Goal: Task Accomplishment & Management: Complete application form

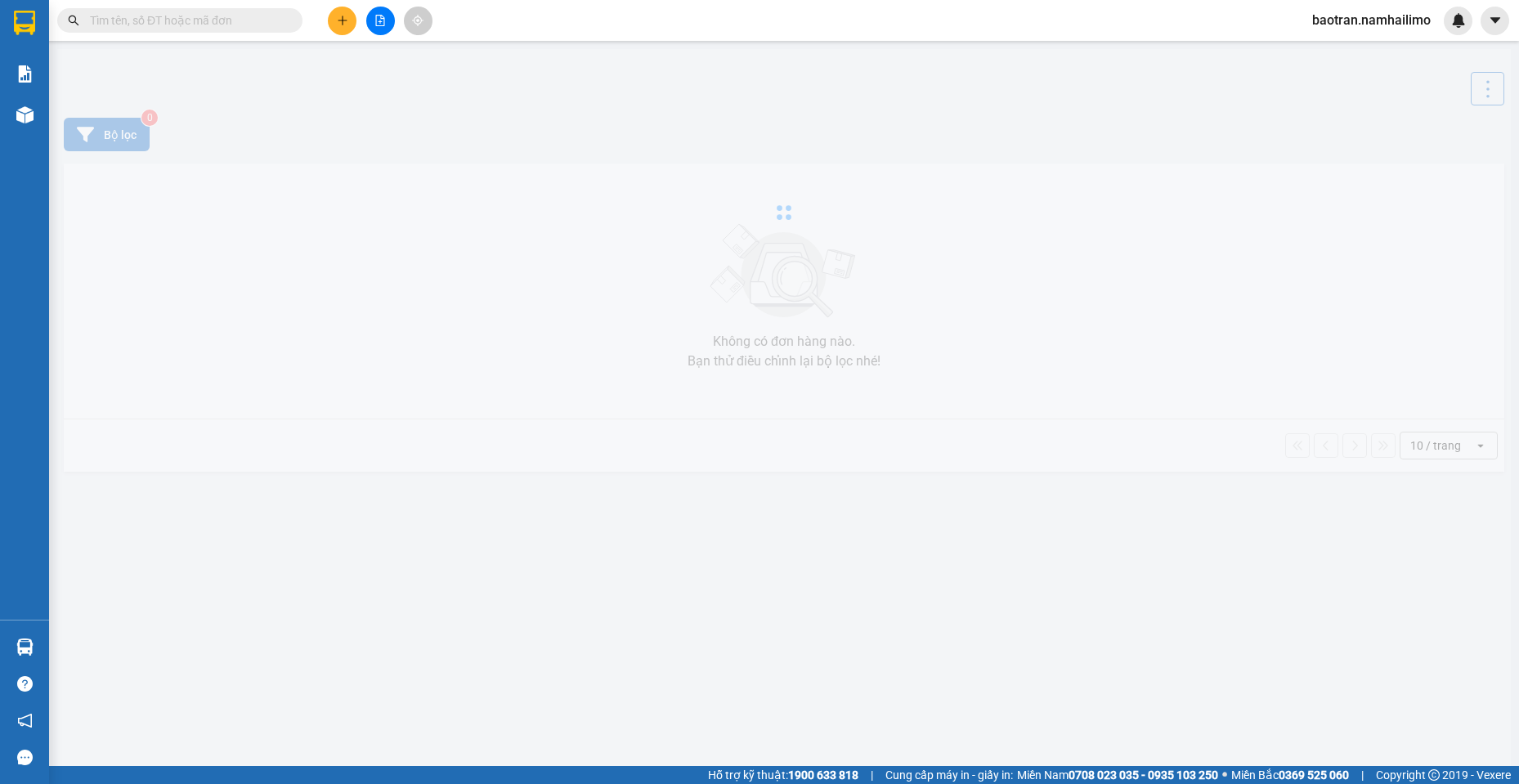
click at [270, 323] on div at bounding box center [784, 212] width 1454 height 327
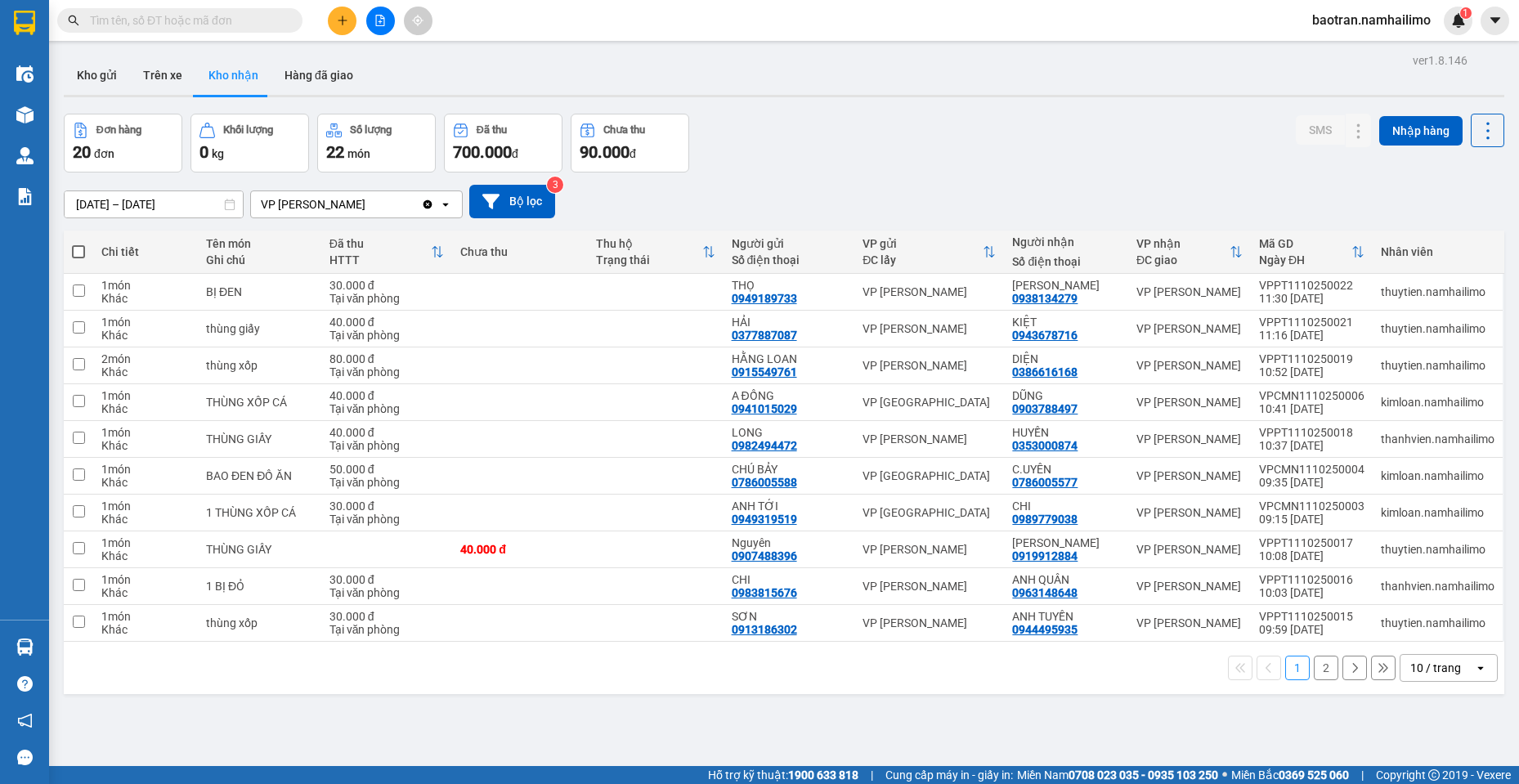
click at [1314, 673] on button "2" at bounding box center [1325, 667] width 24 height 24
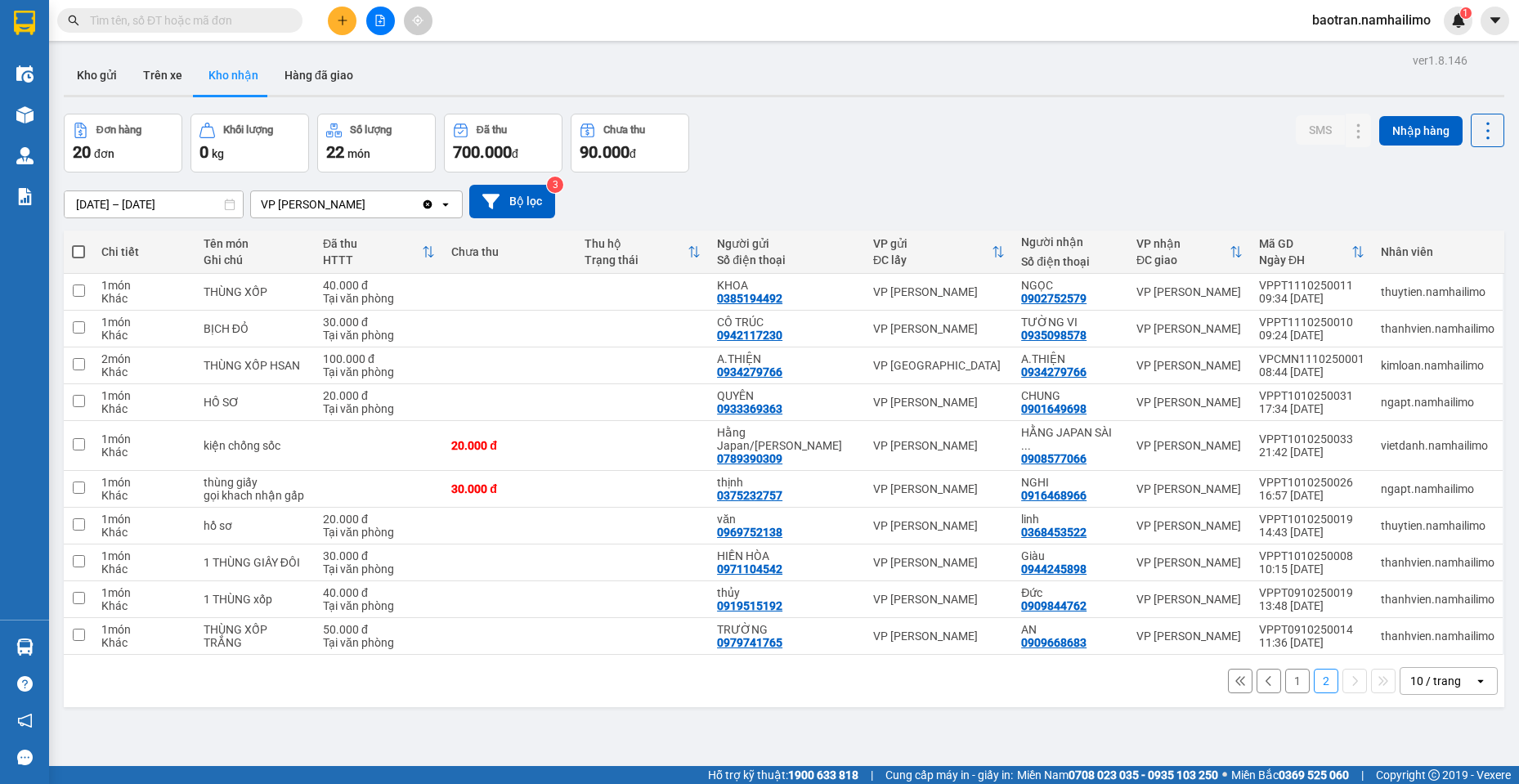
click at [1285, 672] on button "1" at bounding box center [1297, 680] width 24 height 24
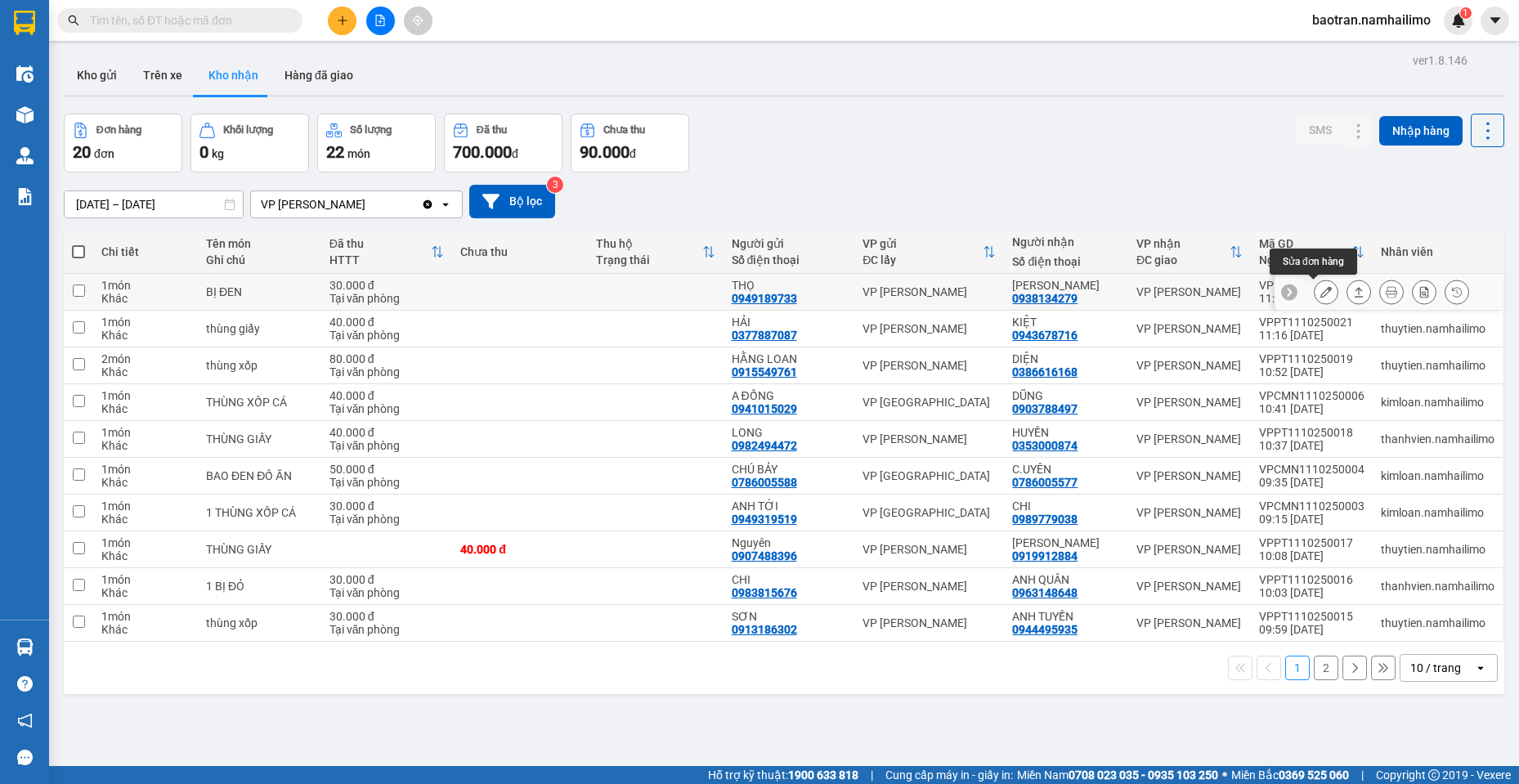
click at [1320, 288] on icon at bounding box center [1326, 292] width 12 height 12
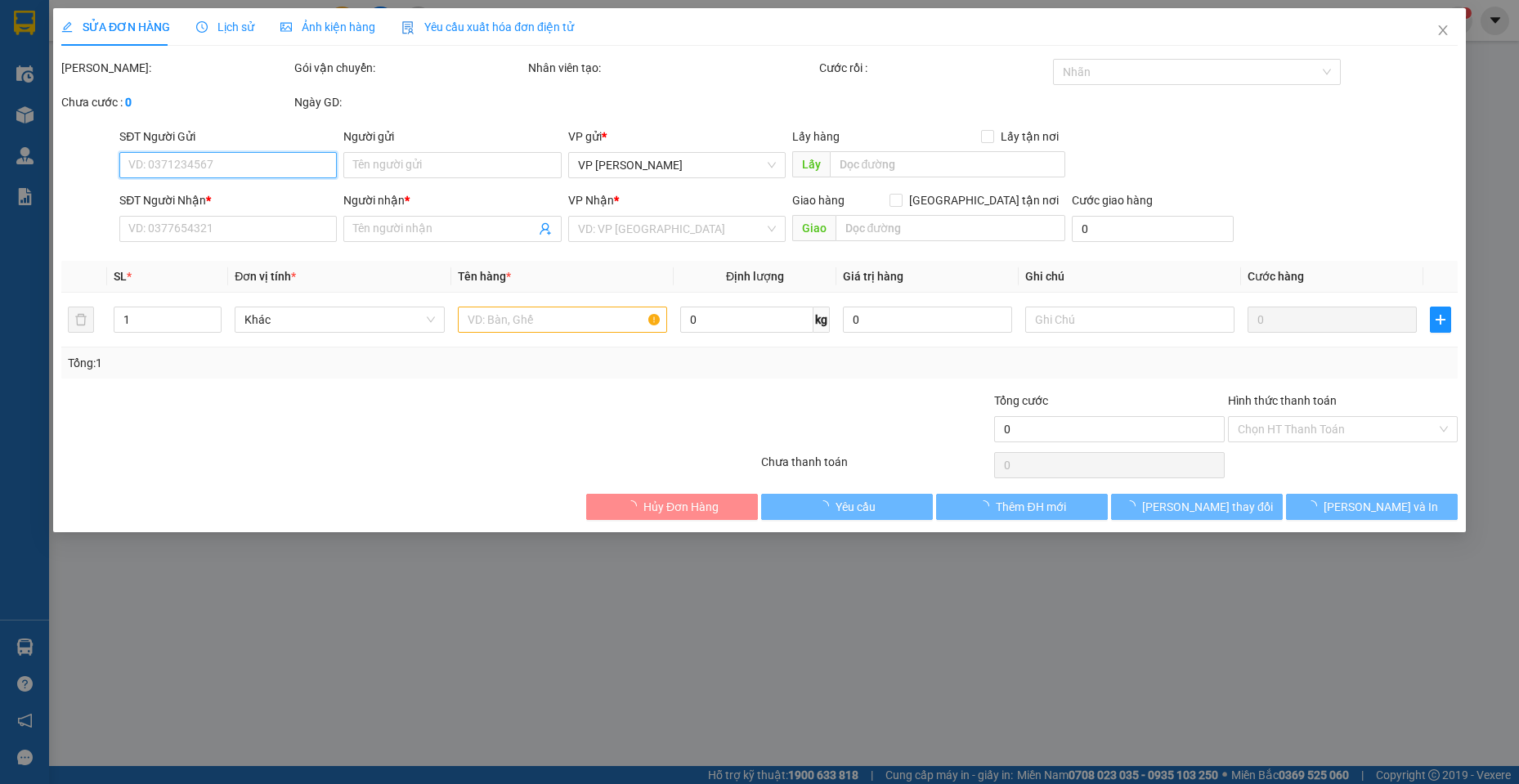
type input "0949189733"
type input "THỌ"
type input "0938134279"
type input "[PERSON_NAME]"
type input "30.000"
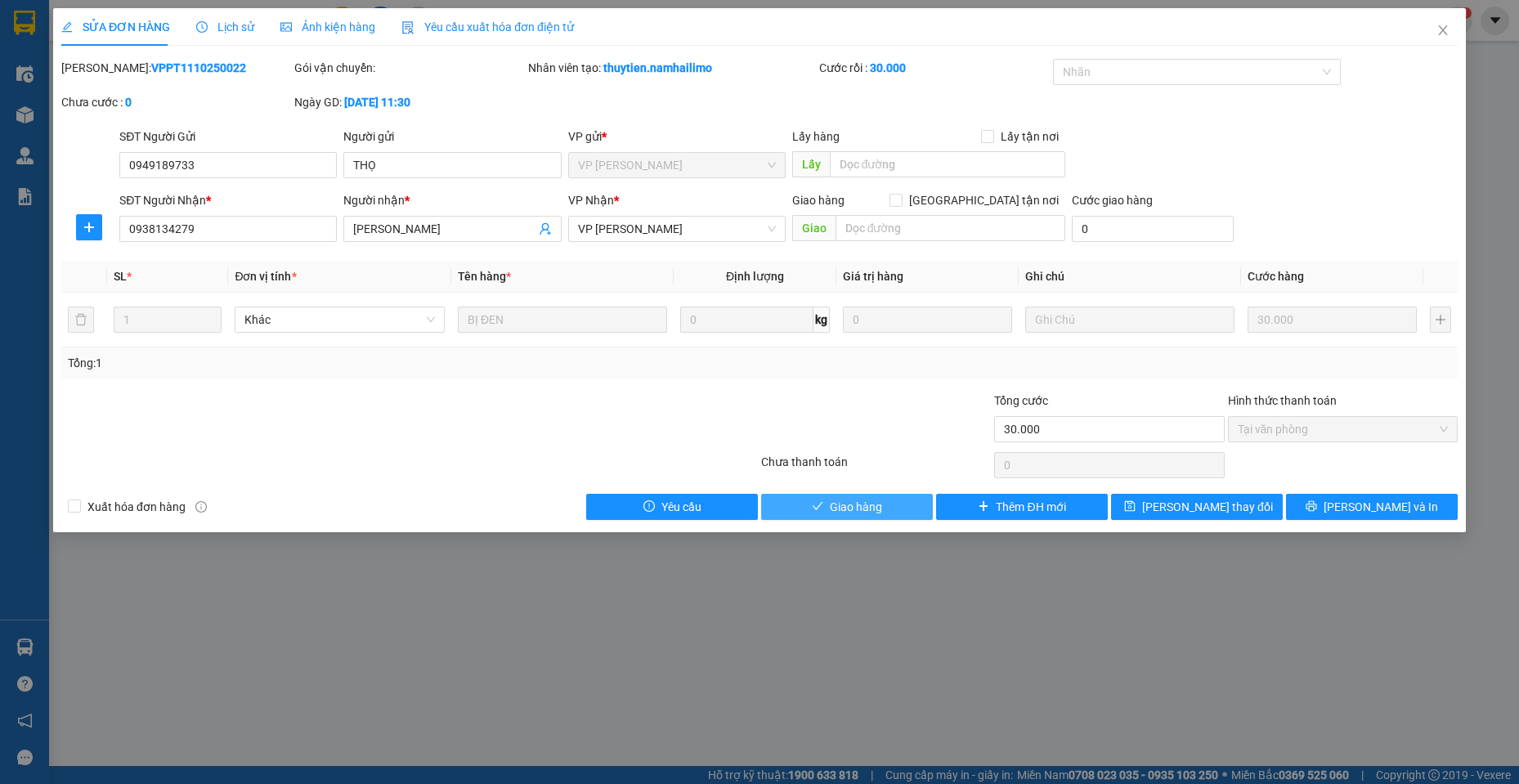
click at [855, 502] on span "Giao hàng" at bounding box center [856, 507] width 52 height 18
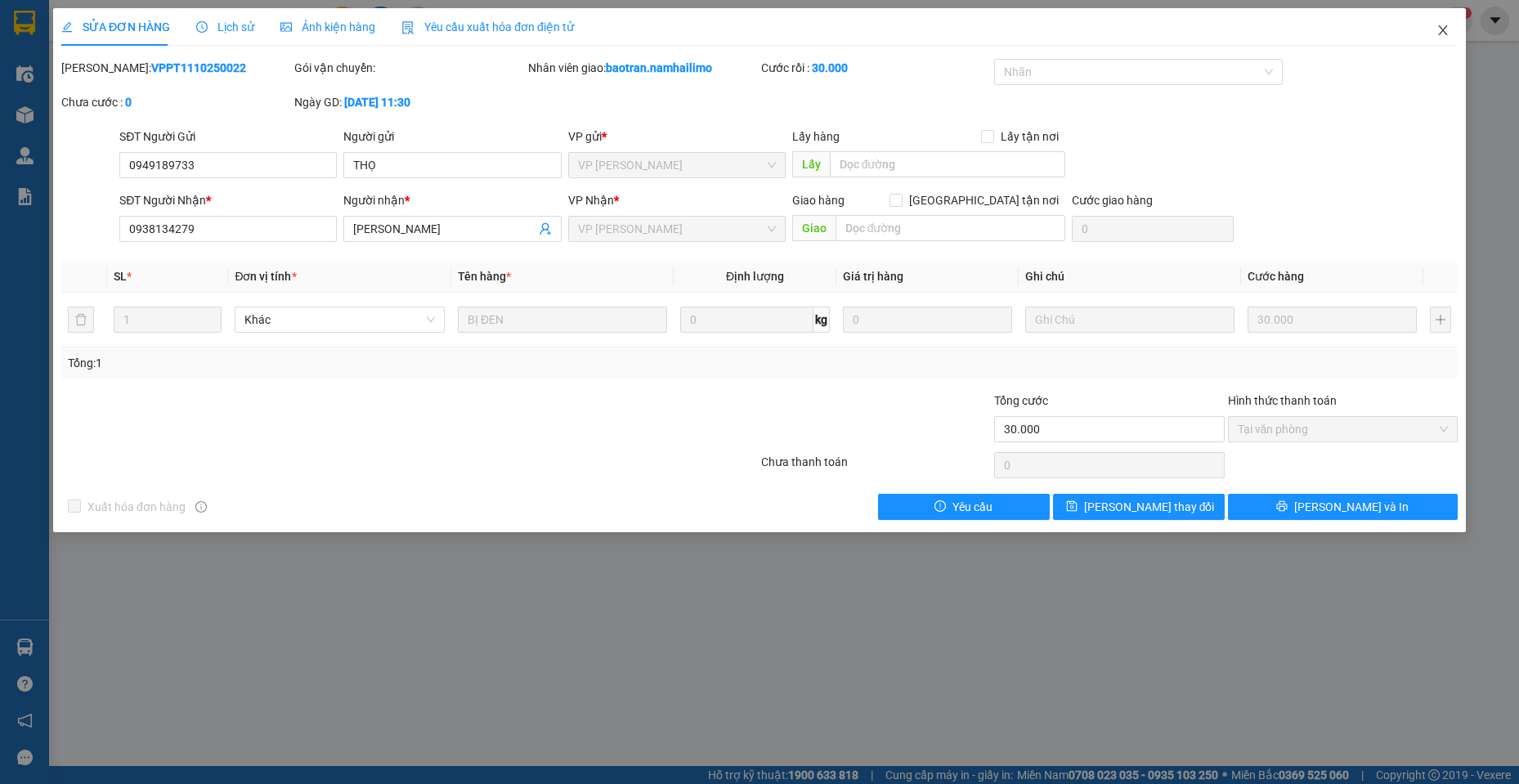
click at [1457, 23] on span "Close" at bounding box center [1442, 31] width 46 height 46
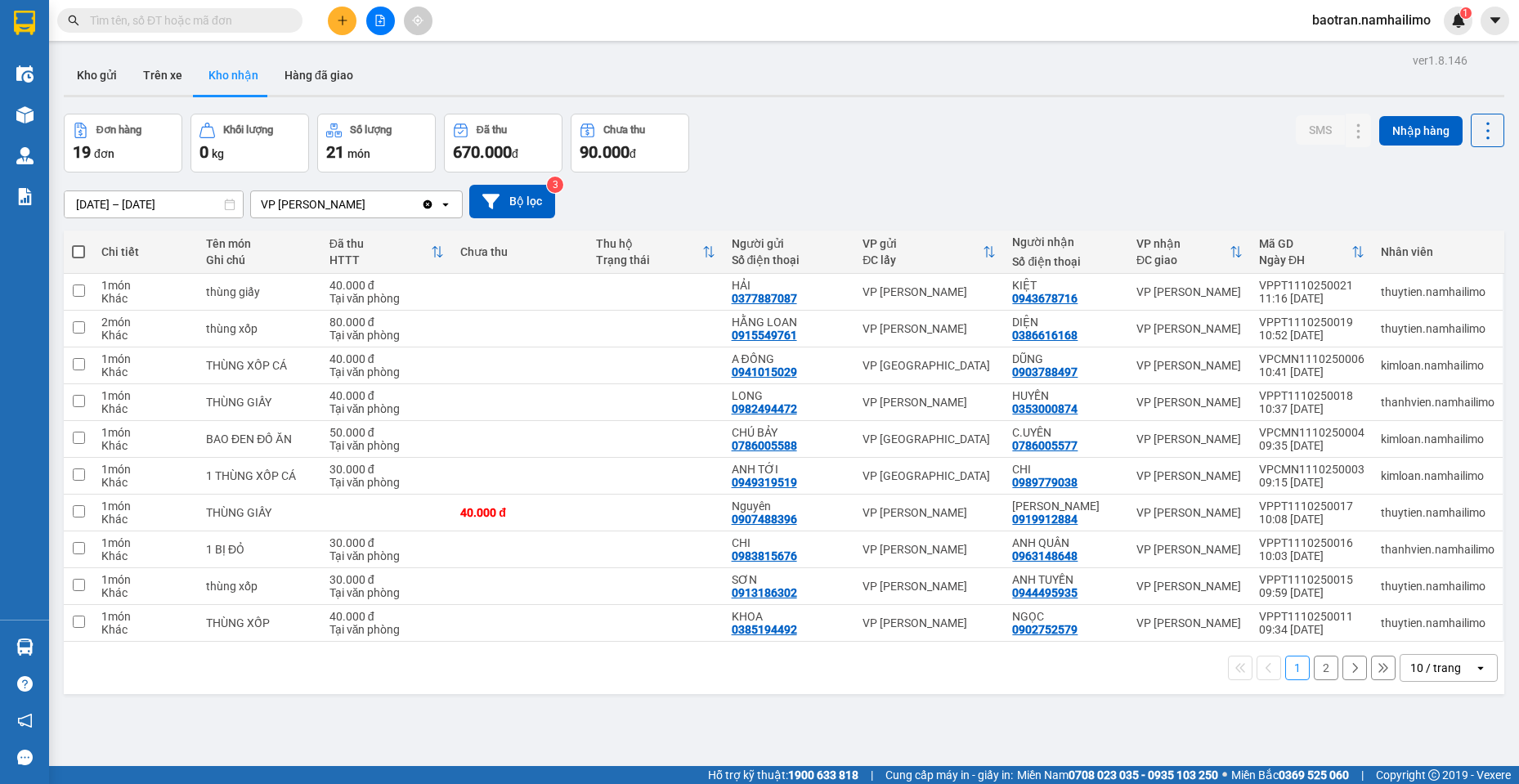
click at [1314, 667] on button "2" at bounding box center [1325, 667] width 24 height 24
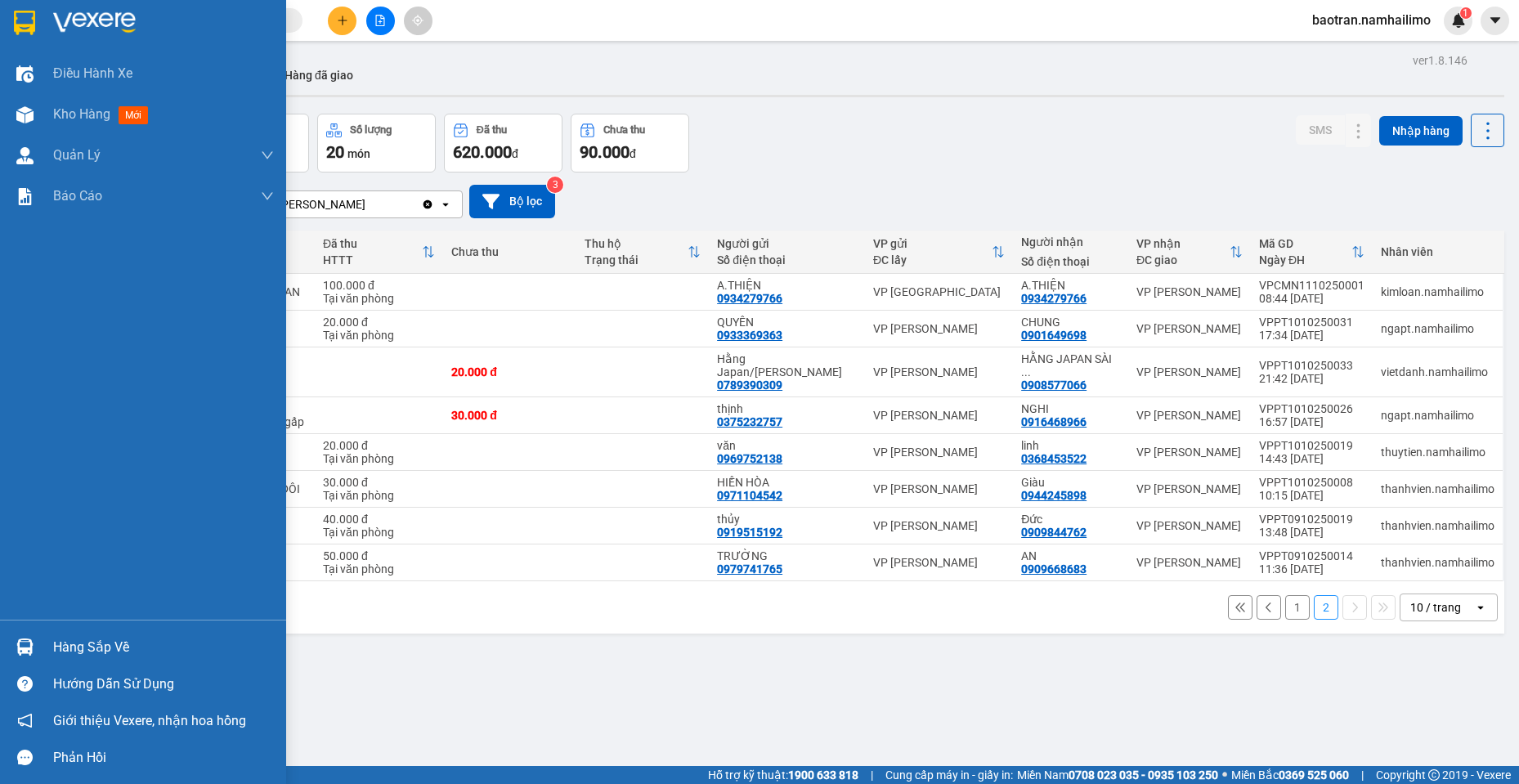
click at [17, 644] on img at bounding box center [25, 647] width 17 height 17
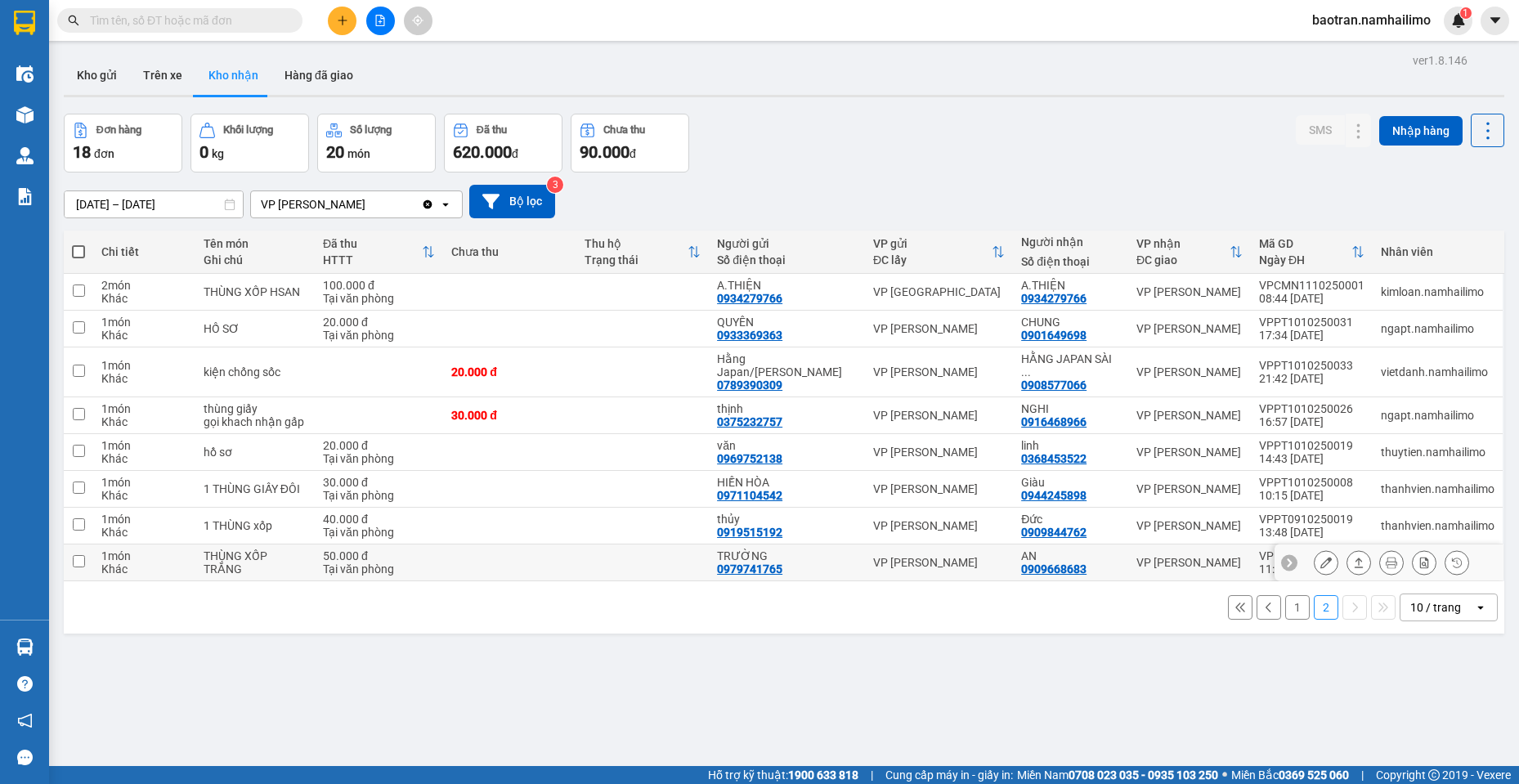
click at [813, 577] on section "Kết quả tìm kiếm ( 0 ) Bộ lọc No Data baotran.namhailimo 1 Điều hành xe Kho hàn…" at bounding box center [760, 392] width 1519 height 784
click at [1285, 609] on button "1" at bounding box center [1297, 607] width 24 height 24
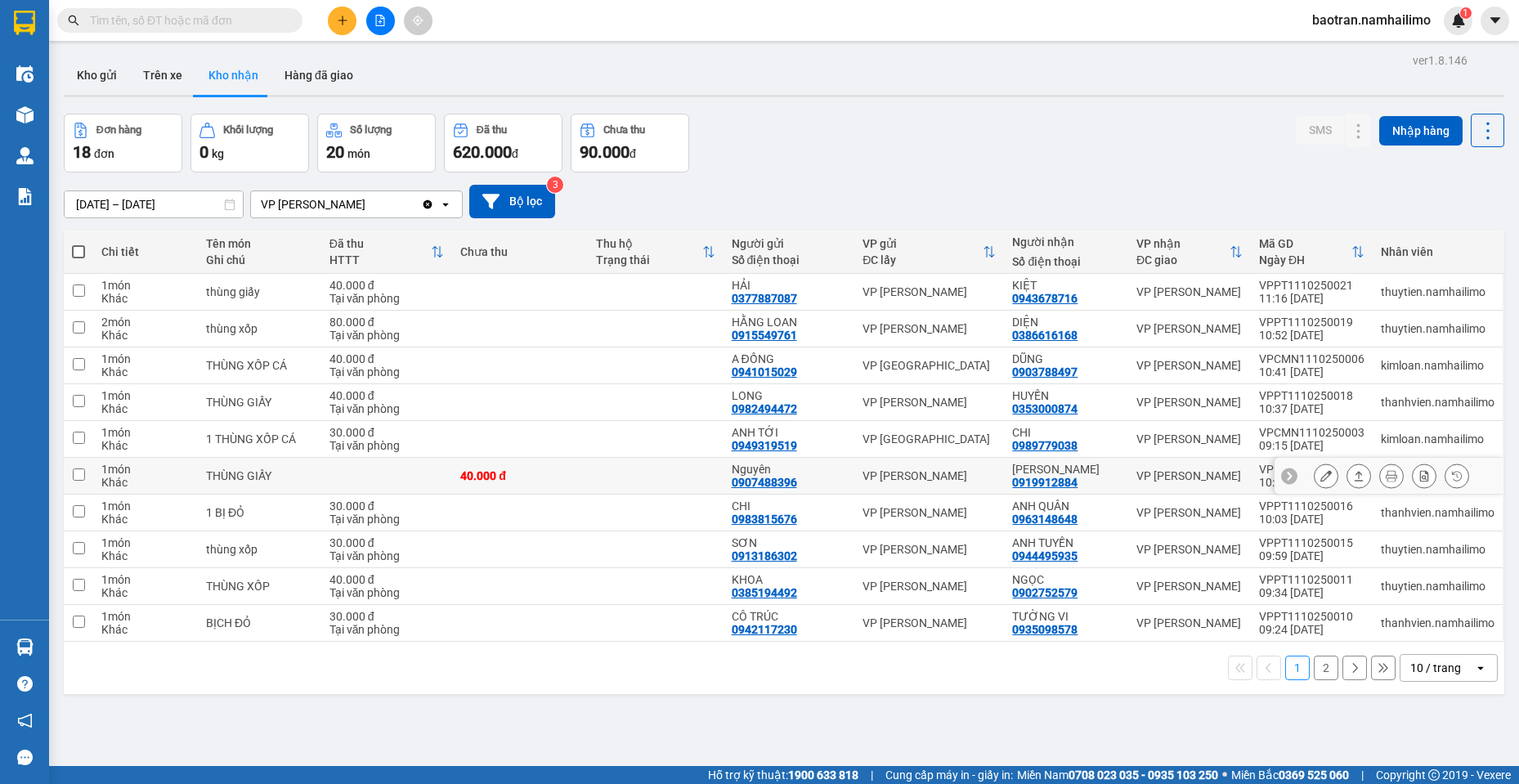
scroll to position [75, 0]
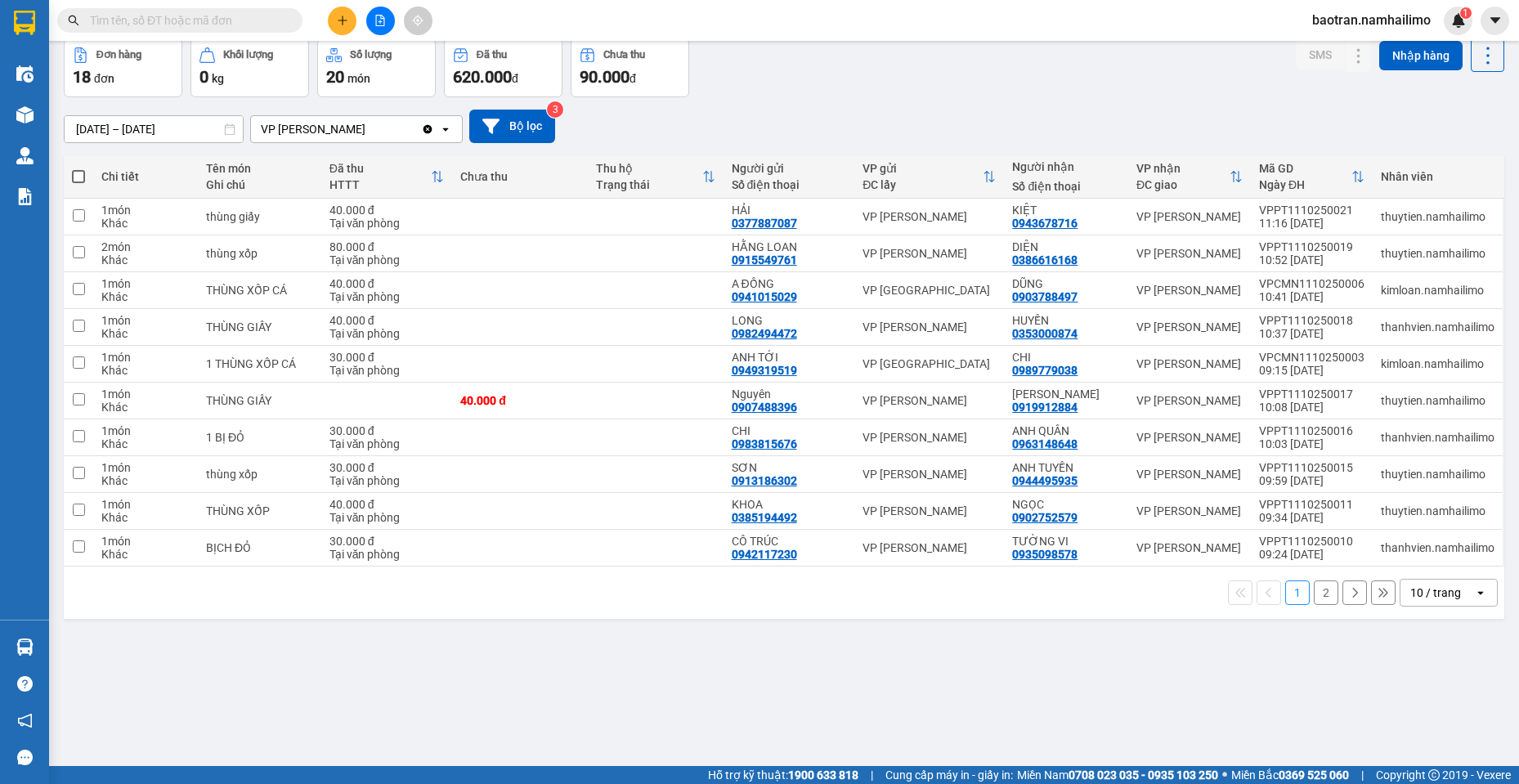
click at [1301, 583] on div "1 2 10 / trang open" at bounding box center [784, 592] width 1427 height 27
click at [1302, 605] on div "1 2 10 / trang open" at bounding box center [784, 592] width 1427 height 27
click at [1314, 596] on button "2" at bounding box center [1325, 592] width 24 height 24
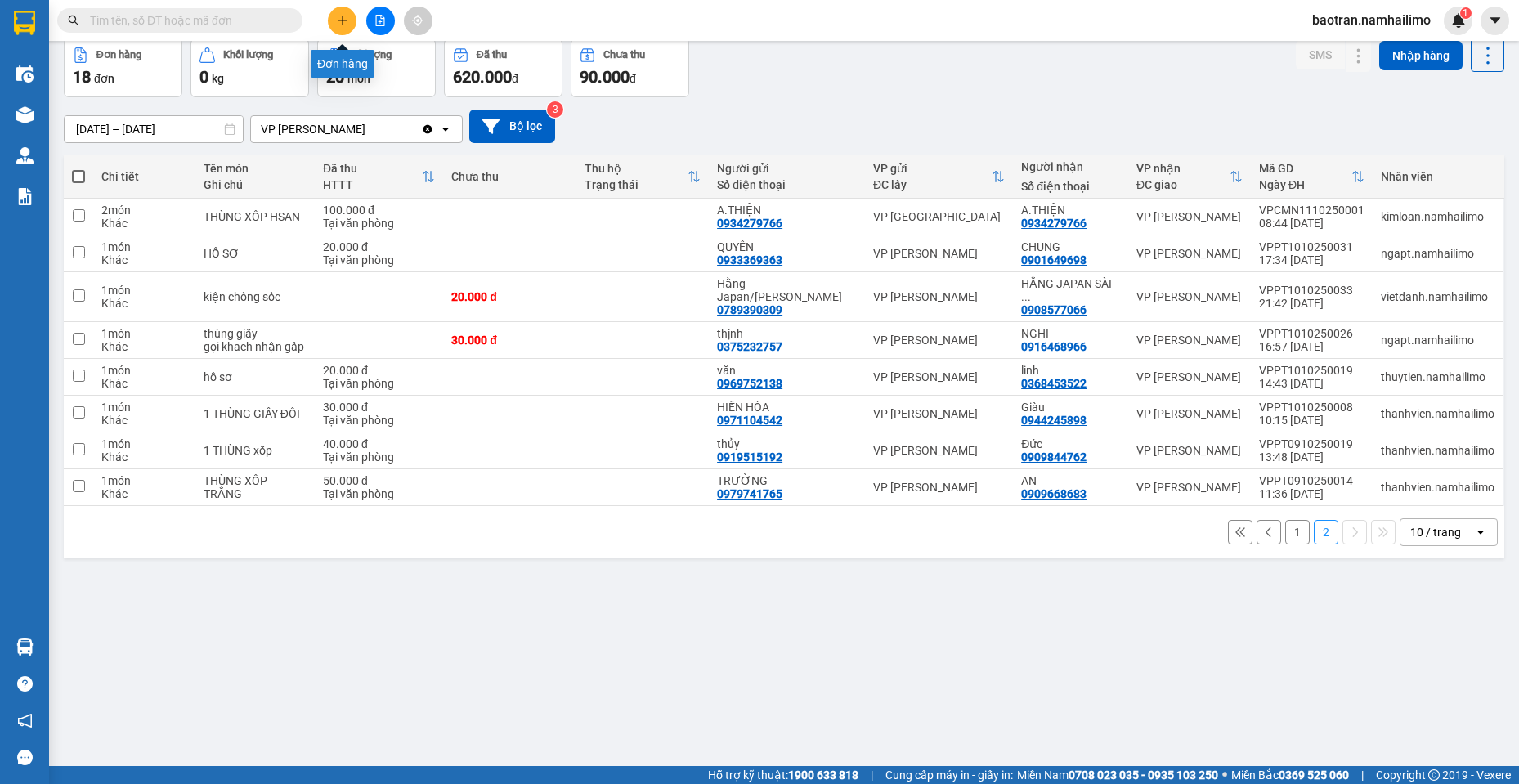
click at [344, 15] on icon "plus" at bounding box center [343, 21] width 12 height 12
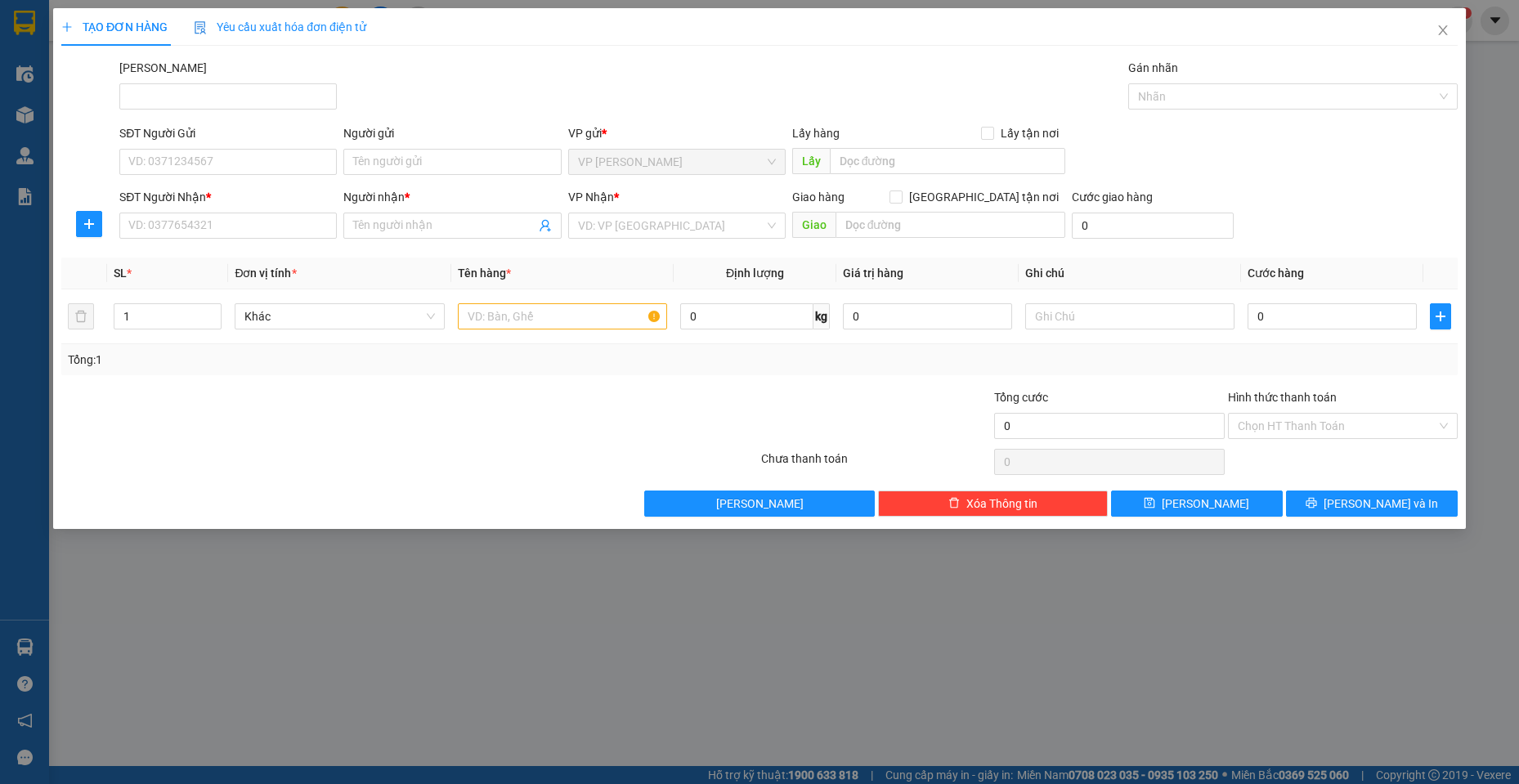
click at [250, 175] on div "SĐT Người Gửi VD: 0371234567" at bounding box center [228, 152] width 217 height 57
click at [240, 150] on input "SĐT Người Gửi" at bounding box center [228, 161] width 217 height 26
click at [281, 191] on div "0906747677 - HIẾU" at bounding box center [228, 195] width 198 height 18
type input "0906747677"
type input "HIẾU"
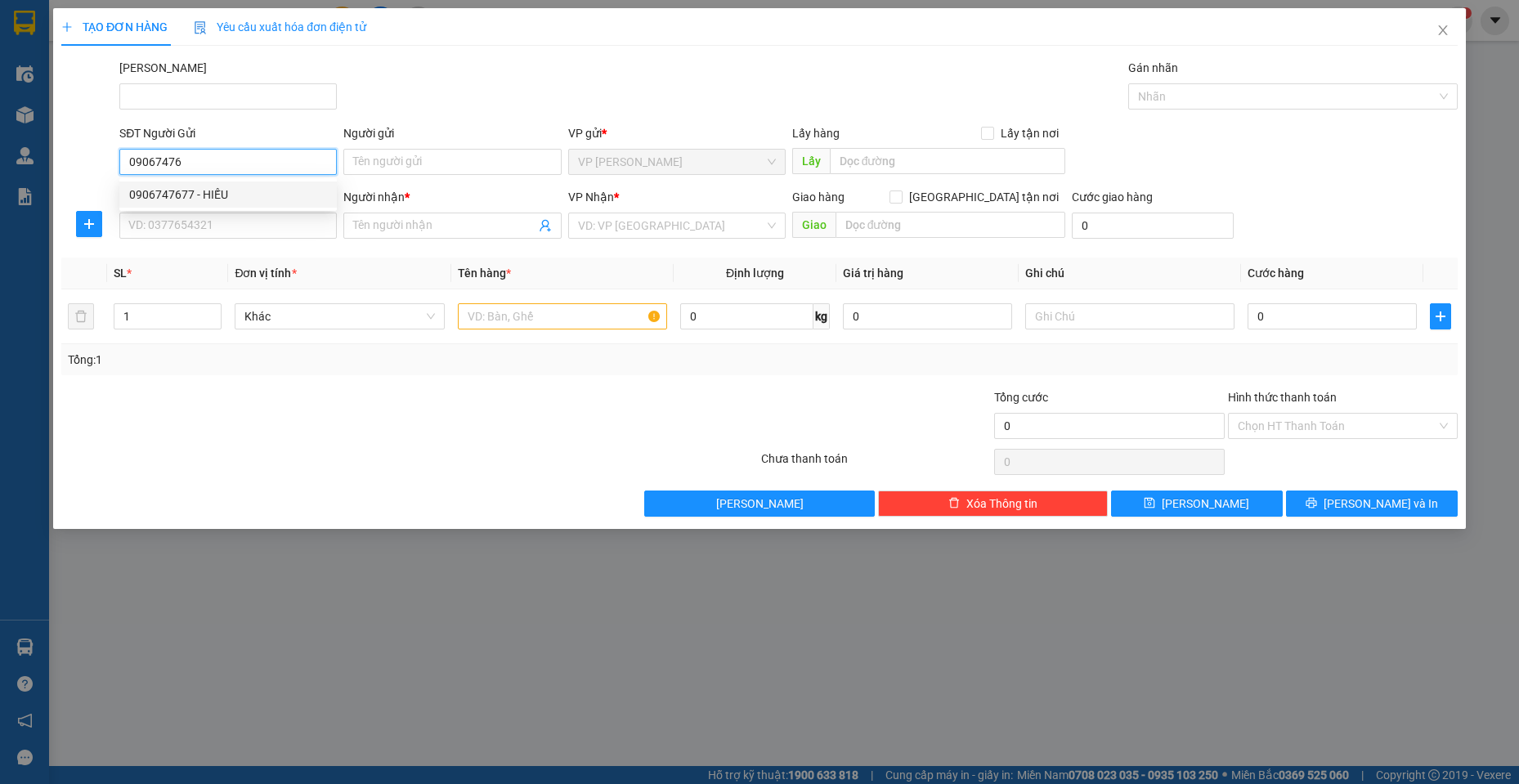
type input "0385849214"
type input "Hiếu"
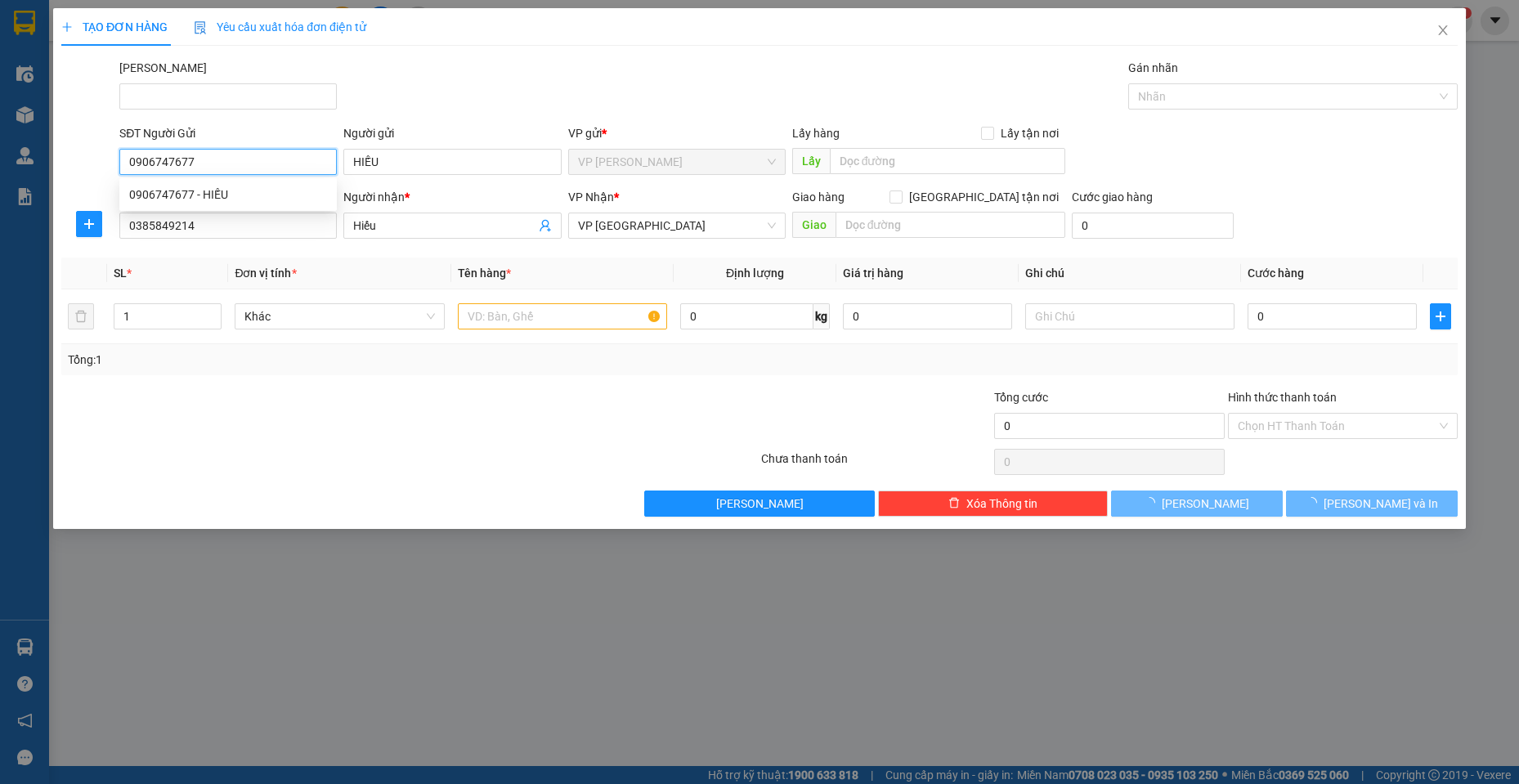
type input "100.000"
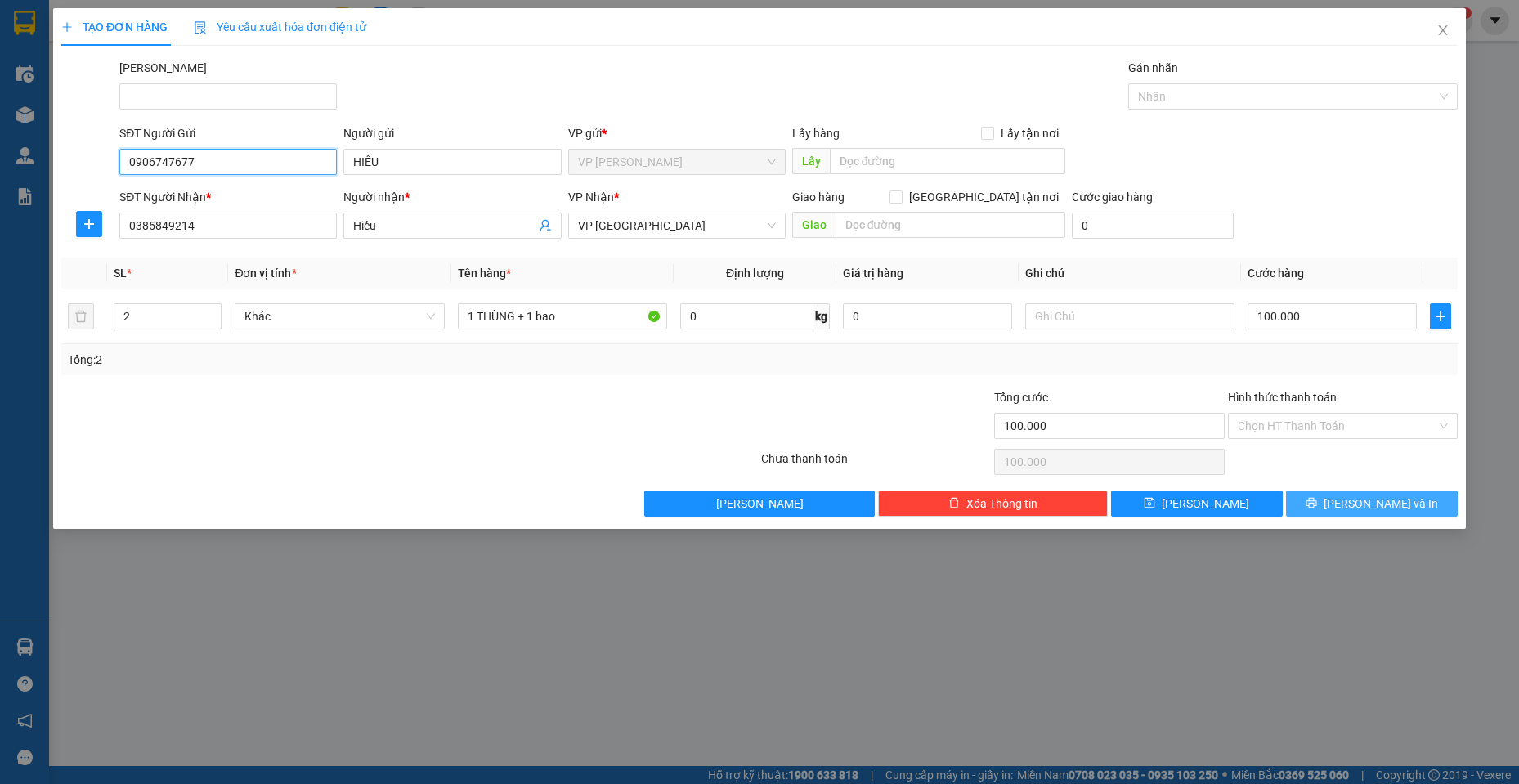
type input "0906747677"
click at [1366, 491] on button "[PERSON_NAME] và In" at bounding box center [1372, 503] width 171 height 26
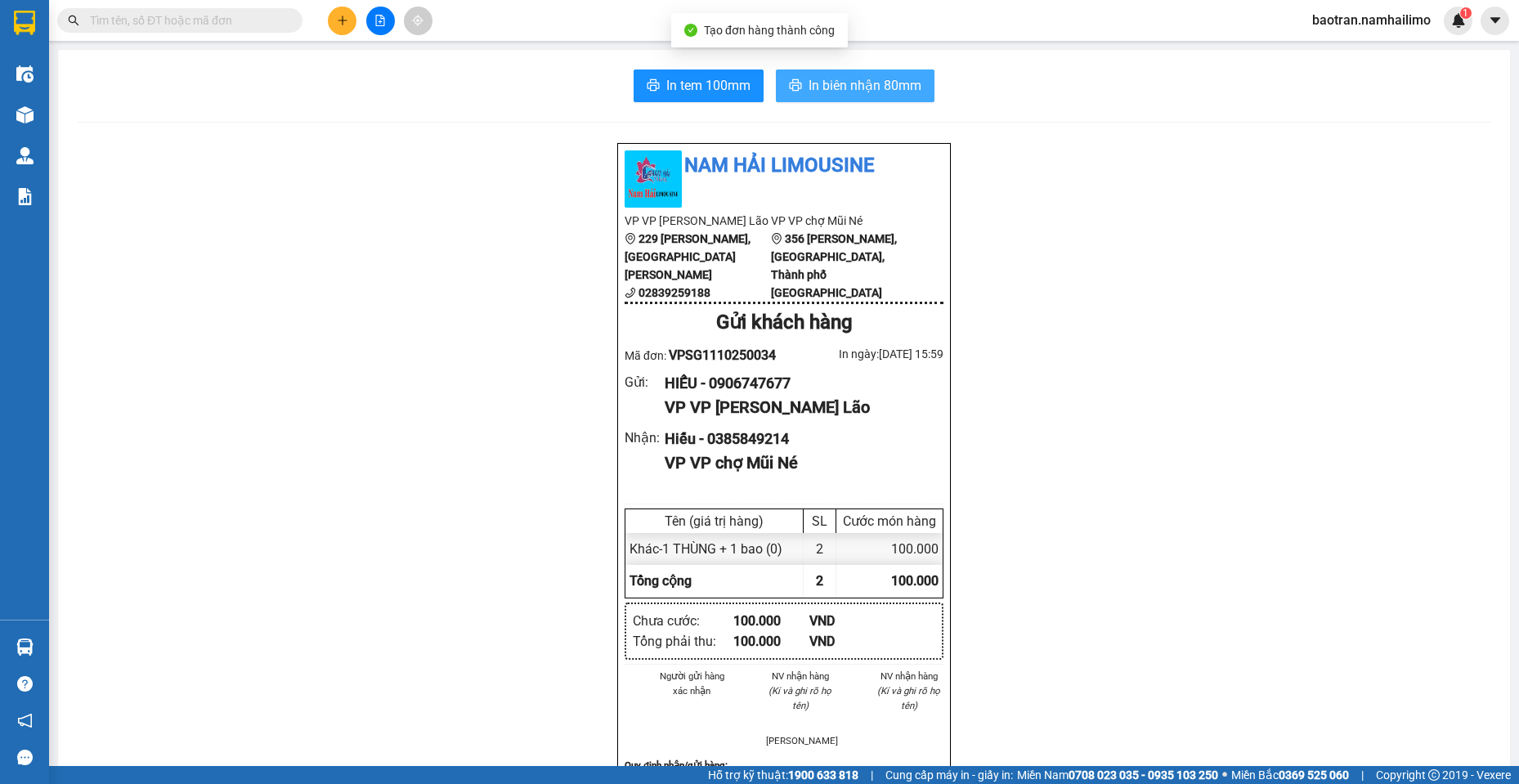
click at [850, 85] on span "In biên nhận 80mm" at bounding box center [865, 85] width 113 height 21
click at [854, 50] on div "In tem 100mm In biên nhận 80mm Nam Hải Limousine VP VP Phạm Ngũ Lão 229 Phạm Ng…" at bounding box center [784, 752] width 1452 height 1403
click at [830, 83] on span "In biên nhận 80mm" at bounding box center [865, 85] width 113 height 21
click at [223, 30] on span at bounding box center [180, 20] width 245 height 24
click at [220, 12] on input "text" at bounding box center [186, 21] width 193 height 18
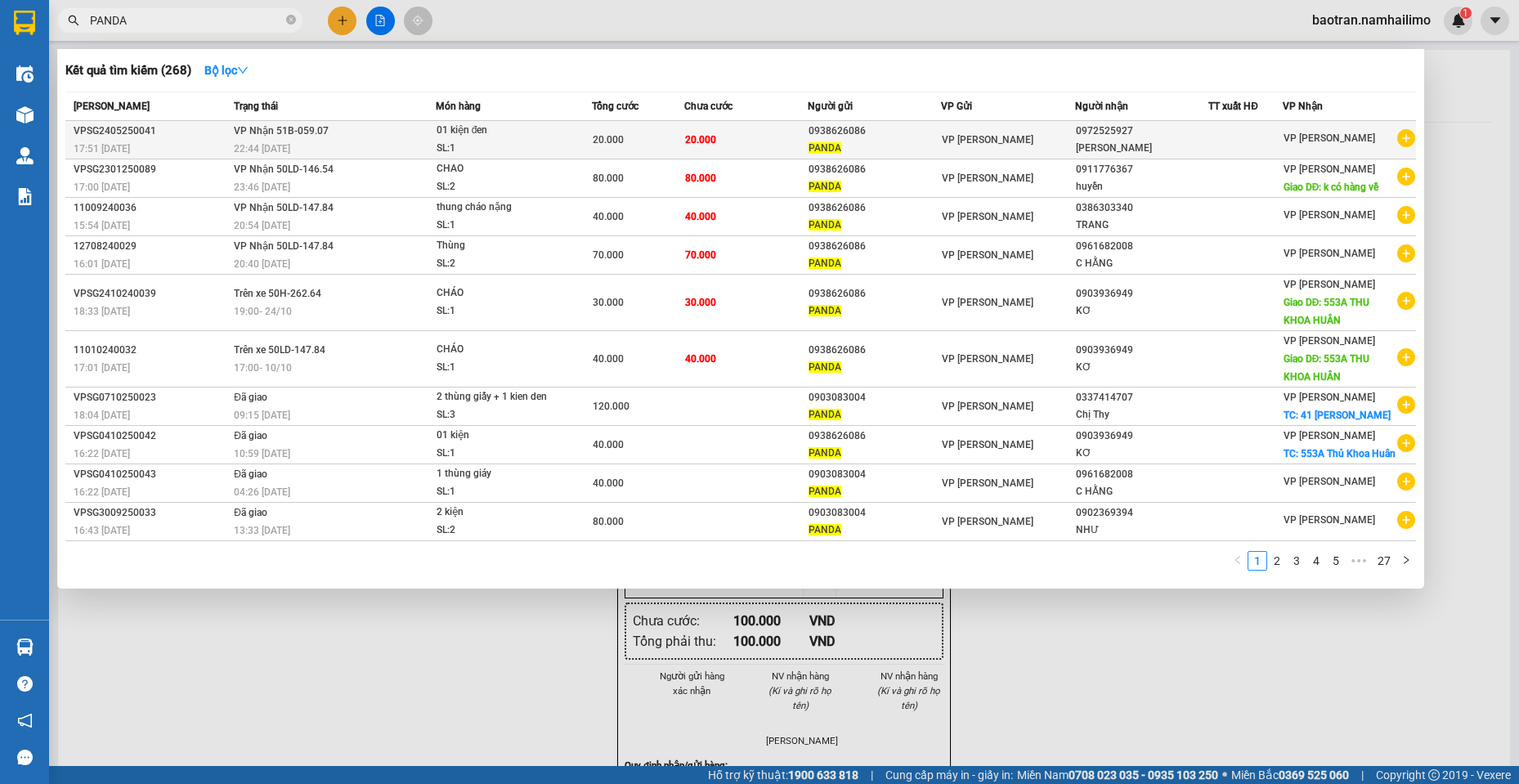
type input "PANDA"
click at [1405, 137] on icon "plus-circle" at bounding box center [1407, 138] width 18 height 18
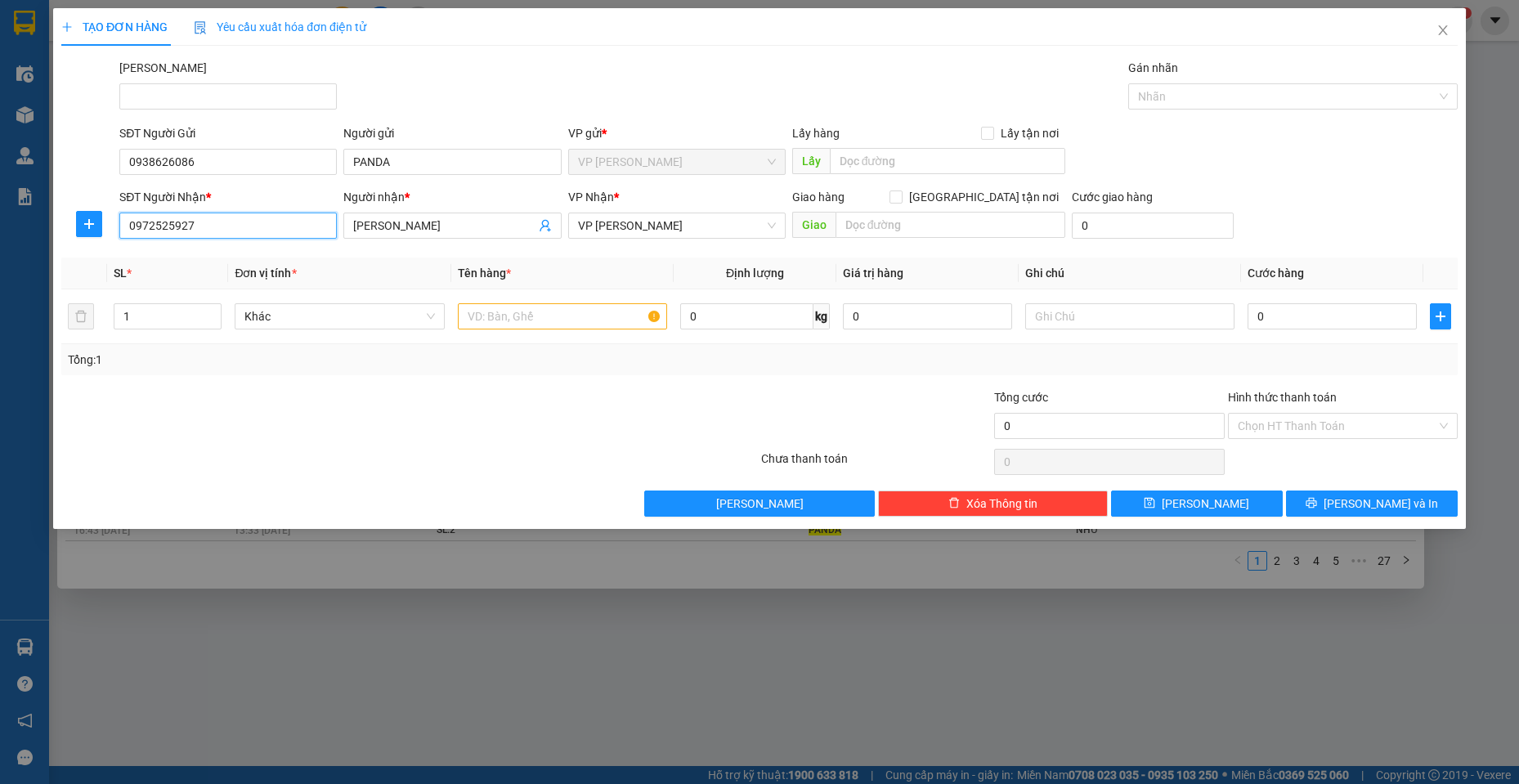
drag, startPoint x: 227, startPoint y: 224, endPoint x: 0, endPoint y: 224, distance: 227.0
click at [0, 224] on div "TẠO ĐƠN HÀNG Yêu cầu xuất hóa đơn điện tử Transit Pickup Surcharge Ids Transit …" at bounding box center [760, 392] width 1519 height 784
drag, startPoint x: 453, startPoint y: 214, endPoint x: 151, endPoint y: 214, distance: 302.0
click at [151, 214] on div "SĐT Người Nhận * VD: 0377654321 Người nhận * Chị Ngọ Chị Ngọ VP Nhận * VP Phan …" at bounding box center [789, 216] width 1345 height 57
type input "Chị Ngọ"
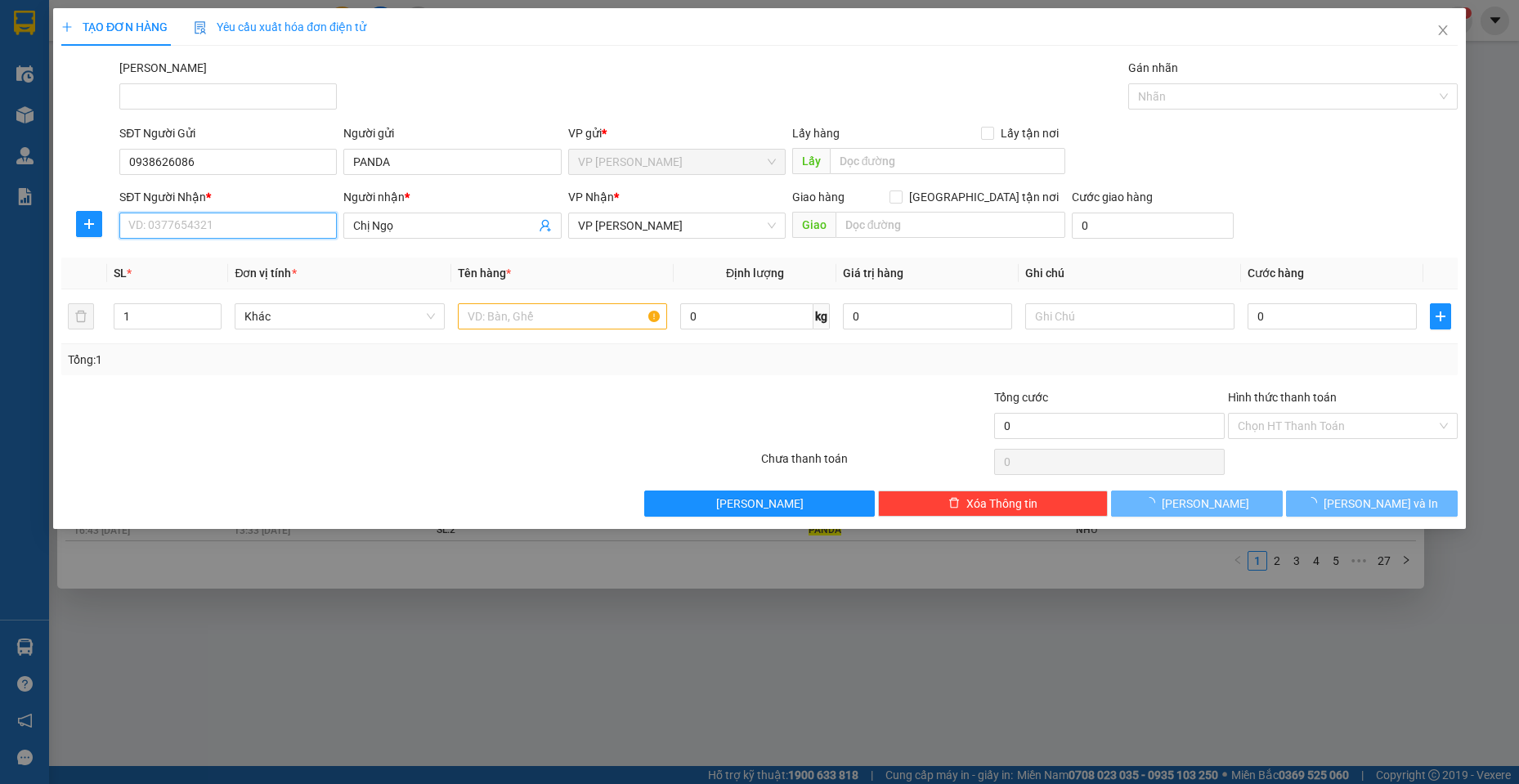
click at [170, 224] on input "SĐT Người Nhận *" at bounding box center [228, 225] width 217 height 26
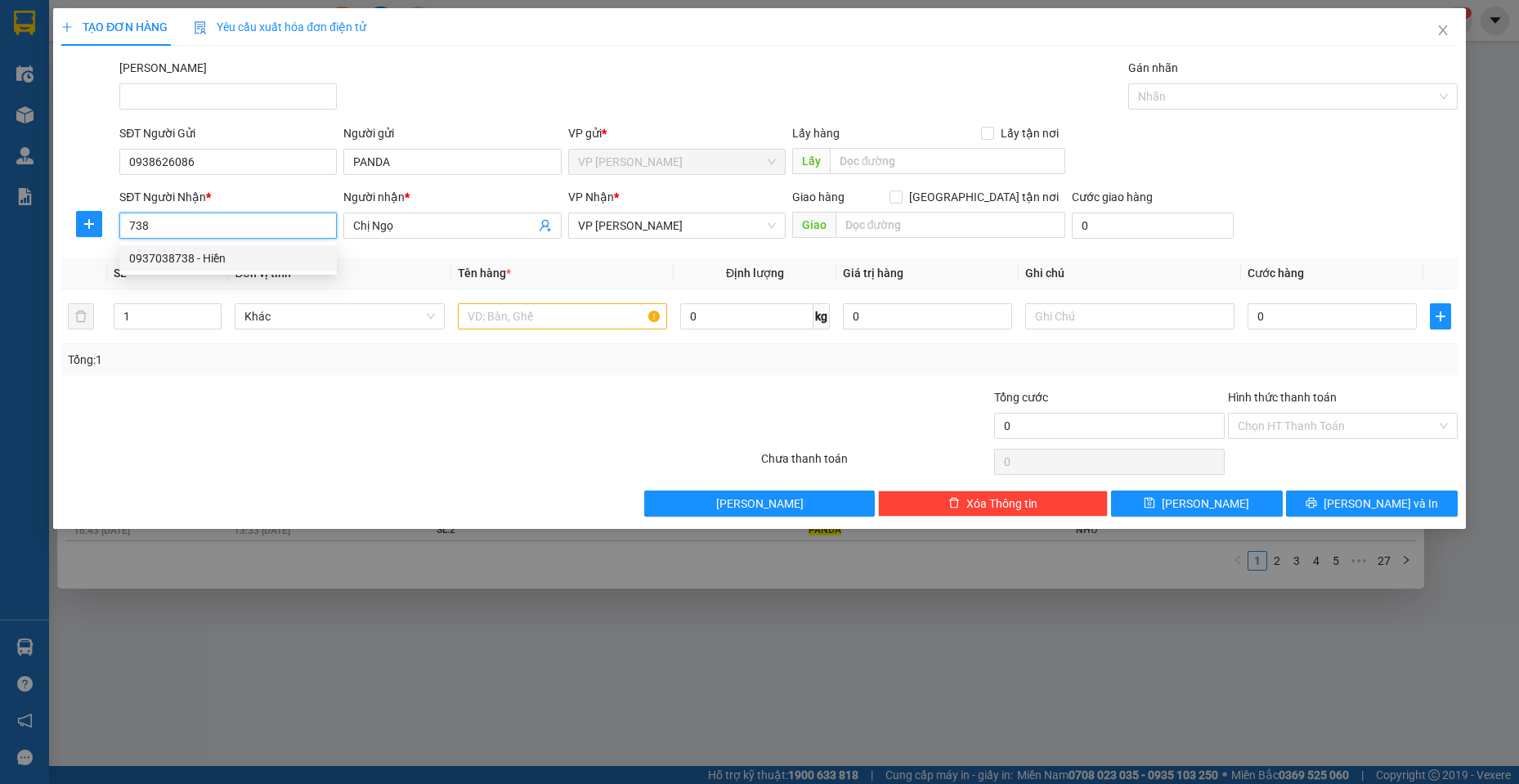
click at [276, 249] on div "0937038738 - Hiền" at bounding box center [228, 259] width 198 height 18
type input "0937038738"
type input "Hiền"
type input "40.000"
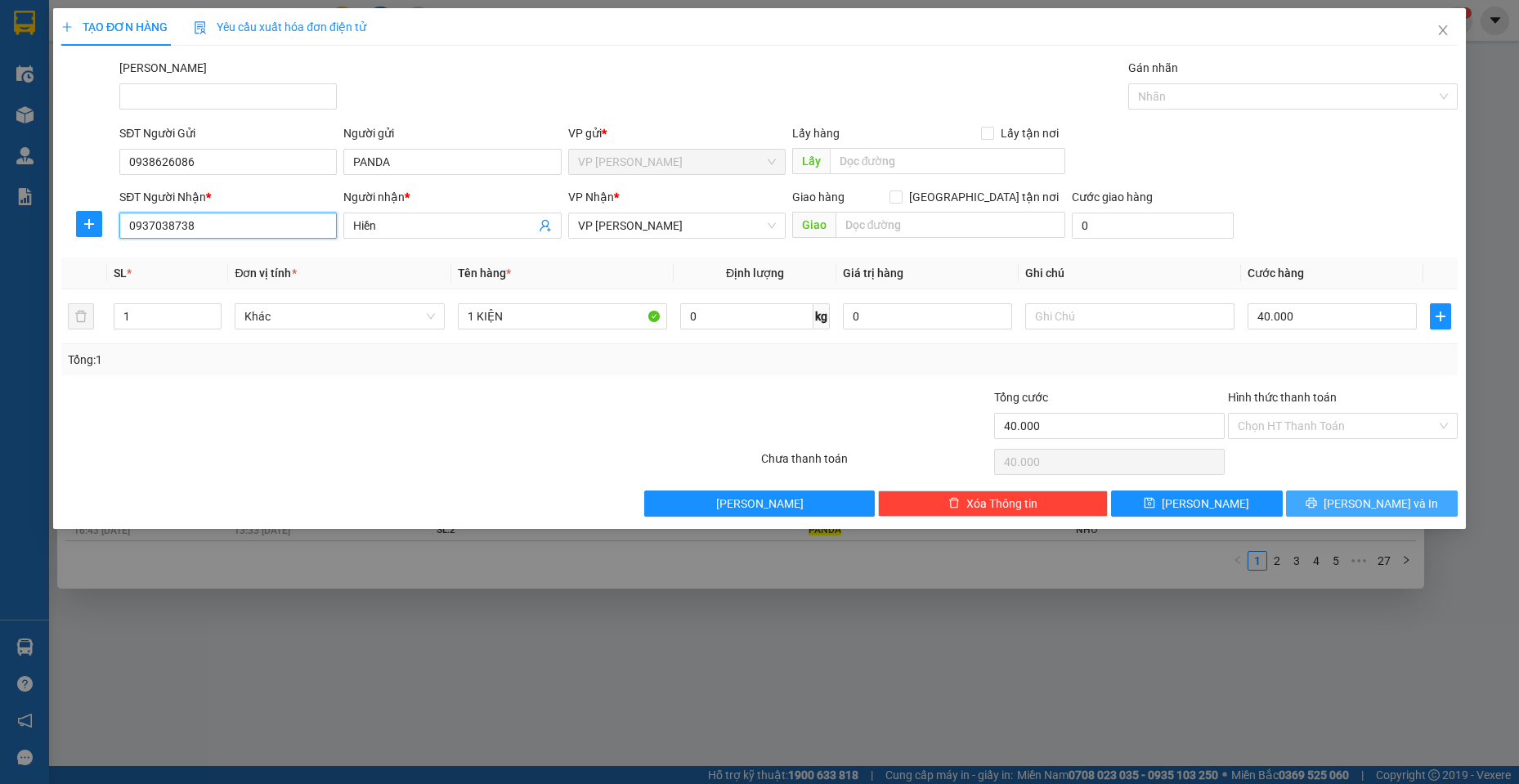
type input "0937038738"
click at [1367, 507] on span "[PERSON_NAME] và In" at bounding box center [1381, 504] width 115 height 18
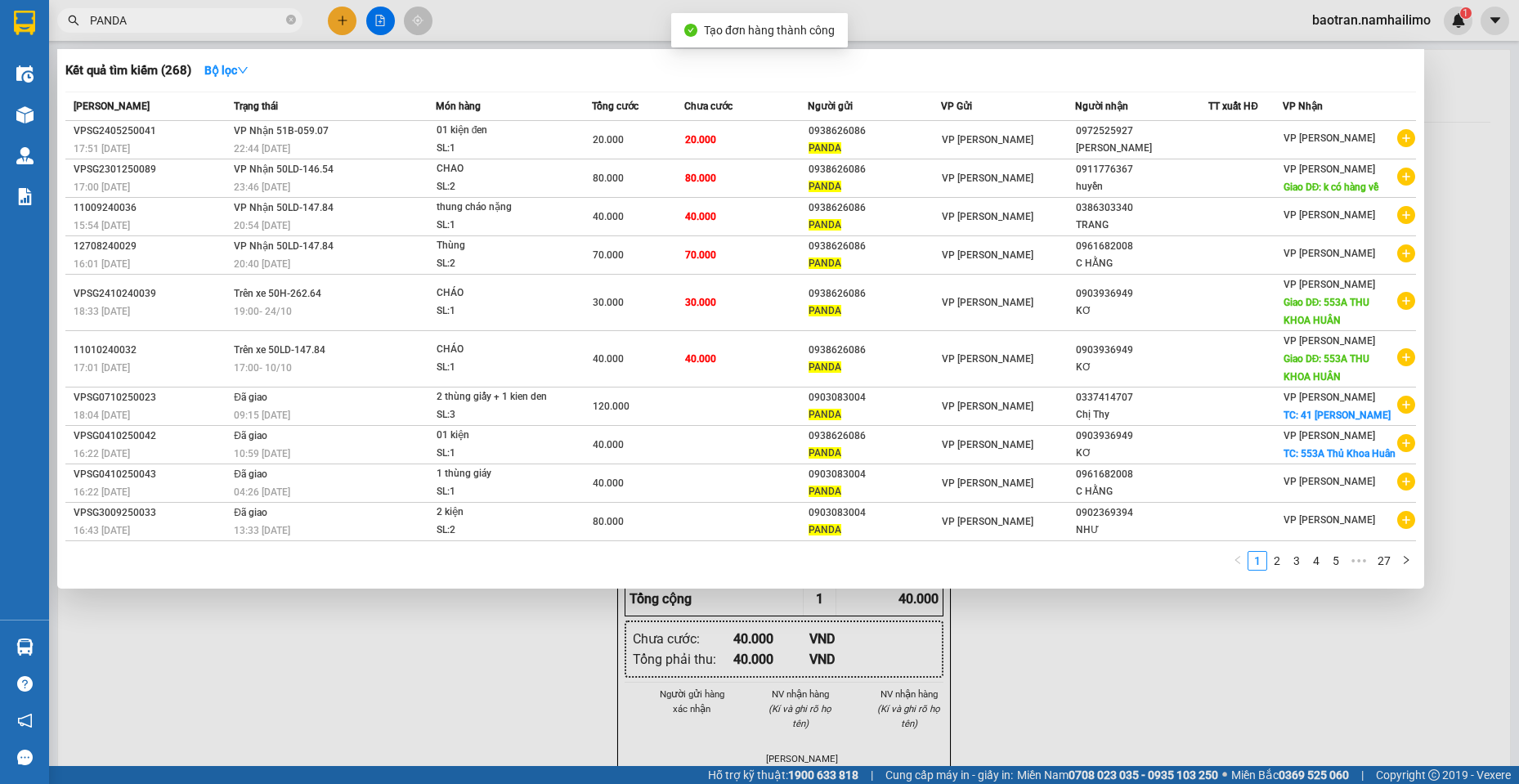
click at [1091, 658] on div at bounding box center [760, 392] width 1519 height 784
click at [230, 27] on input "PANDA" at bounding box center [186, 21] width 193 height 18
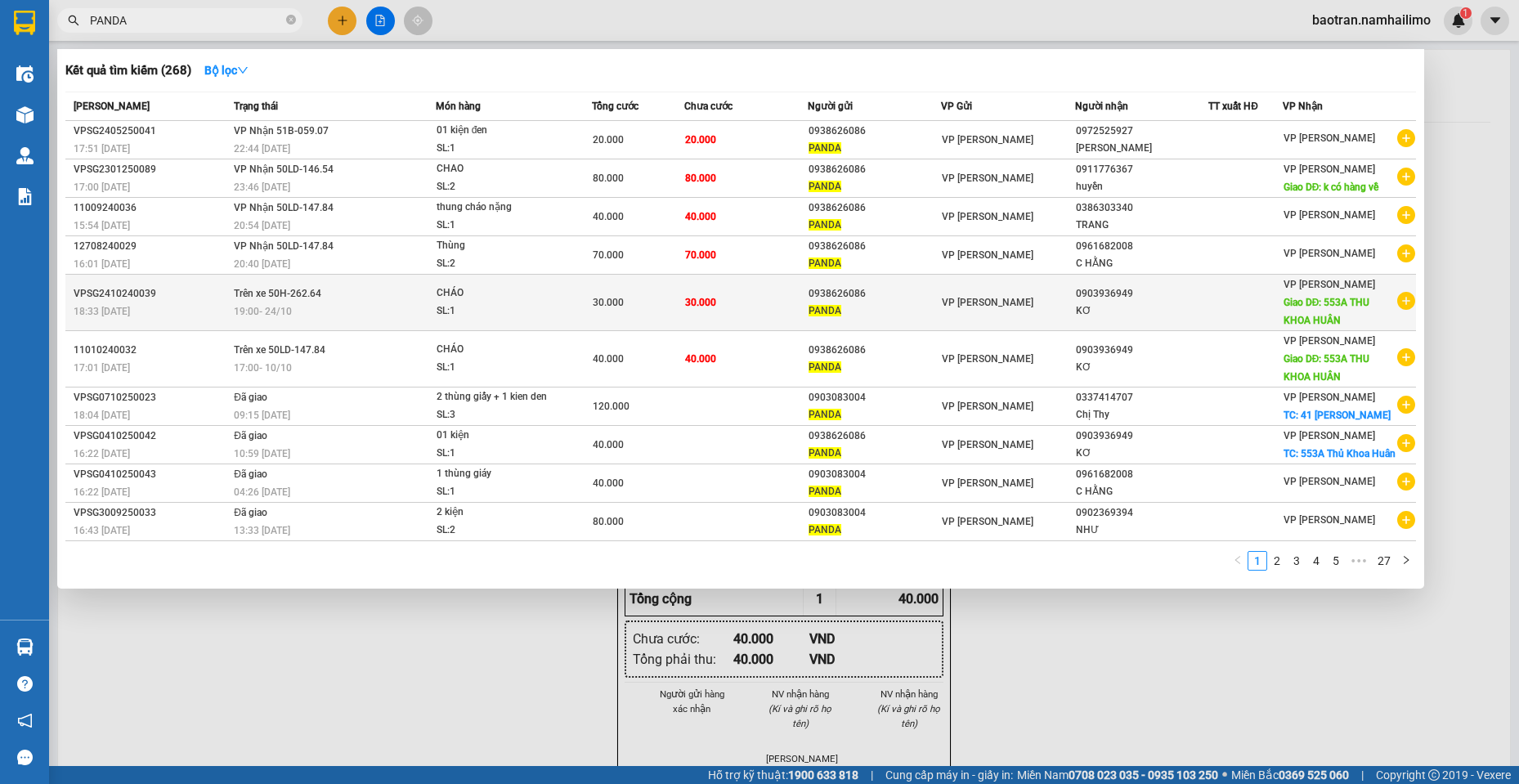
click at [1407, 299] on icon "plus-circle" at bounding box center [1407, 301] width 18 height 18
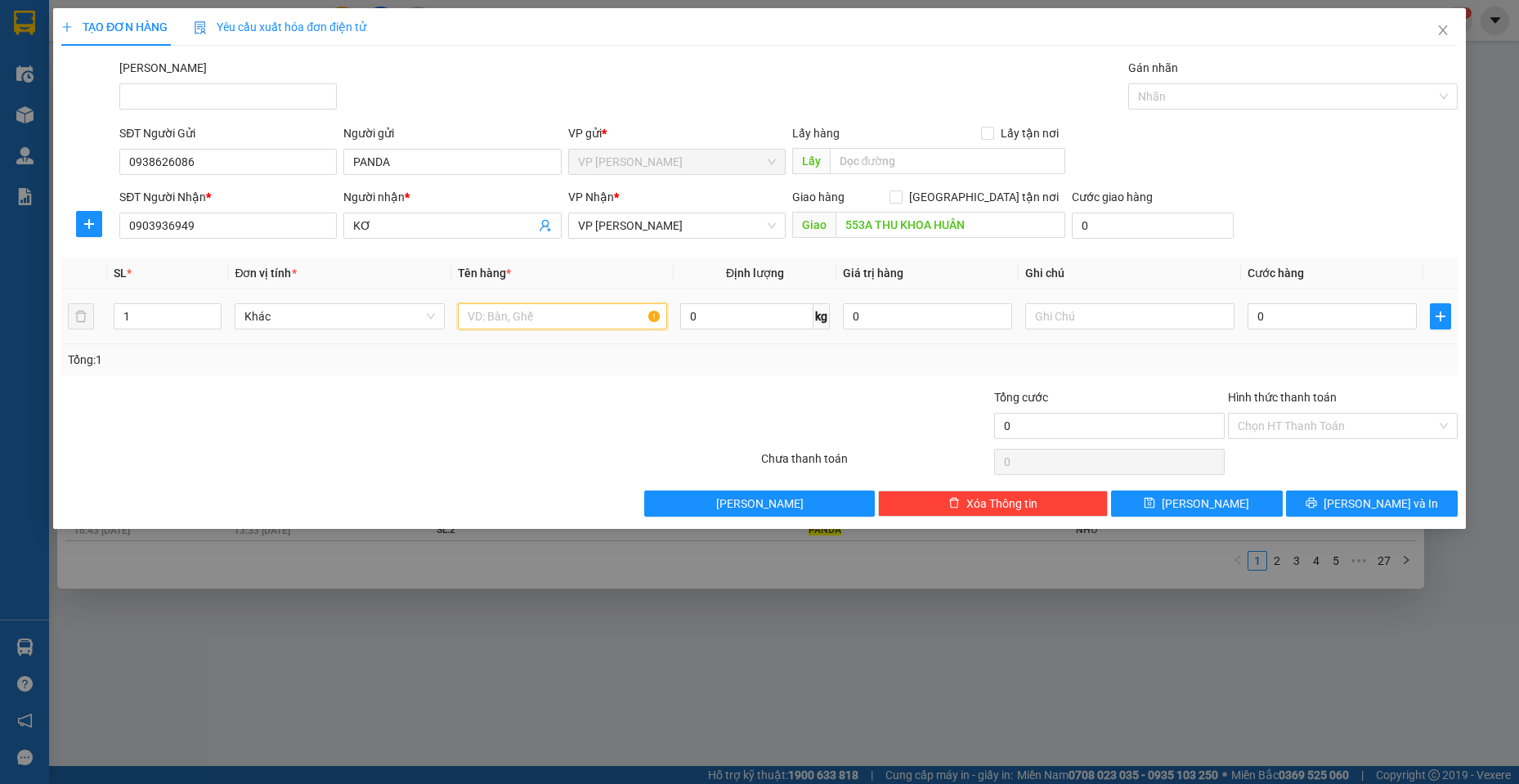
drag, startPoint x: 557, startPoint y: 315, endPoint x: 593, endPoint y: 298, distance: 39.8
click at [571, 313] on input "text" at bounding box center [562, 316] width 210 height 26
type input "1 KIỆN"
click at [1300, 315] on input "0" at bounding box center [1332, 316] width 169 height 26
type input "3"
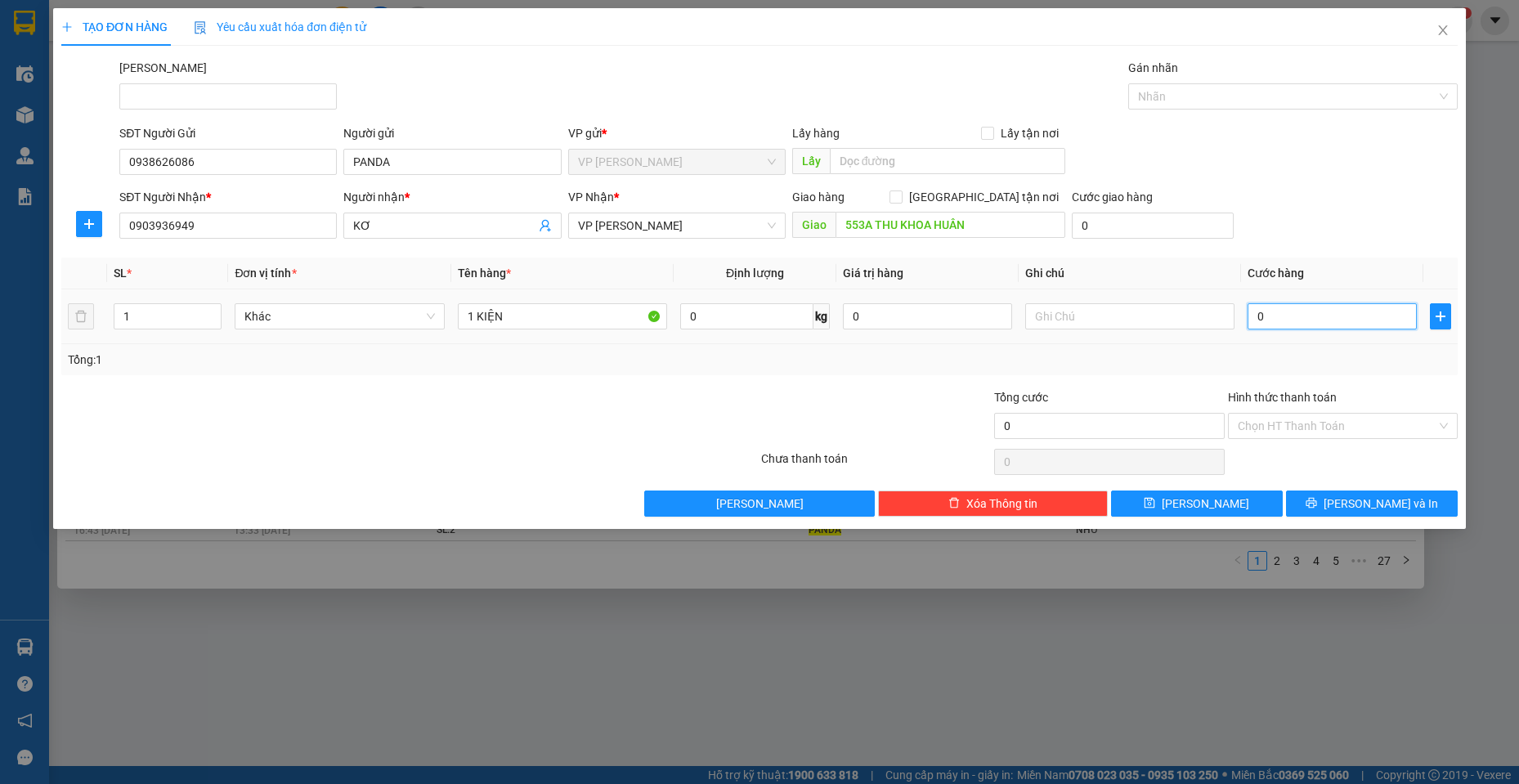
type input "3"
type input "30"
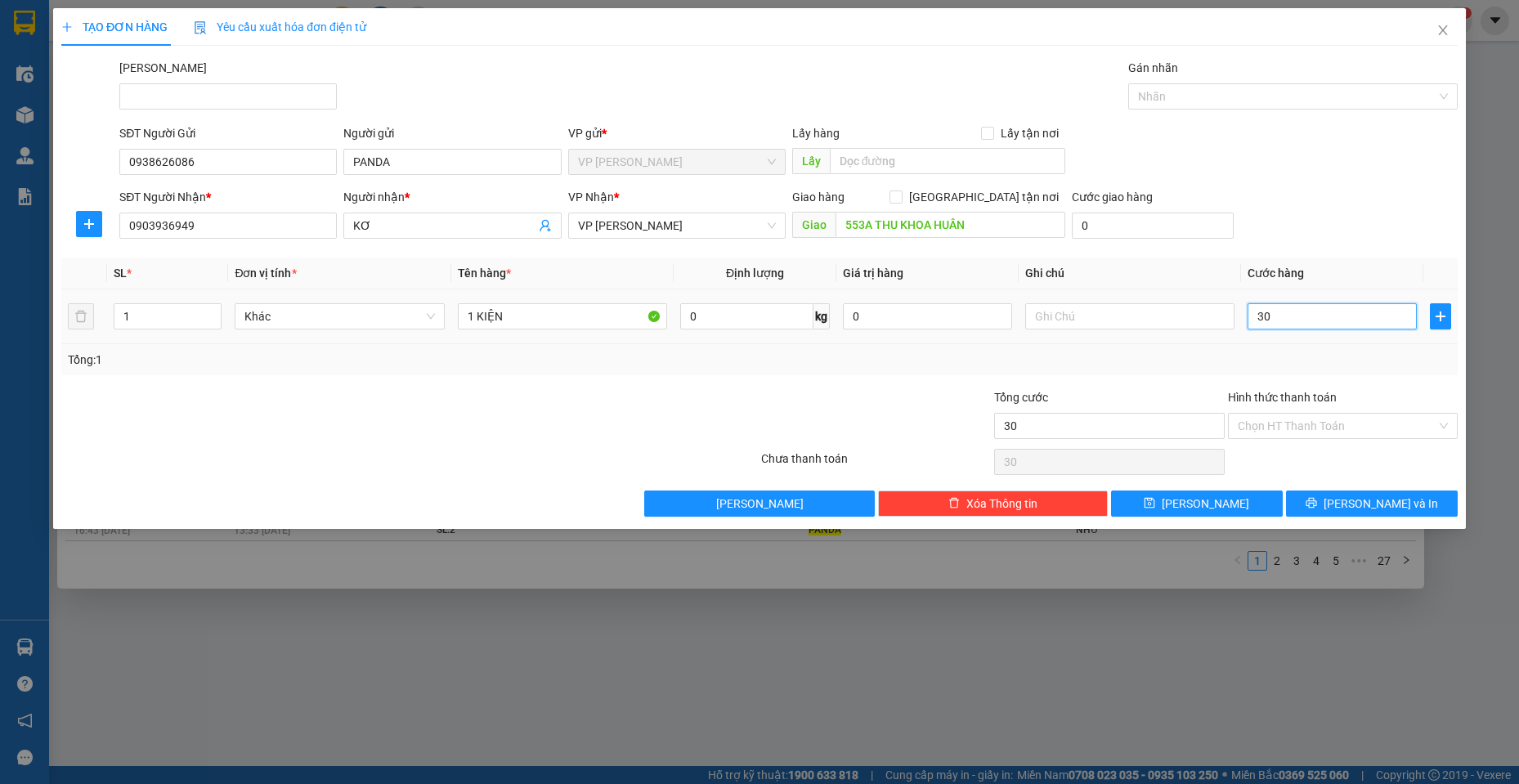
type input "300"
type input "30"
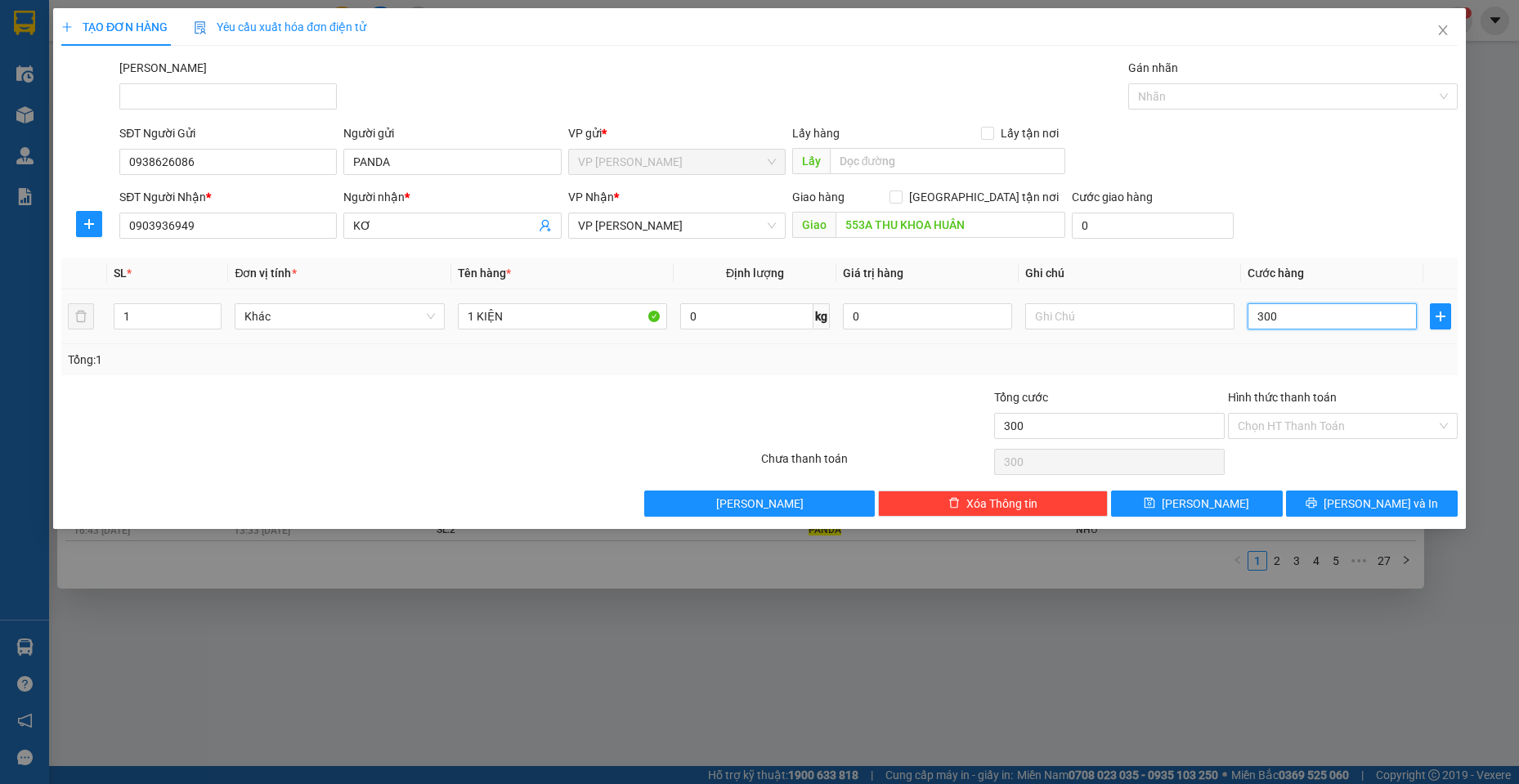
type input "30"
type input "3"
type input "0"
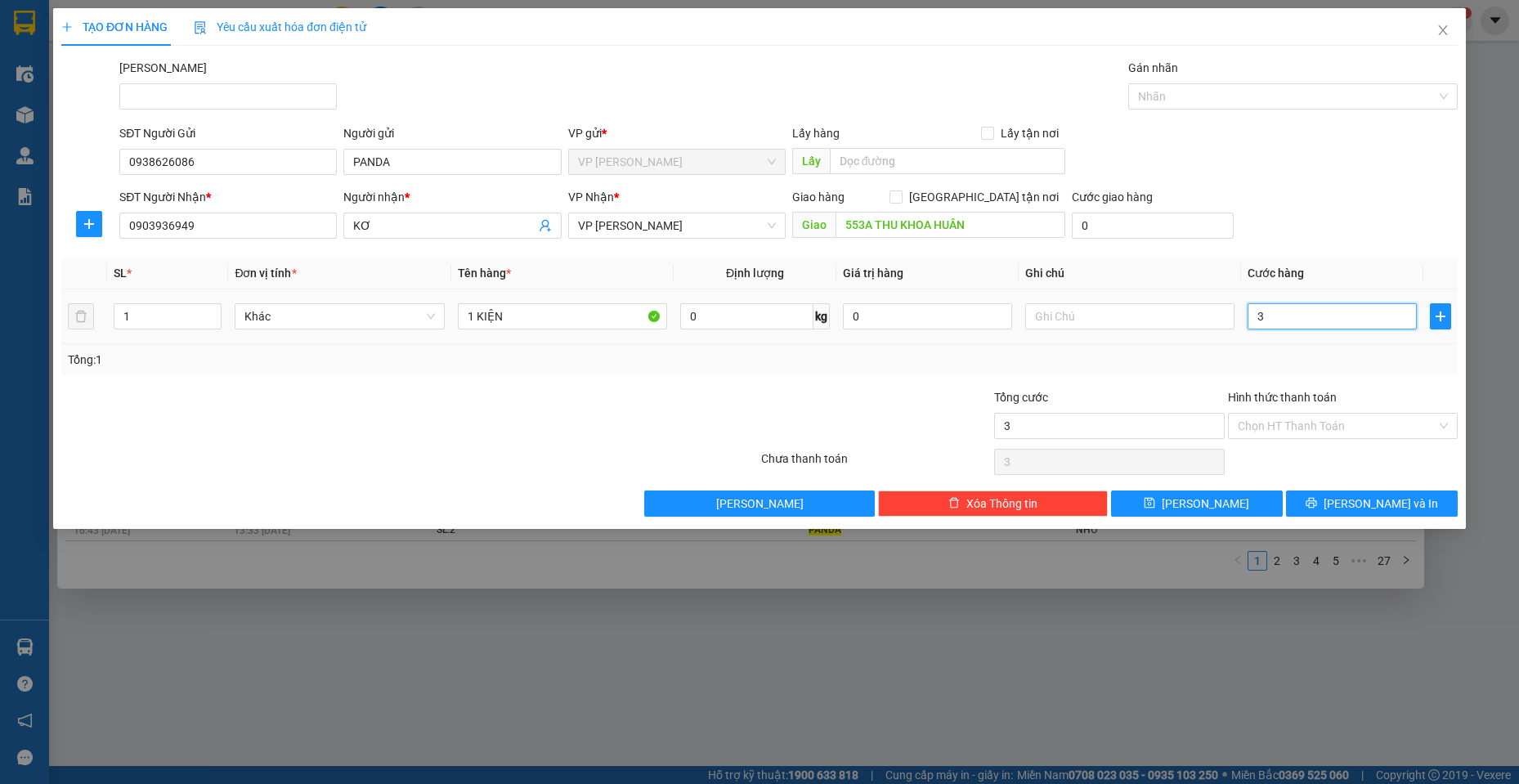
type input "0"
type input "04"
type input "4"
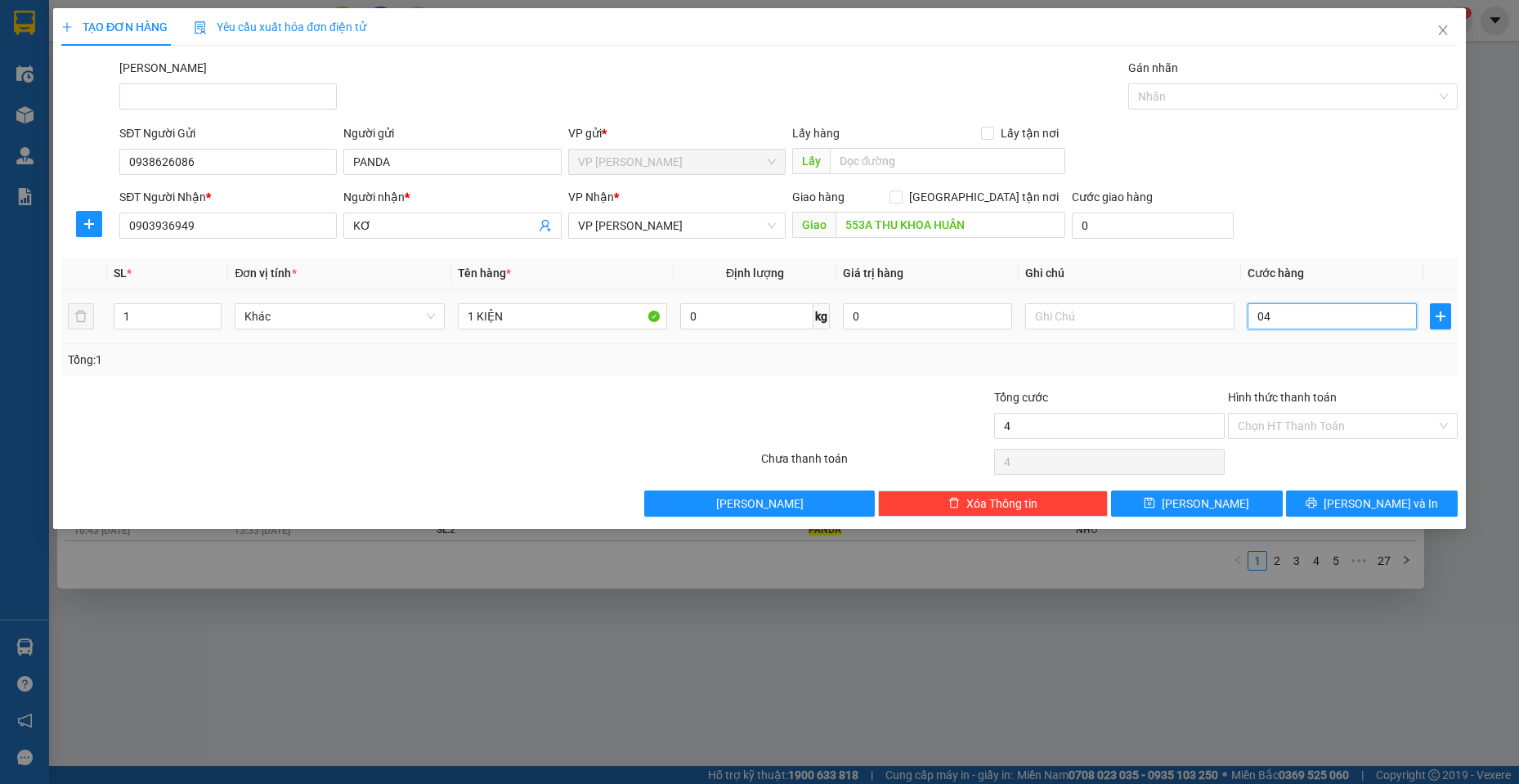
type input "040"
type input "40"
type input "0.400"
type input "400"
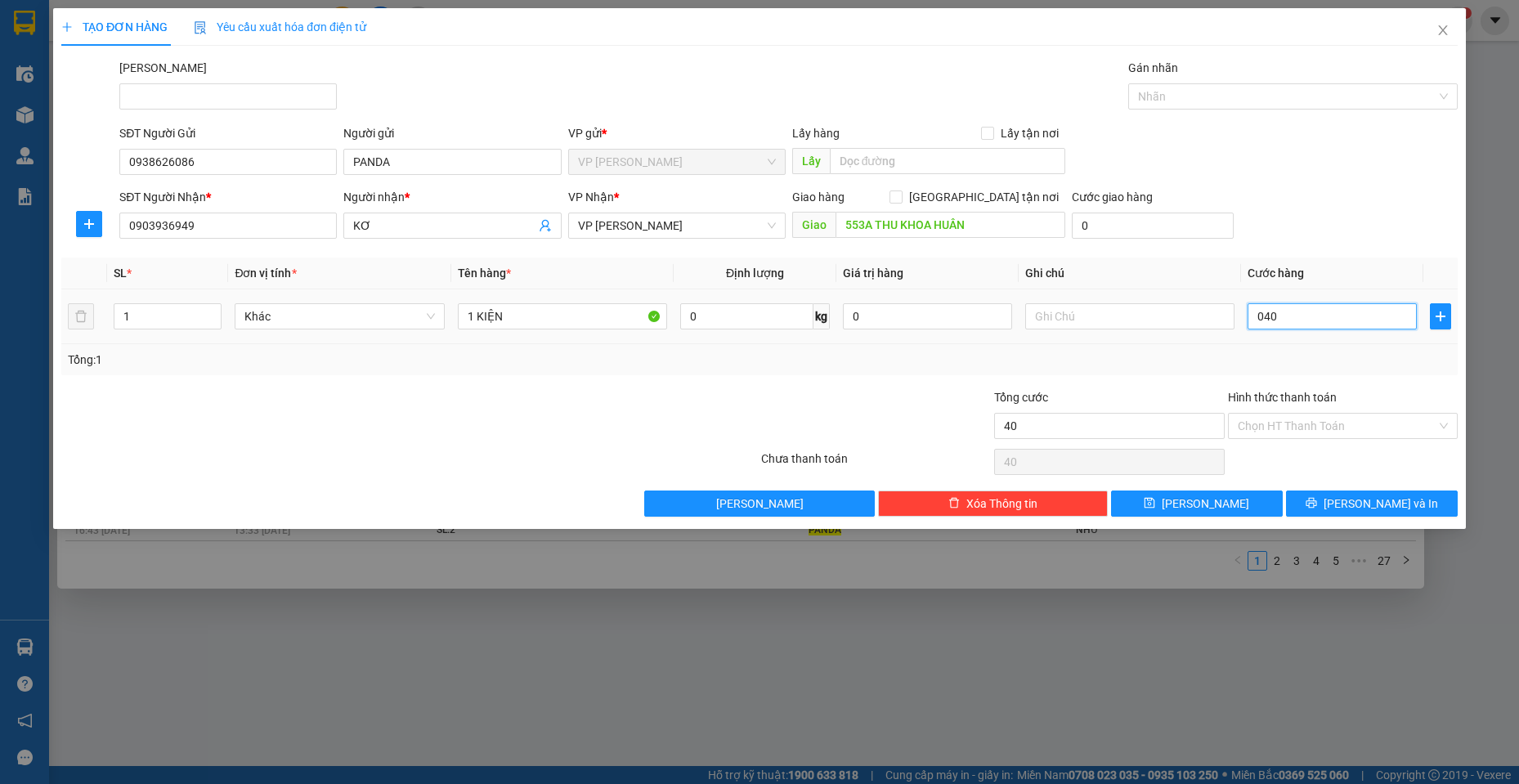
type input "400"
type input "04.000"
type input "4.000"
type input "040.000"
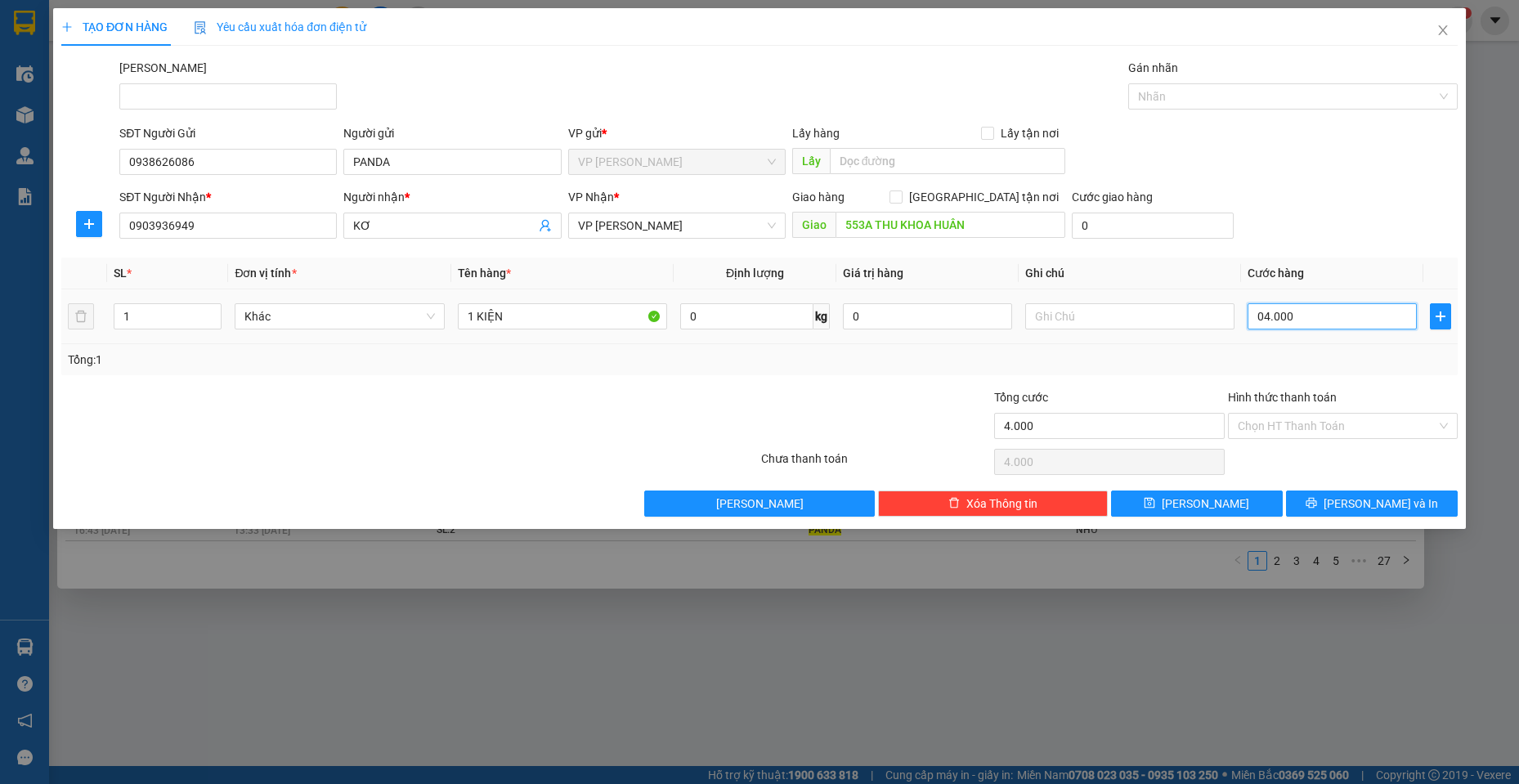
type input "40.000"
click at [1316, 501] on icon "printer" at bounding box center [1311, 503] width 11 height 11
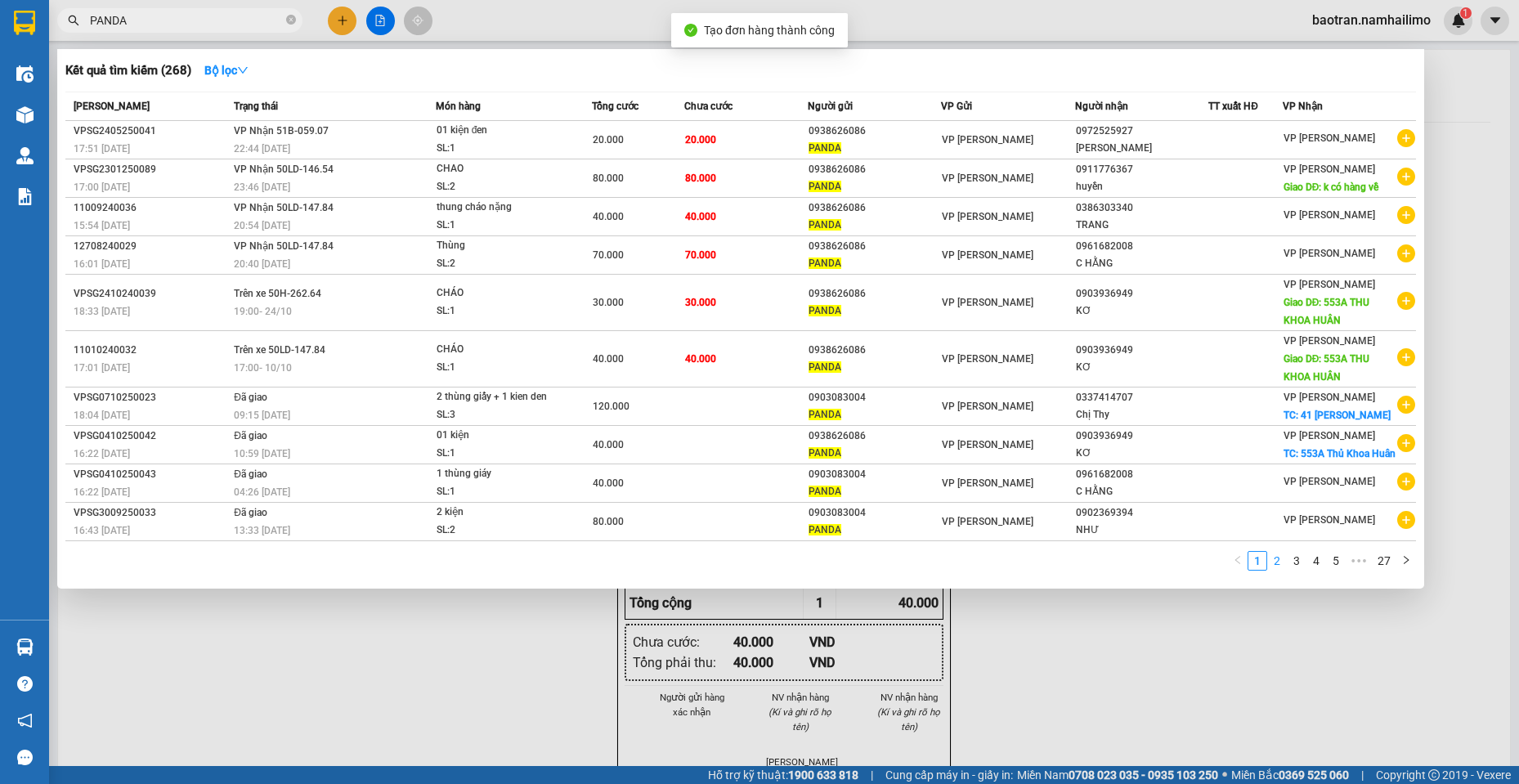
click at [1276, 567] on link "2" at bounding box center [1277, 560] width 18 height 18
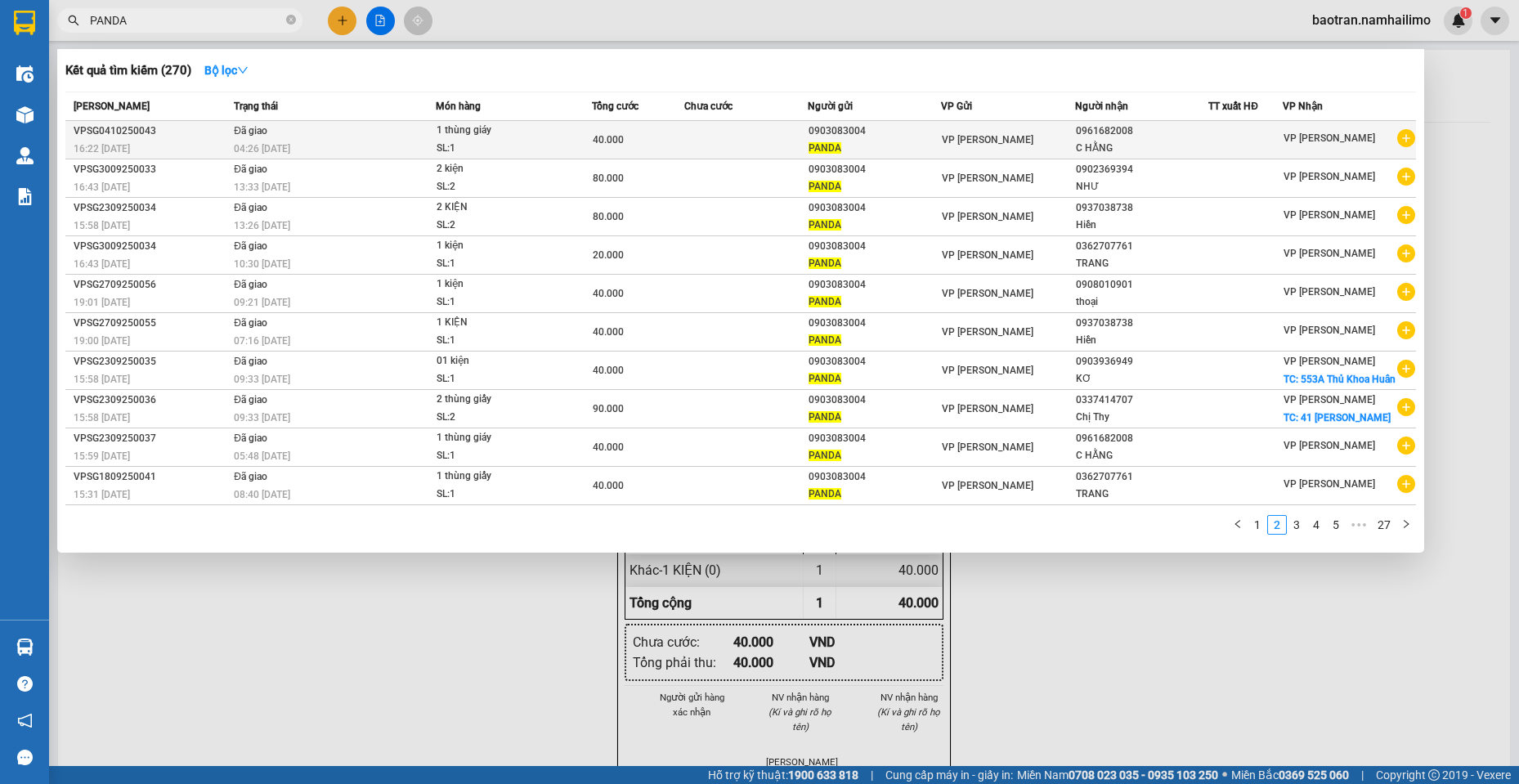
click at [1413, 138] on icon "plus-circle" at bounding box center [1407, 138] width 18 height 18
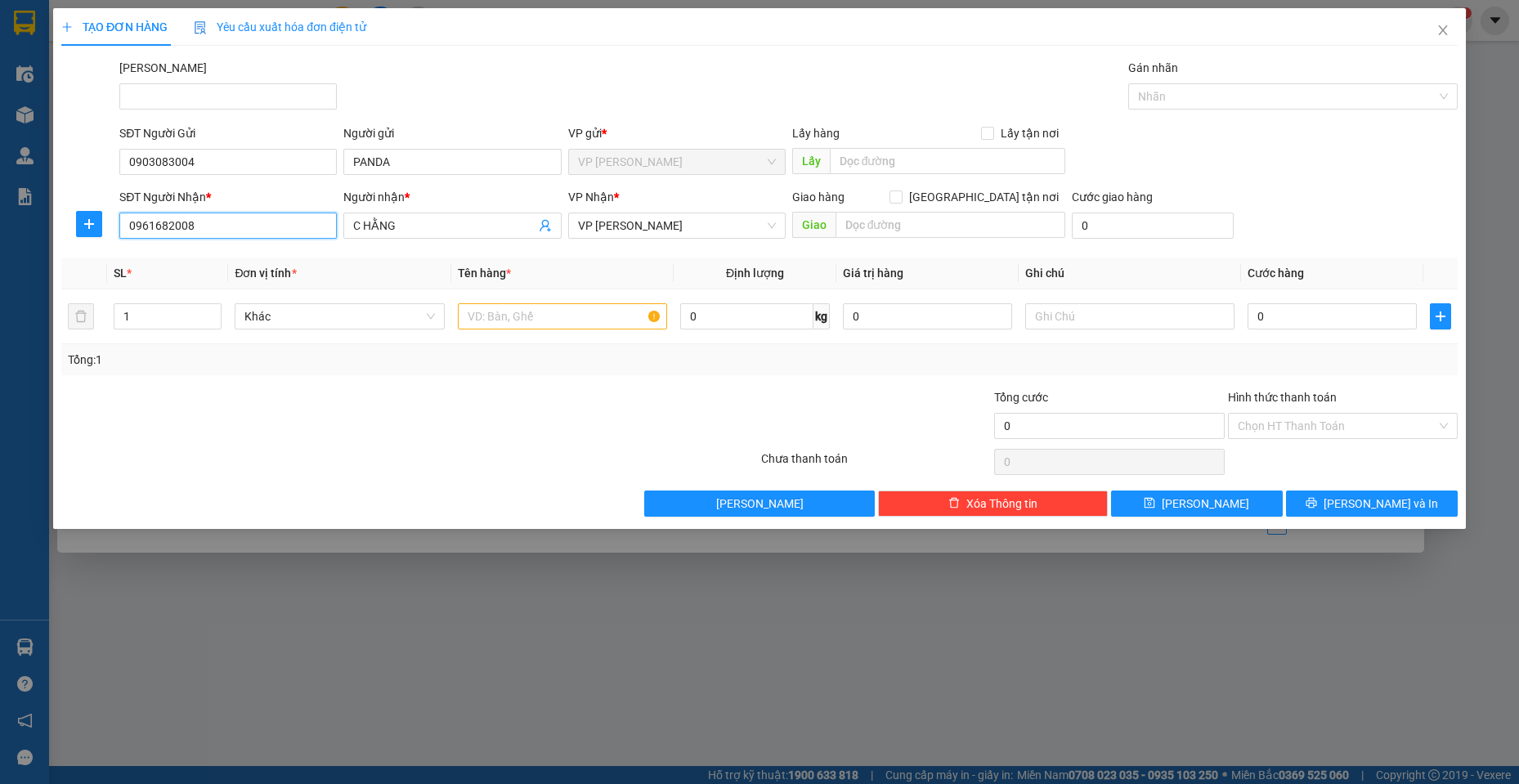
click at [220, 221] on input "0961682008" at bounding box center [228, 225] width 217 height 26
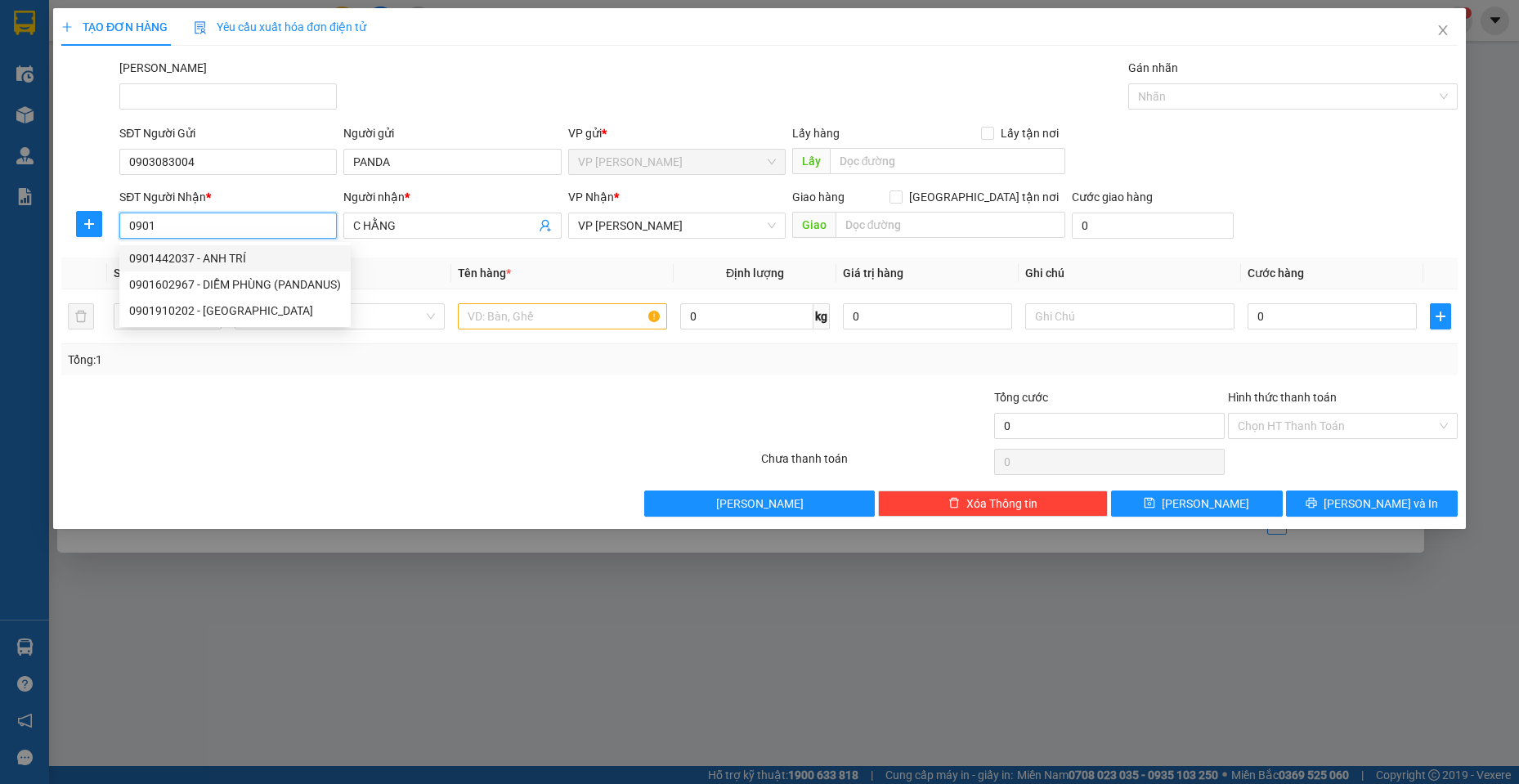
drag, startPoint x: 137, startPoint y: 224, endPoint x: 0, endPoint y: 209, distance: 137.8
click at [0, 209] on div "TẠO ĐƠN HÀNG Yêu cầu xuất hóa đơn điện tử Transit Pickup Surcharge Ids Transit …" at bounding box center [760, 392] width 1519 height 784
click at [199, 275] on div "0908010901 - thoại" at bounding box center [228, 284] width 198 height 18
type input "0908010901"
type input "thoại"
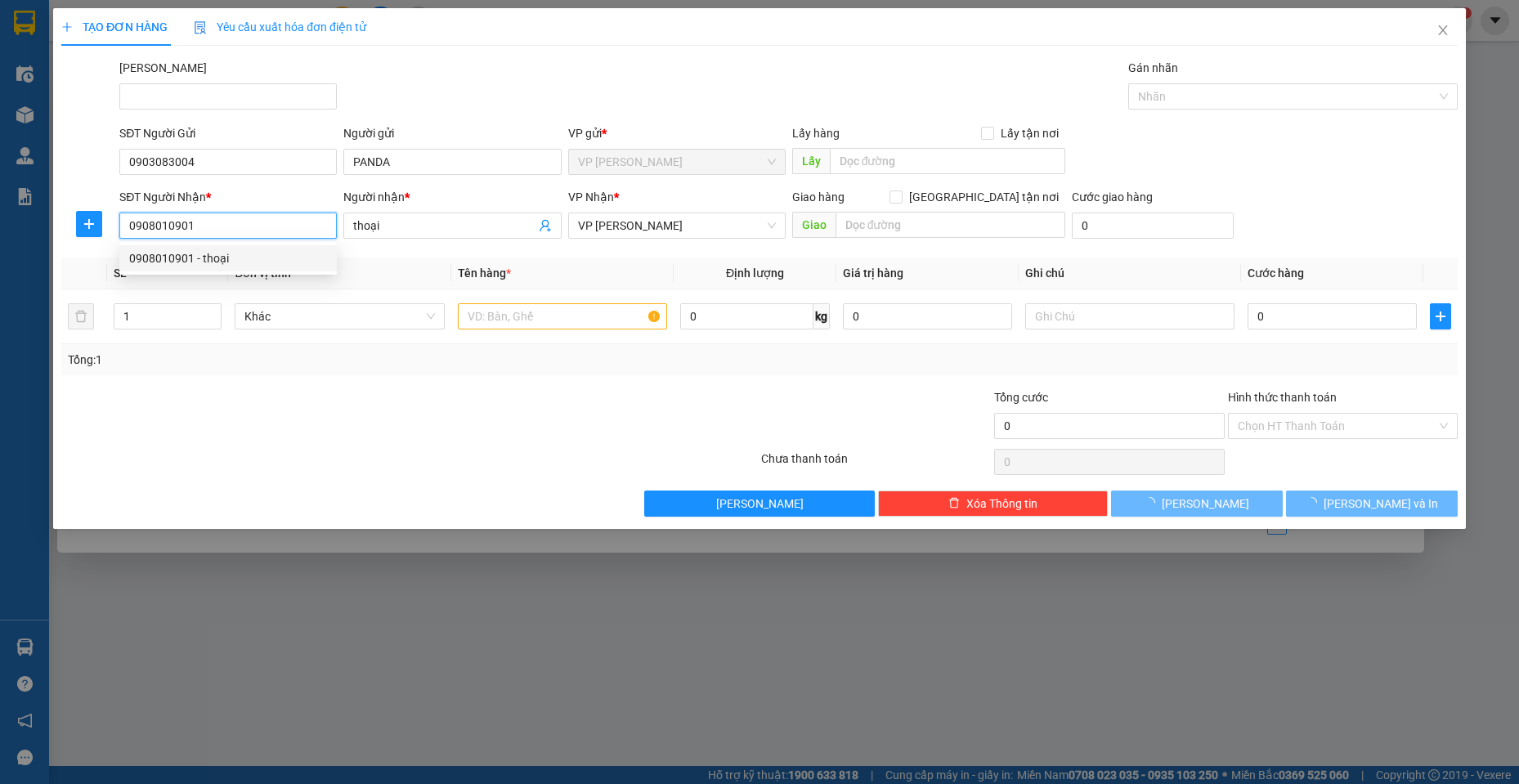
type input "40.000"
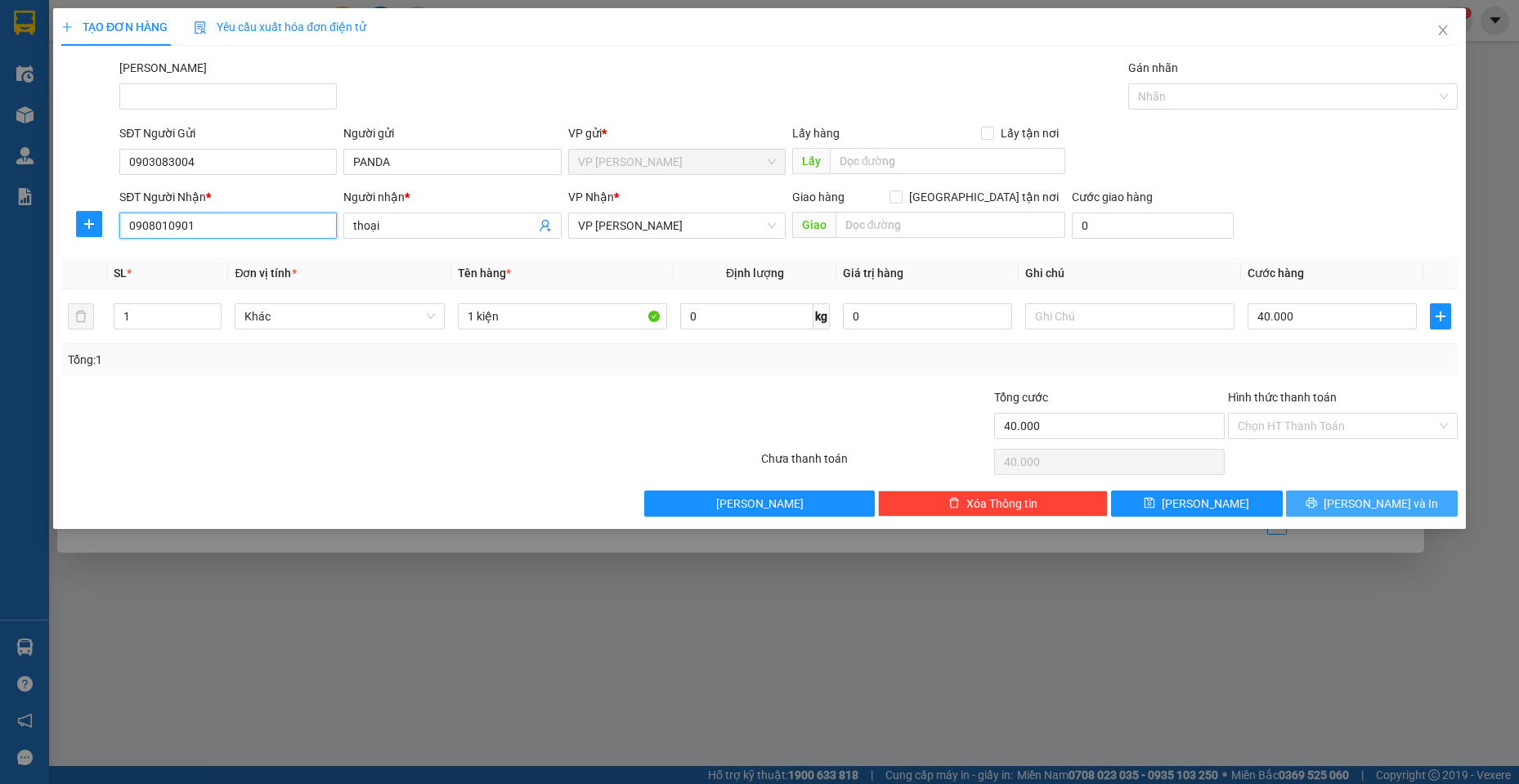
type input "0908010901"
click at [1313, 506] on button "[PERSON_NAME] và In" at bounding box center [1372, 503] width 171 height 26
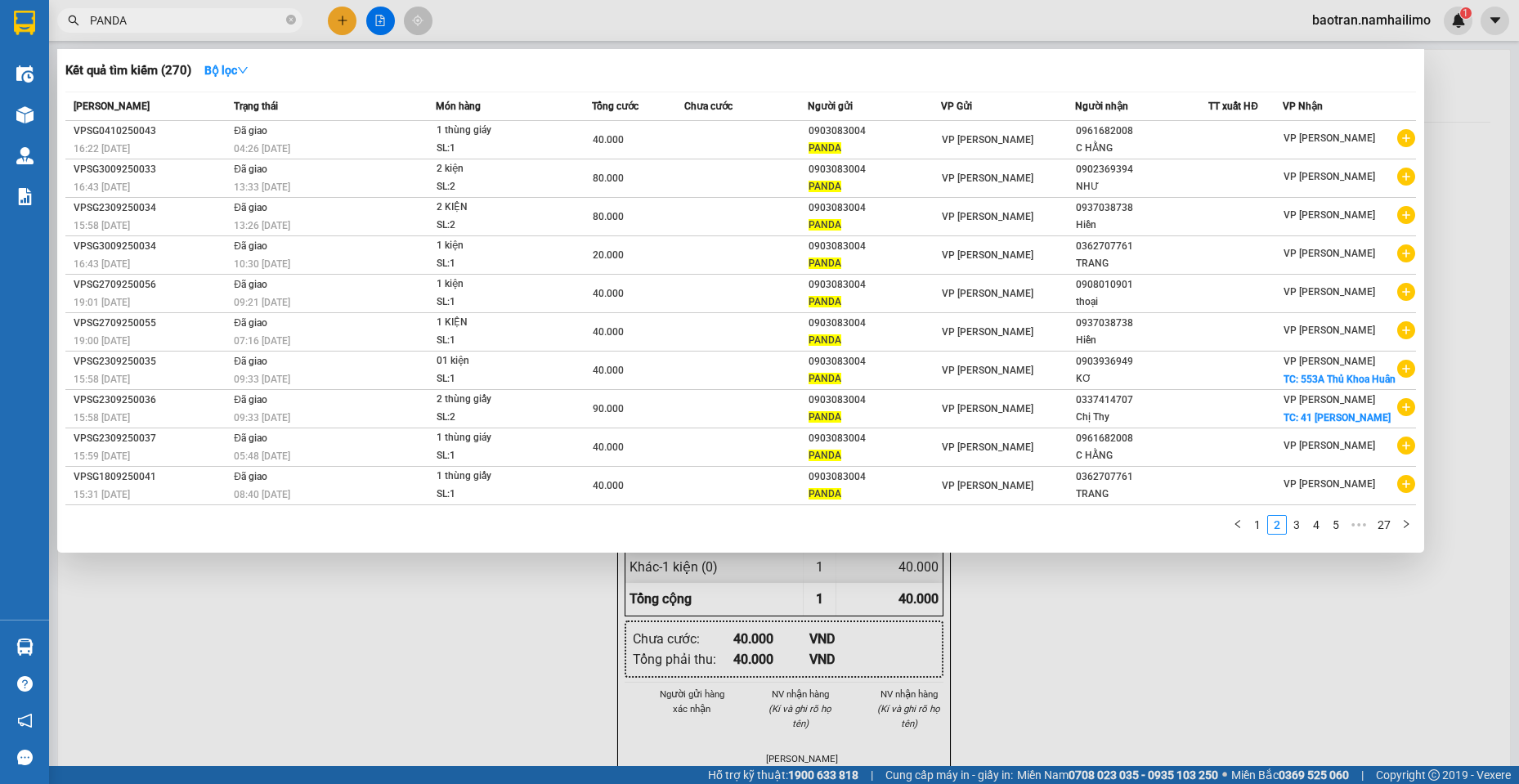
click at [343, 12] on div at bounding box center [760, 392] width 1519 height 784
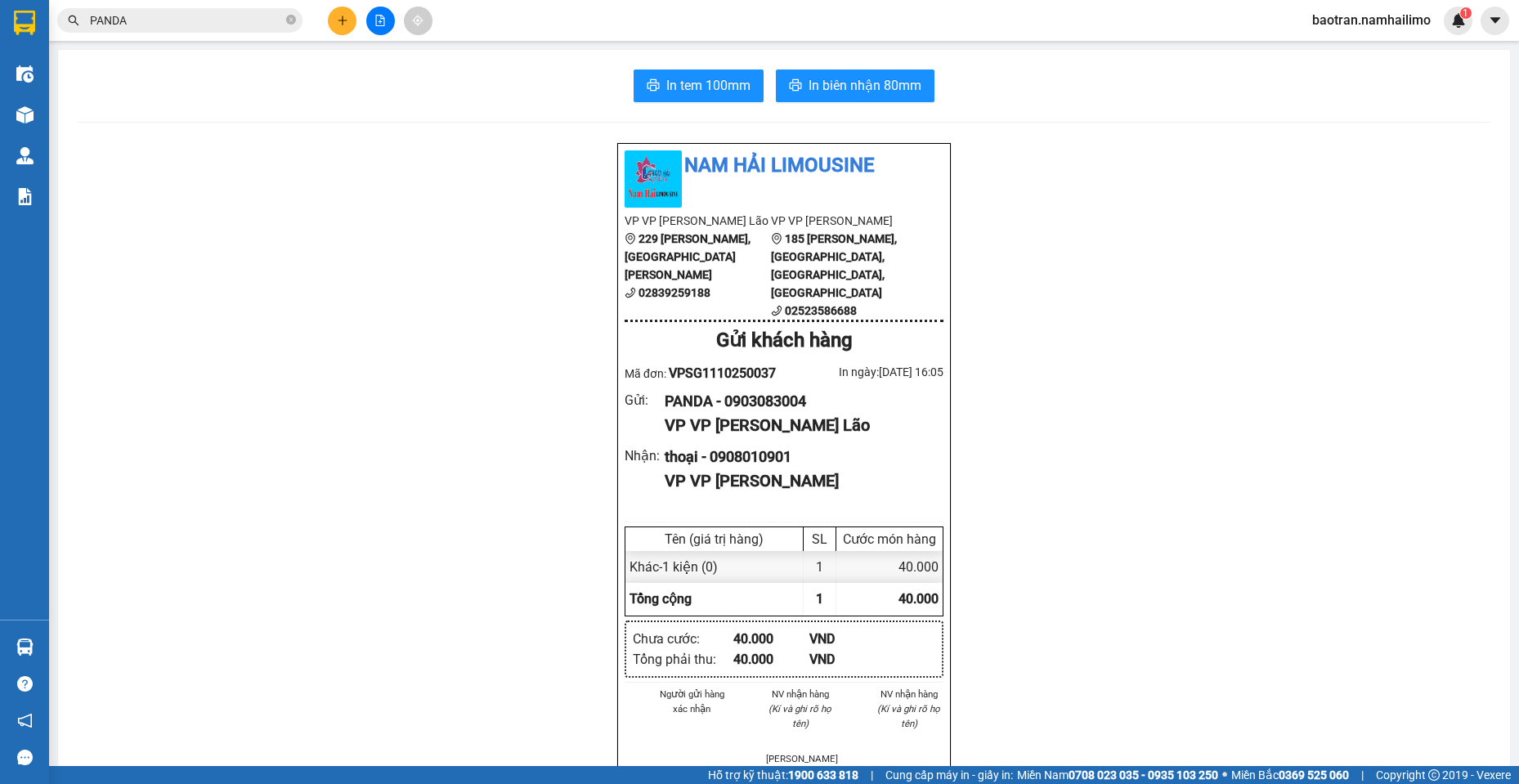
click at [342, 12] on button at bounding box center [342, 21] width 28 height 28
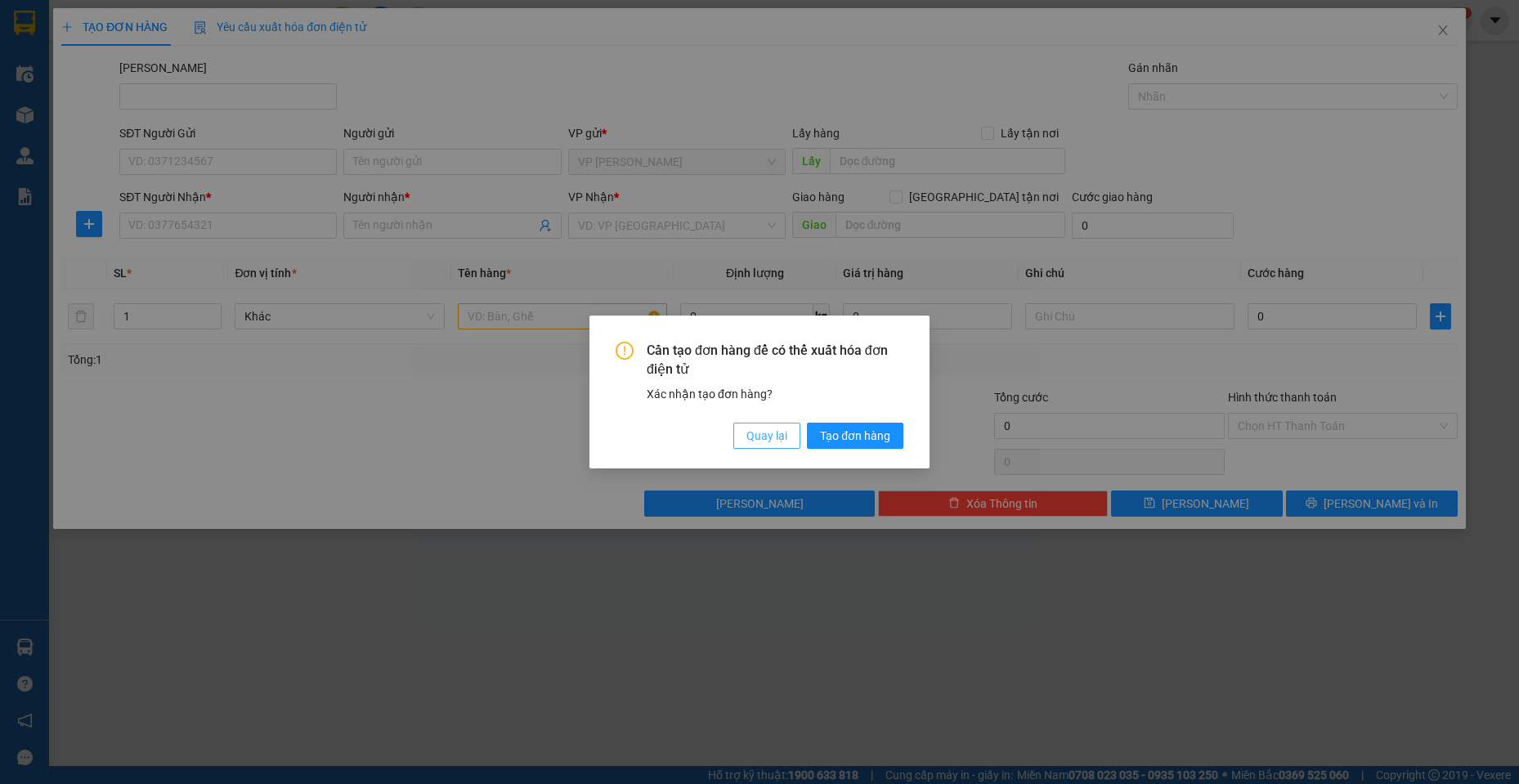
click at [749, 434] on span "Quay lại" at bounding box center [766, 436] width 41 height 18
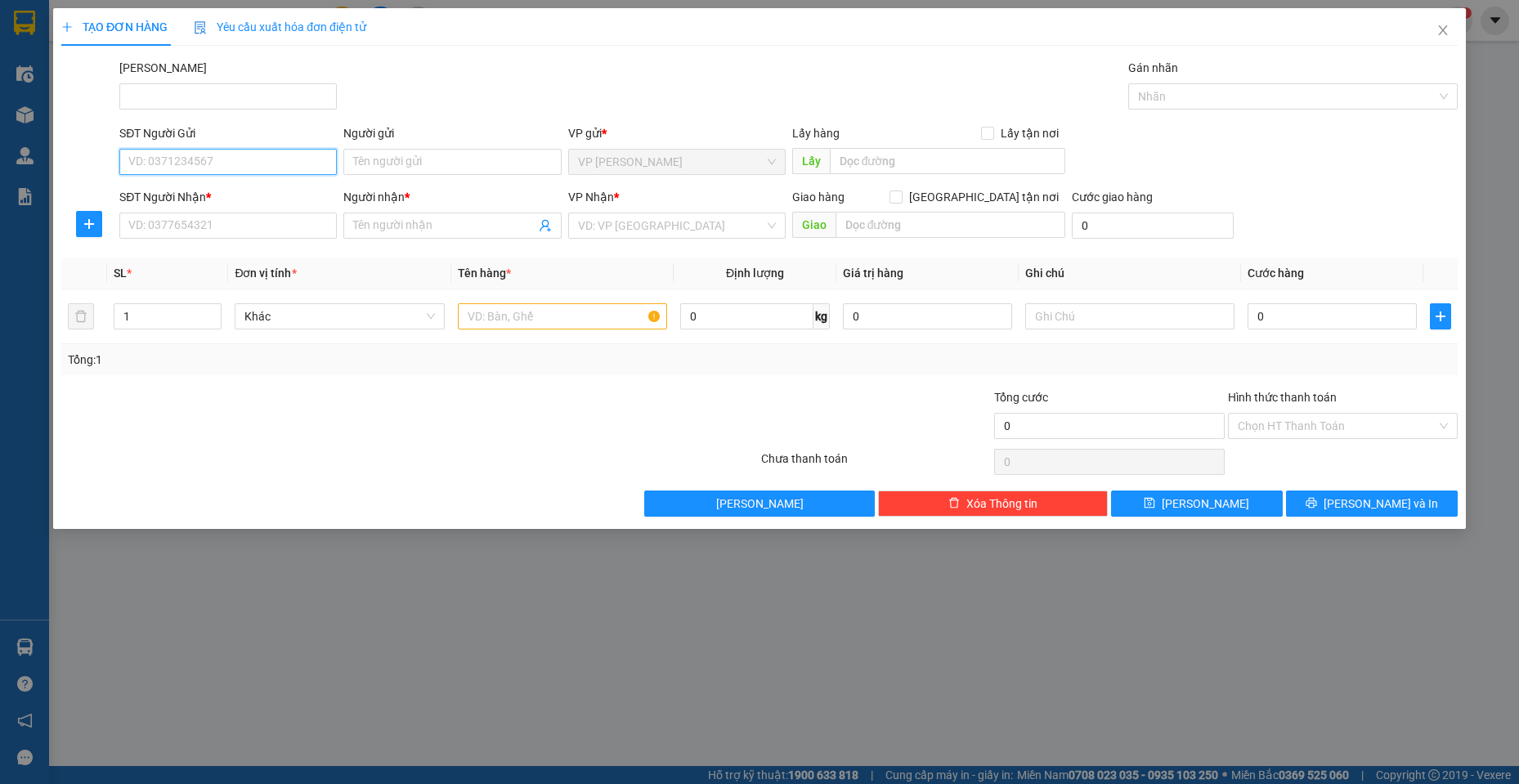
drag, startPoint x: 253, startPoint y: 161, endPoint x: 276, endPoint y: 122, distance: 45.3
click at [252, 160] on input "SĐT Người Gửi" at bounding box center [228, 161] width 217 height 26
type input "0913881319"
click at [282, 198] on div "0913881319 - CTY Việt Y" at bounding box center [228, 195] width 198 height 18
type input "CTY Việt Y"
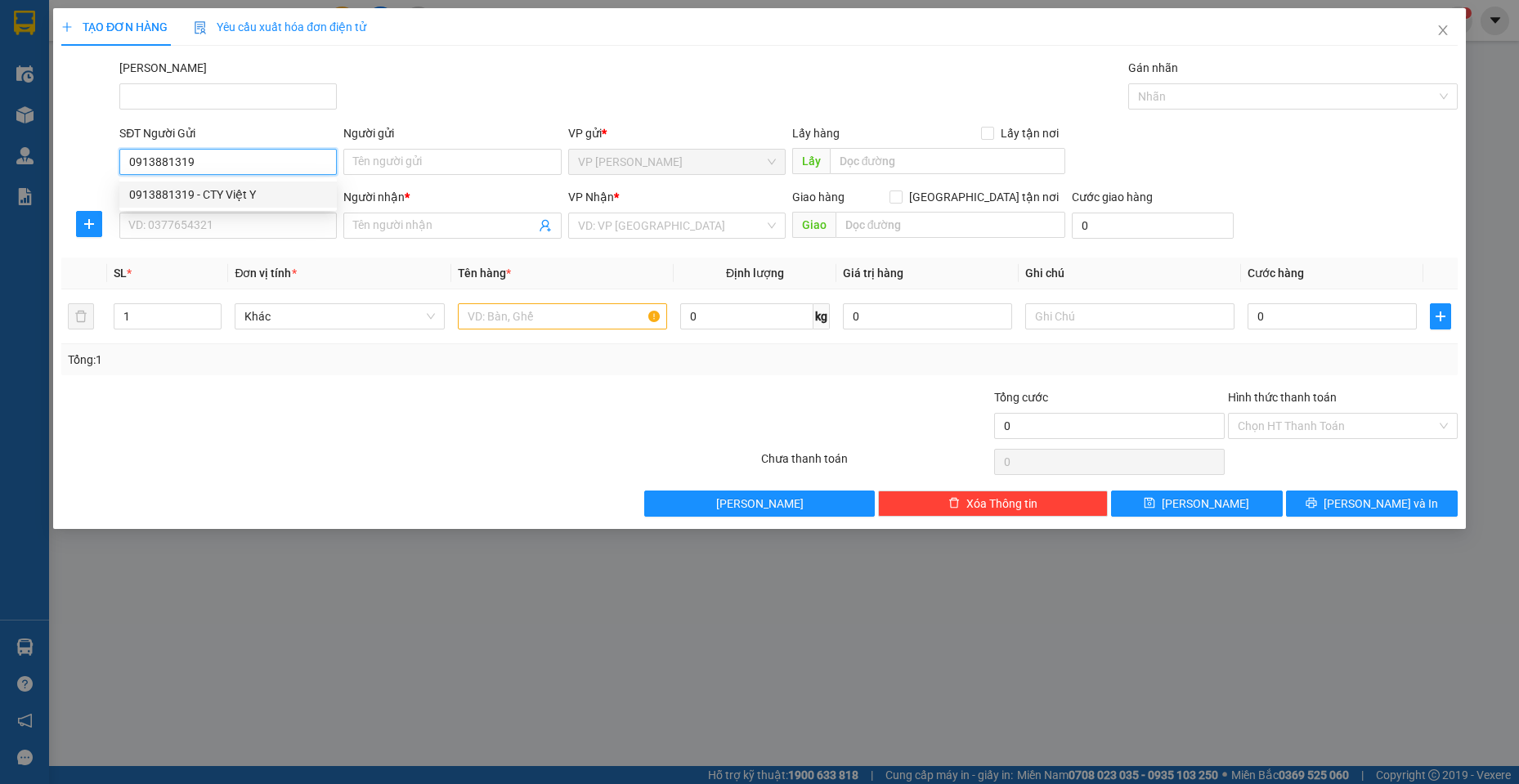
type input "0839975691"
type input "NGUYỆT"
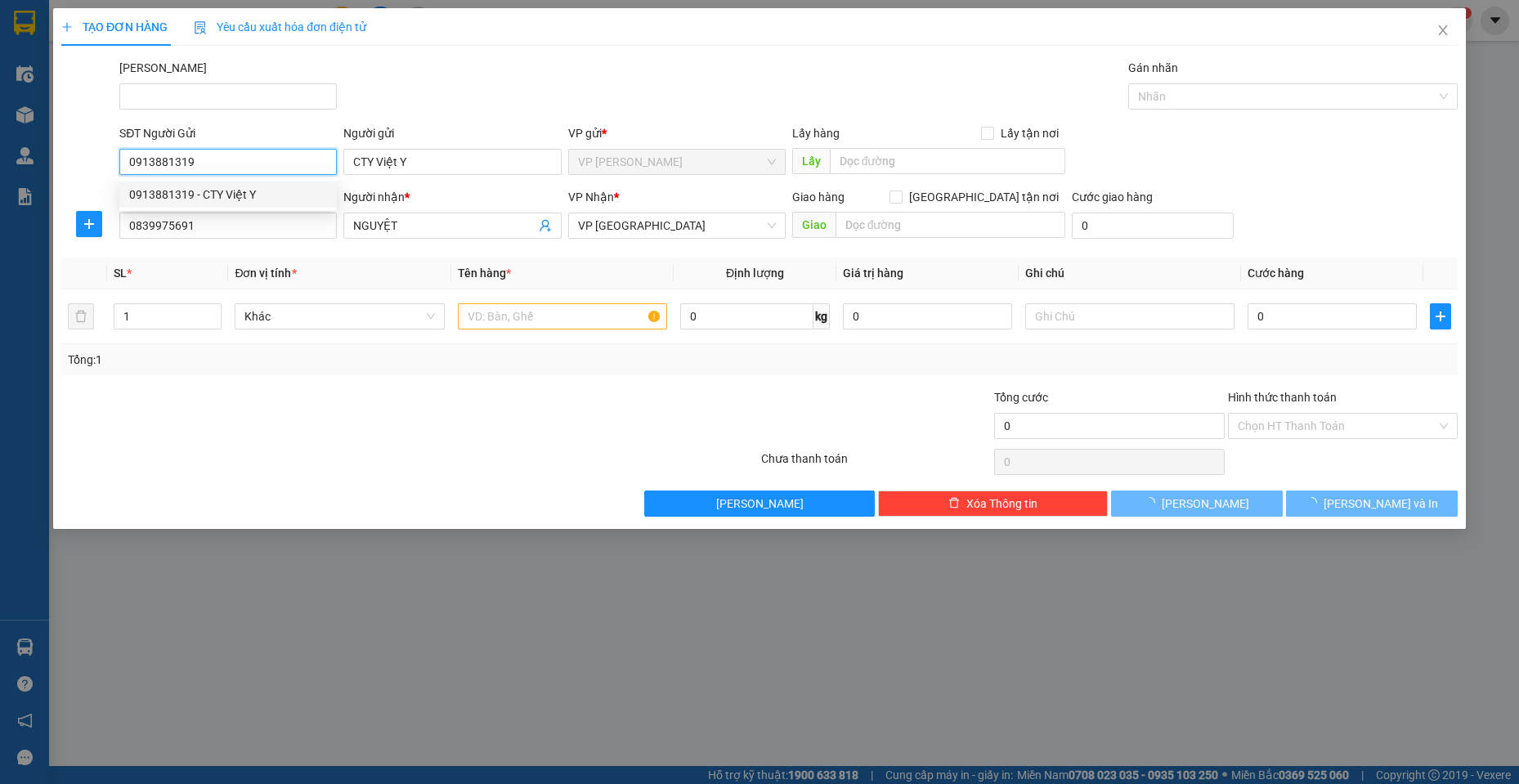
type input "30.000"
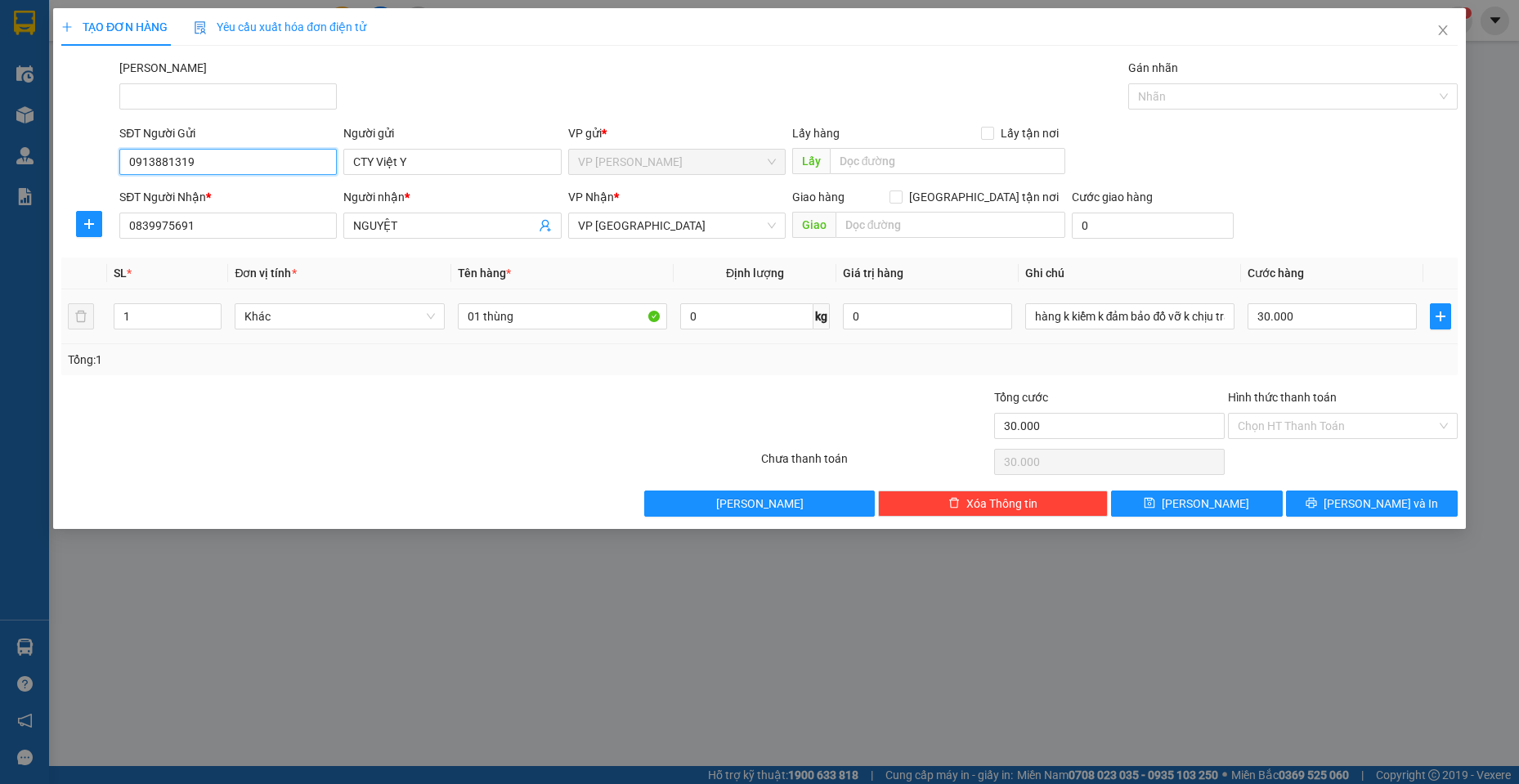
type input "0913881319"
drag, startPoint x: 572, startPoint y: 333, endPoint x: 561, endPoint y: 318, distance: 18.6
click at [563, 323] on td "01 thùng" at bounding box center [563, 317] width 223 height 55
click at [560, 313] on input "01 thùng" at bounding box center [562, 316] width 210 height 26
type input "01 thùng XỐP"
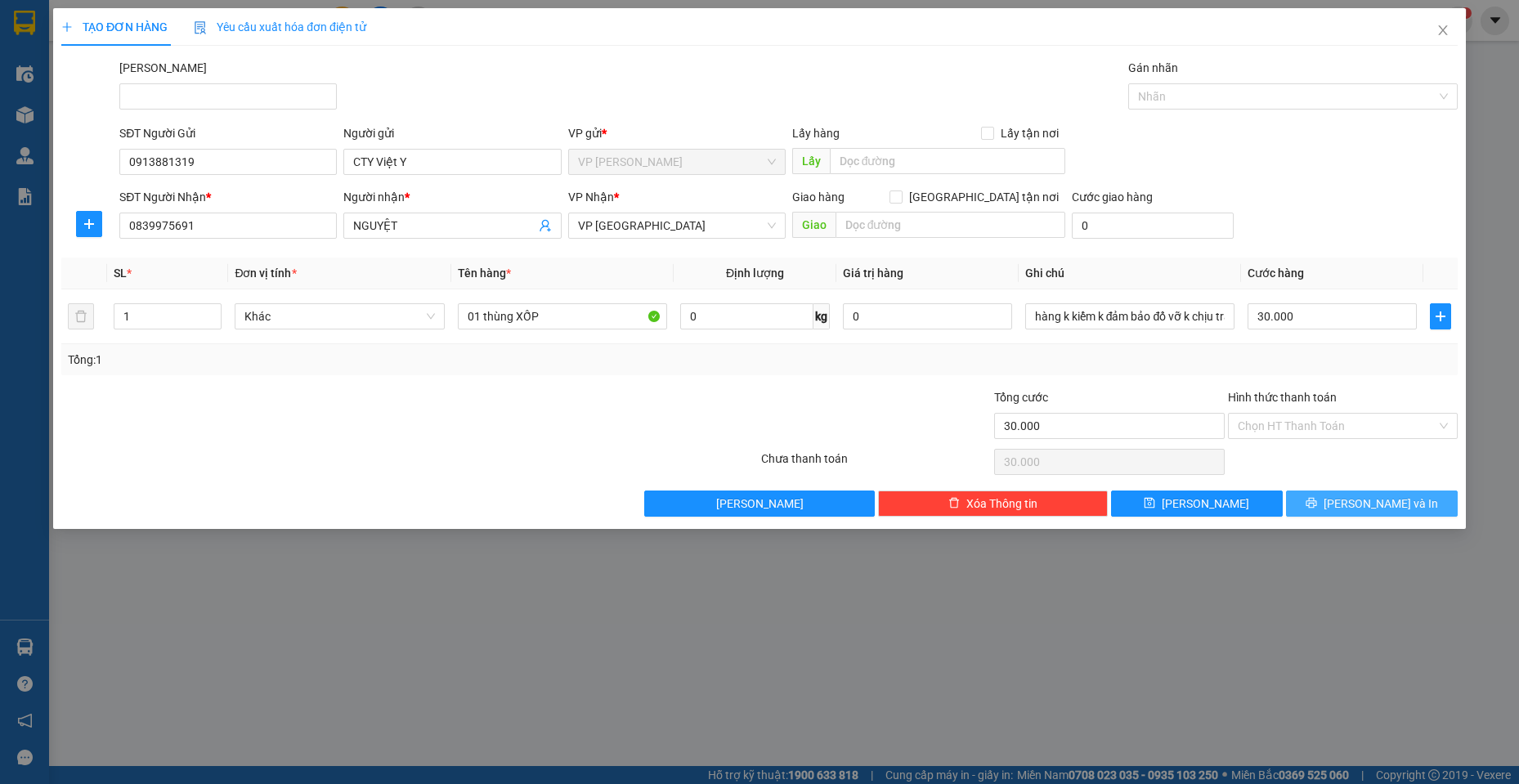
click at [1343, 491] on button "[PERSON_NAME] và In" at bounding box center [1372, 503] width 171 height 26
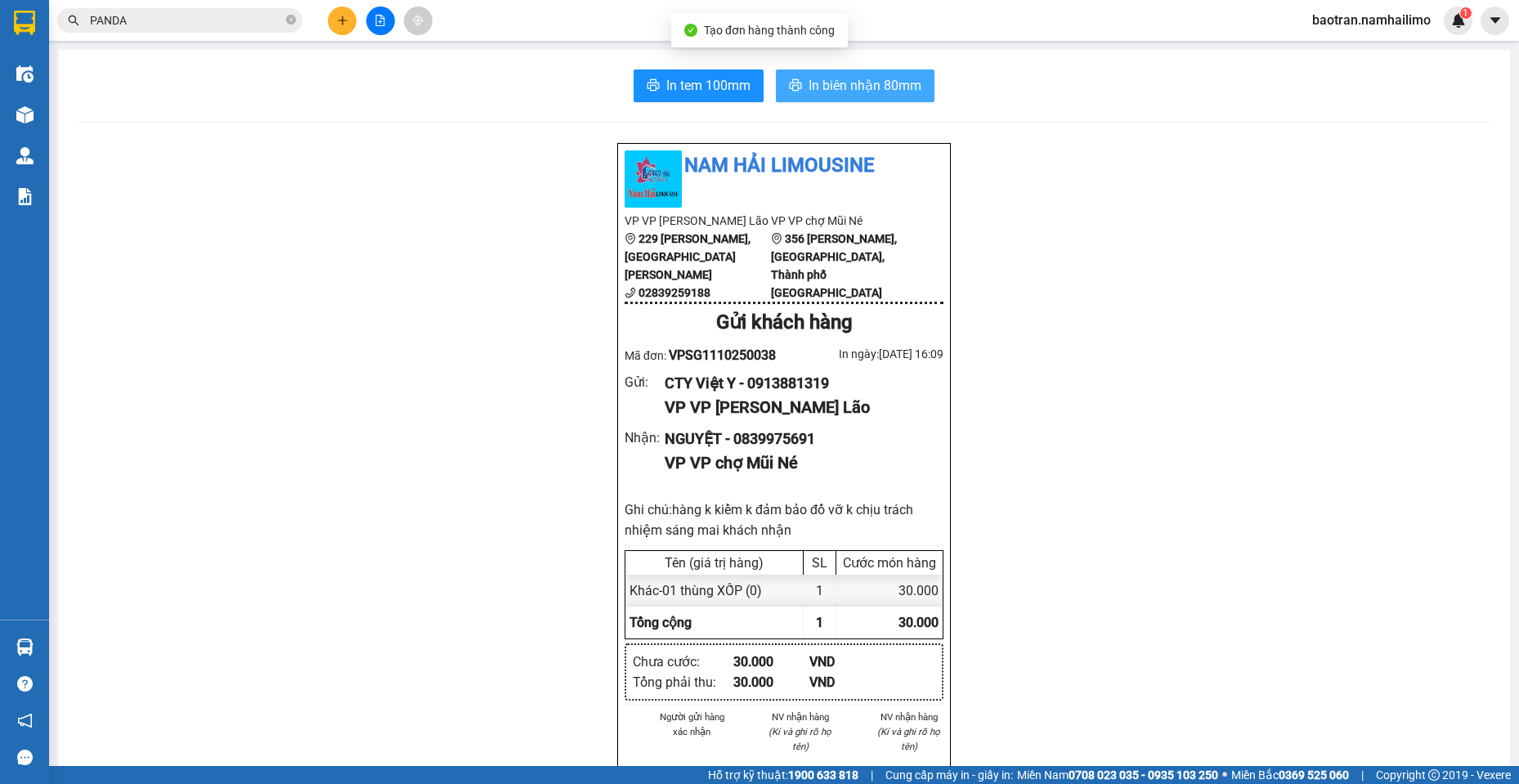
click at [918, 80] on button "In biên nhận 80mm" at bounding box center [855, 86] width 159 height 32
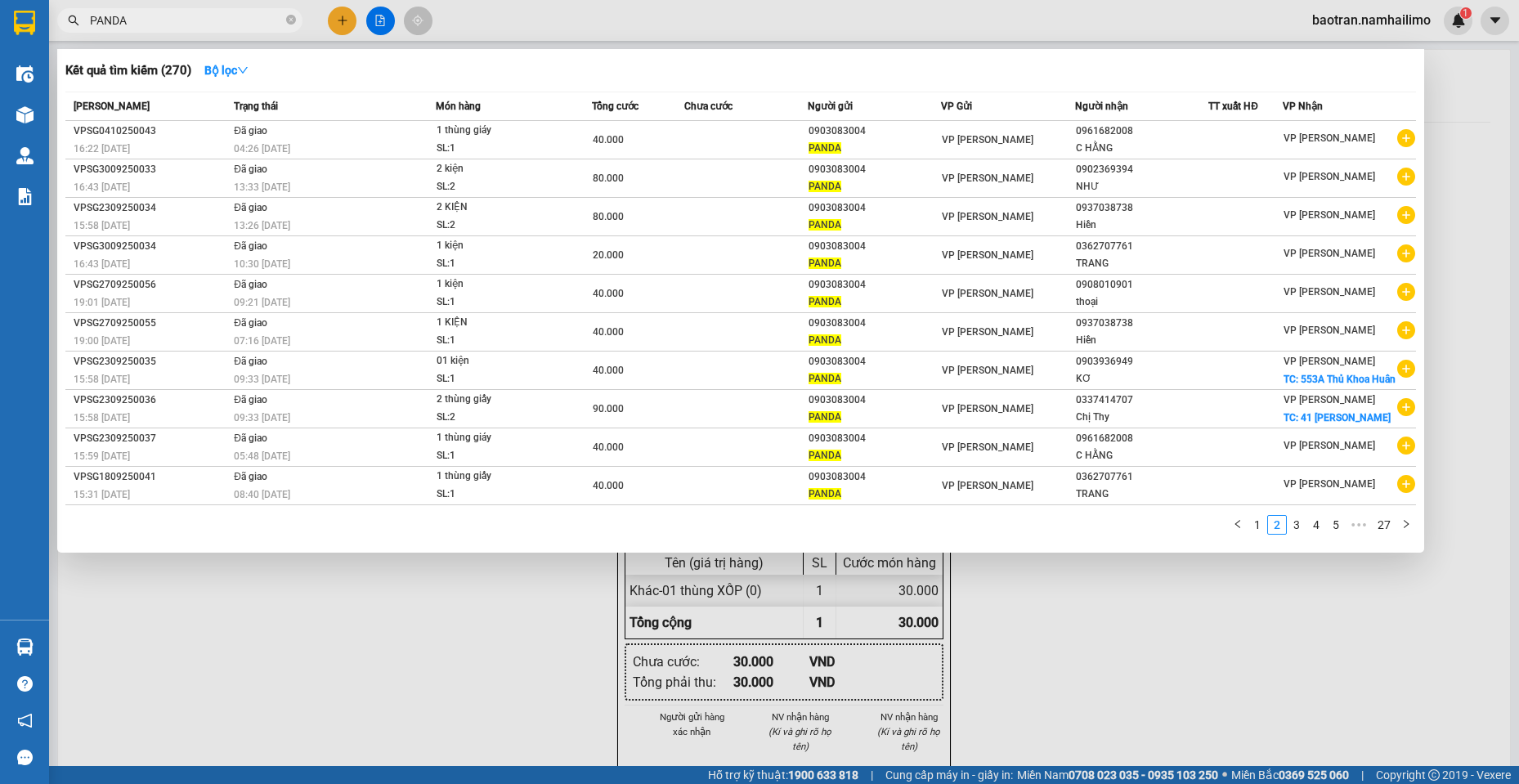
click at [197, 22] on input "PANDA" at bounding box center [186, 21] width 193 height 18
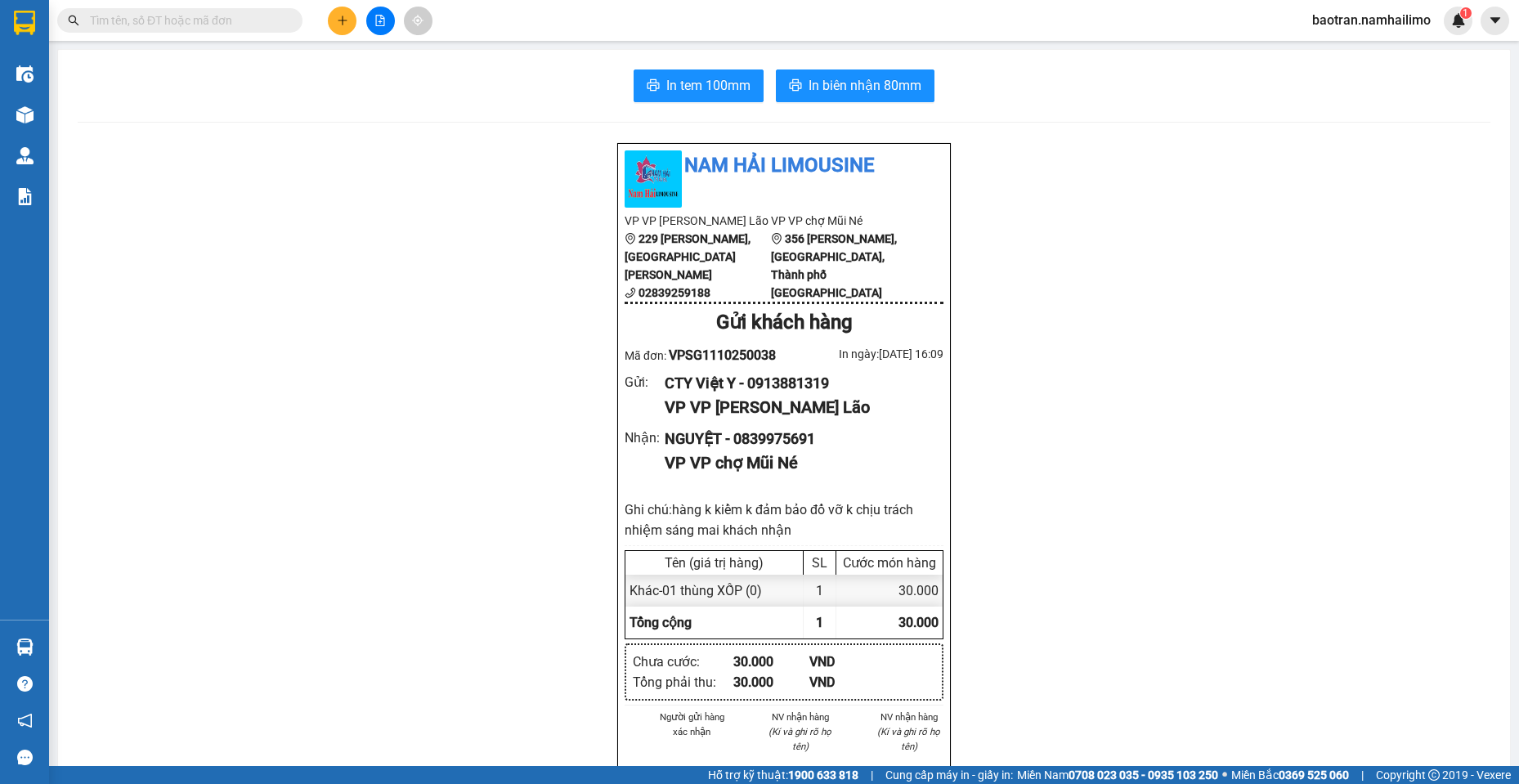
click at [141, 28] on input "text" at bounding box center [186, 21] width 193 height 18
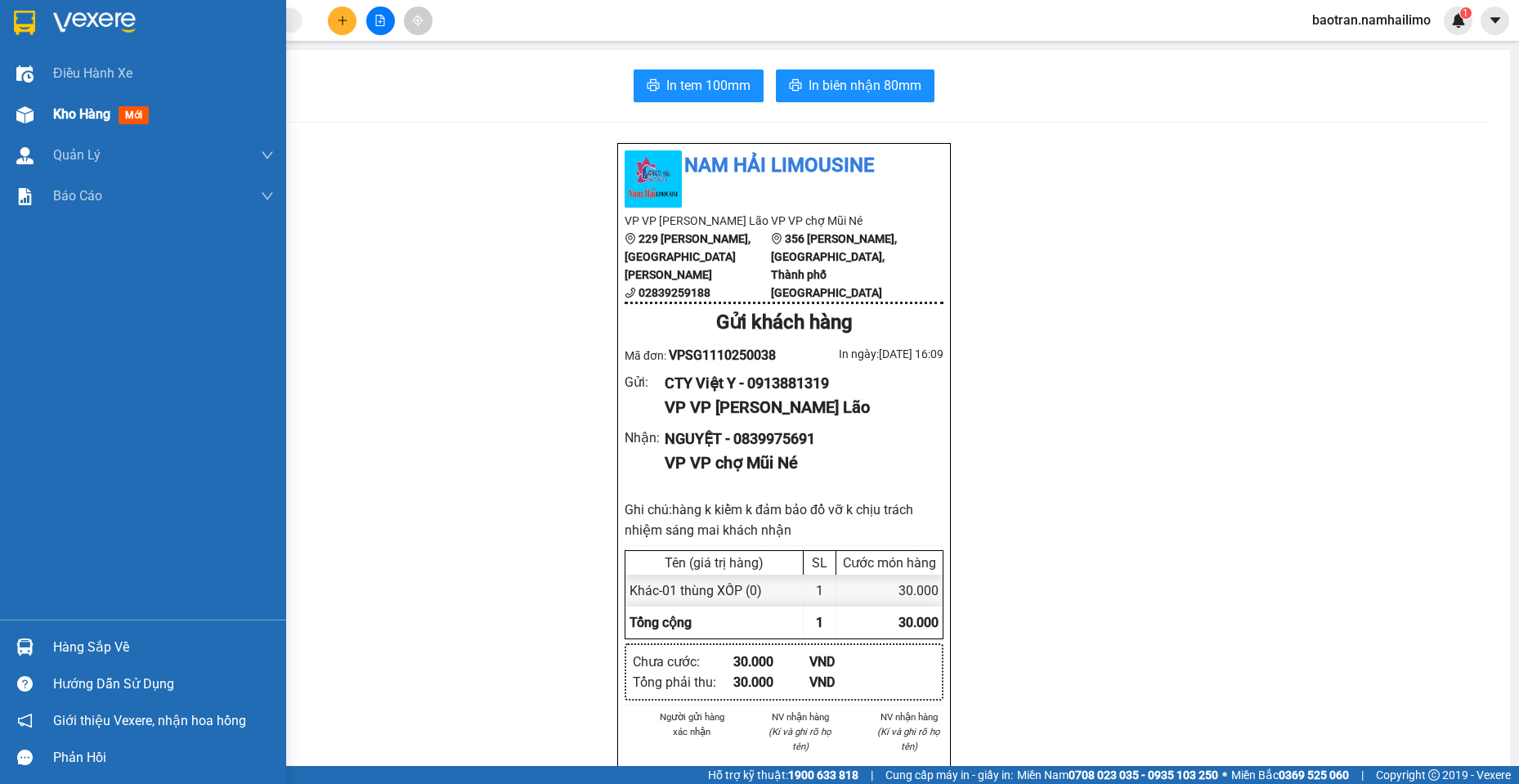
click at [66, 131] on div "Kho hàng mới" at bounding box center [163, 114] width 220 height 41
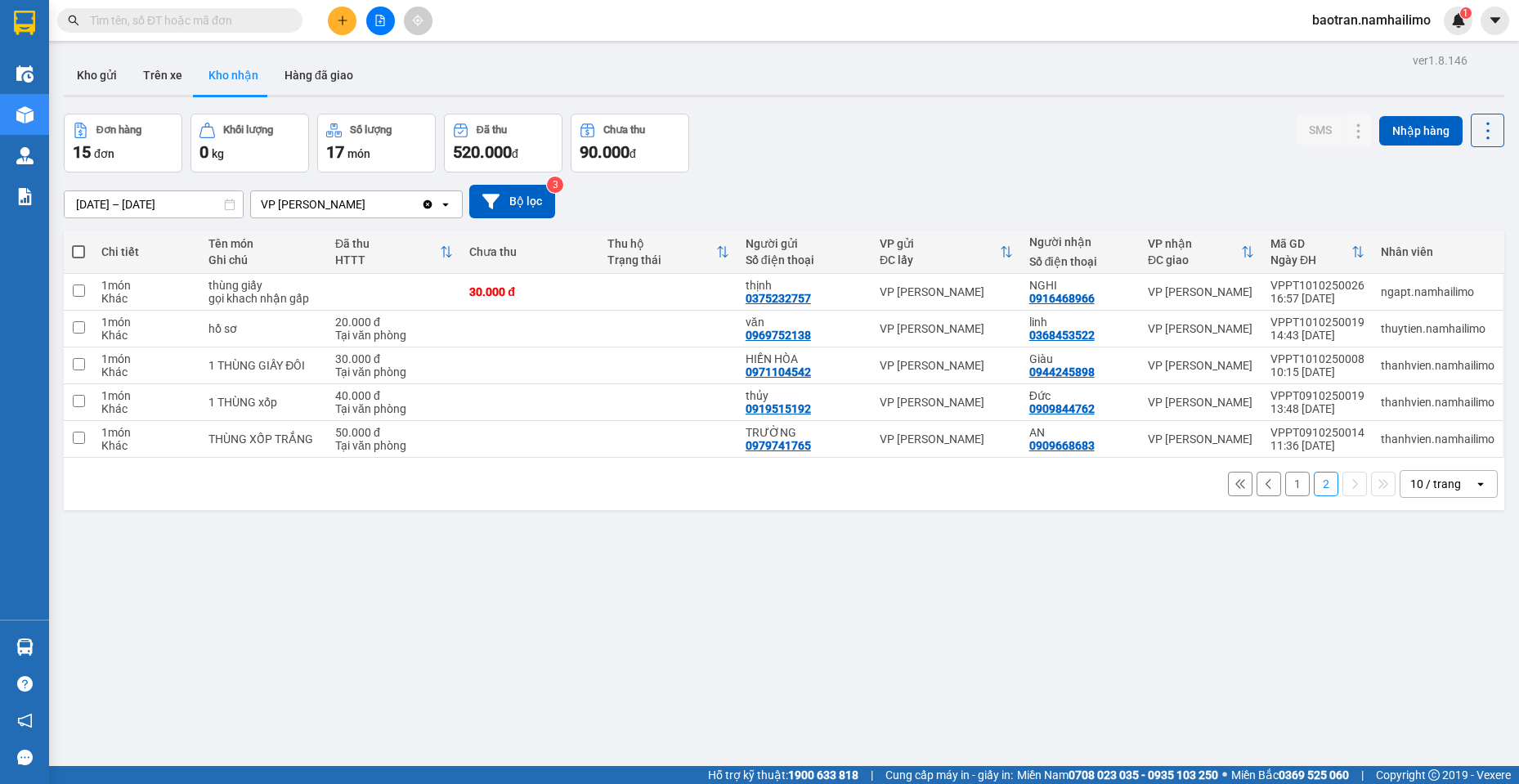
click at [1285, 485] on button "1" at bounding box center [1297, 483] width 24 height 24
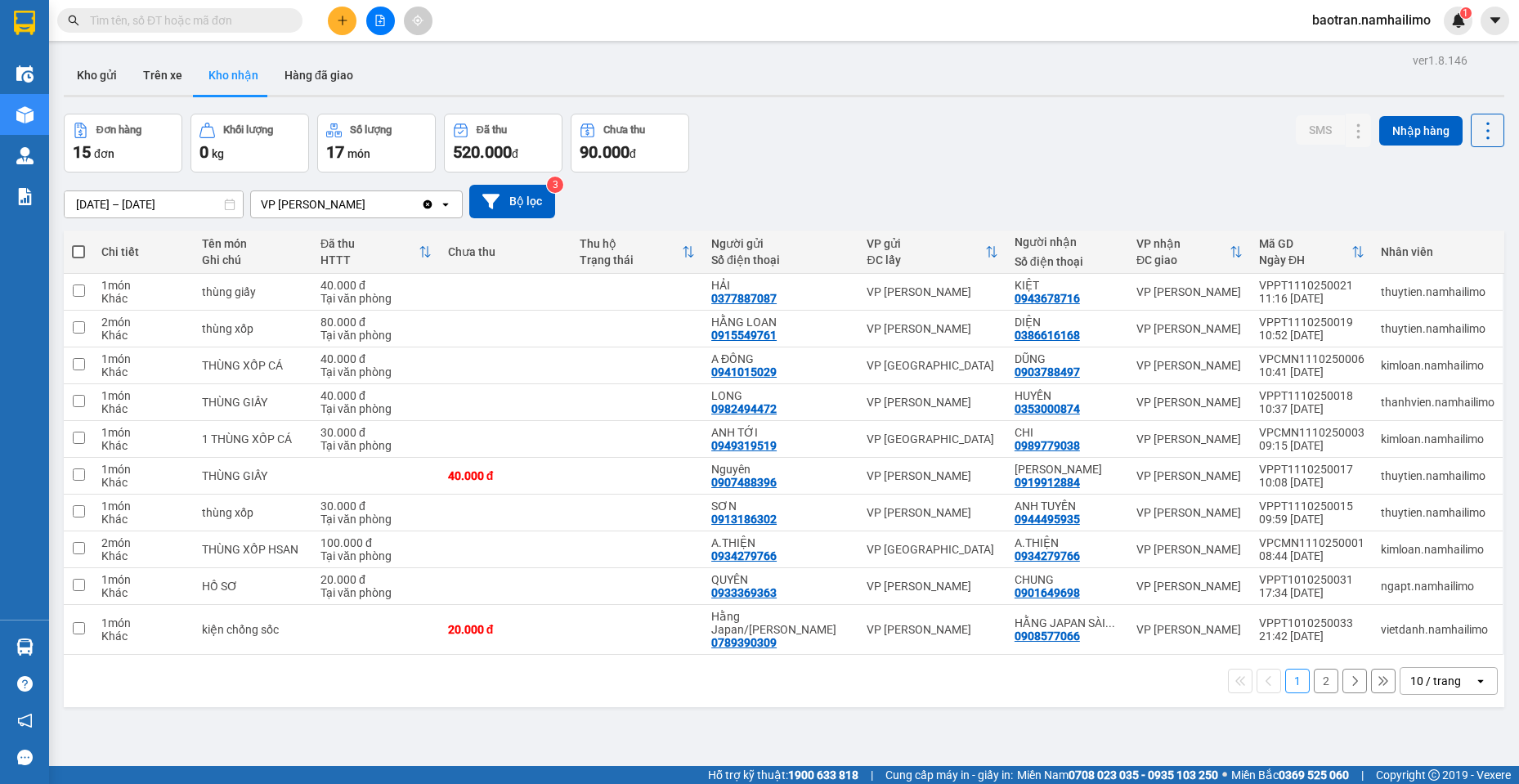
click at [1071, 131] on div "Đơn hàng 15 đơn Khối lượng 0 kg Số lượng 17 món Đã thu 520.000 đ Chưa thu 90.00…" at bounding box center [784, 143] width 1441 height 59
click at [1314, 398] on button at bounding box center [1326, 402] width 23 height 28
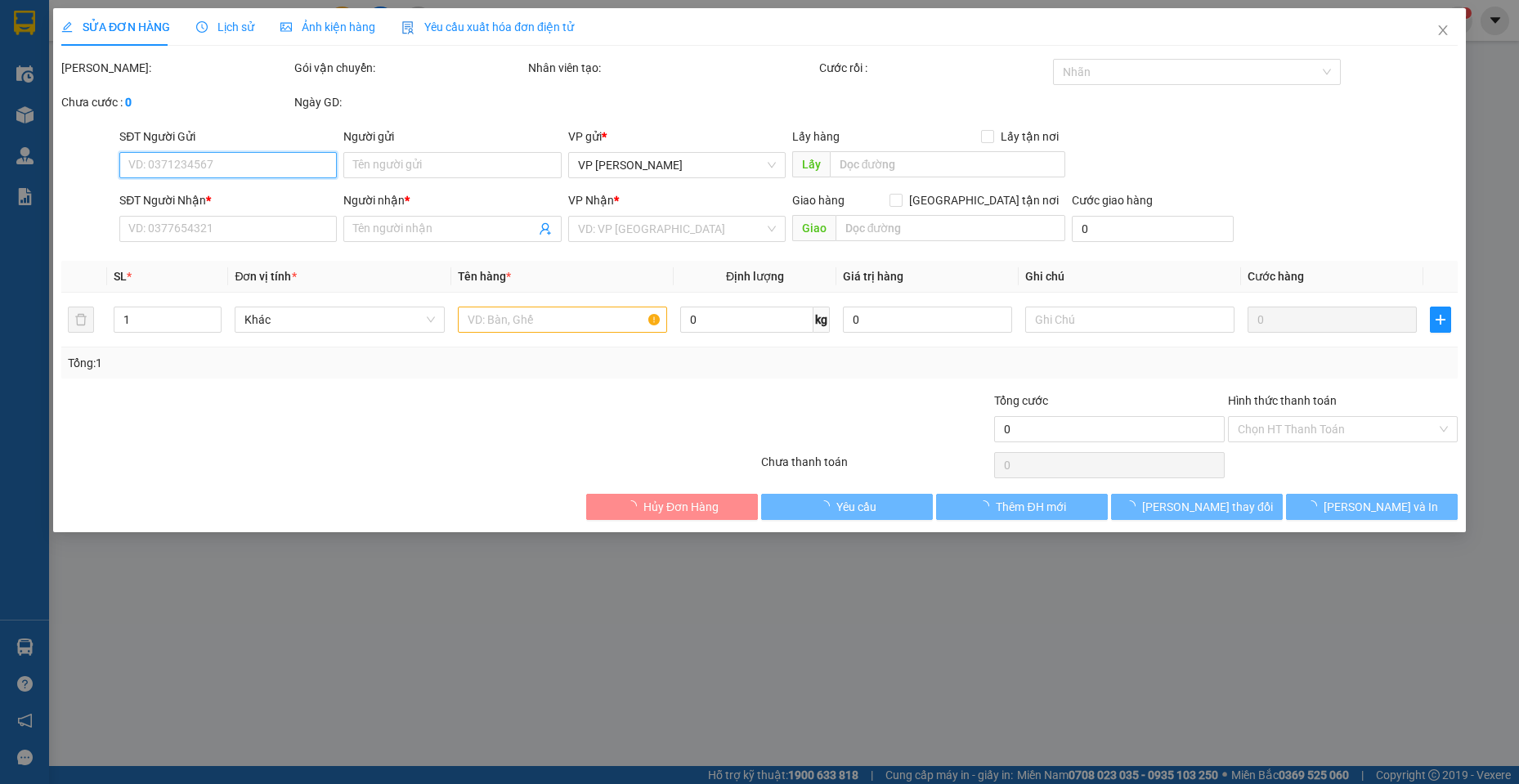
type input "0982494472"
type input "LONG"
type input "0353000874"
type input "HUYỀN"
type input "40.000"
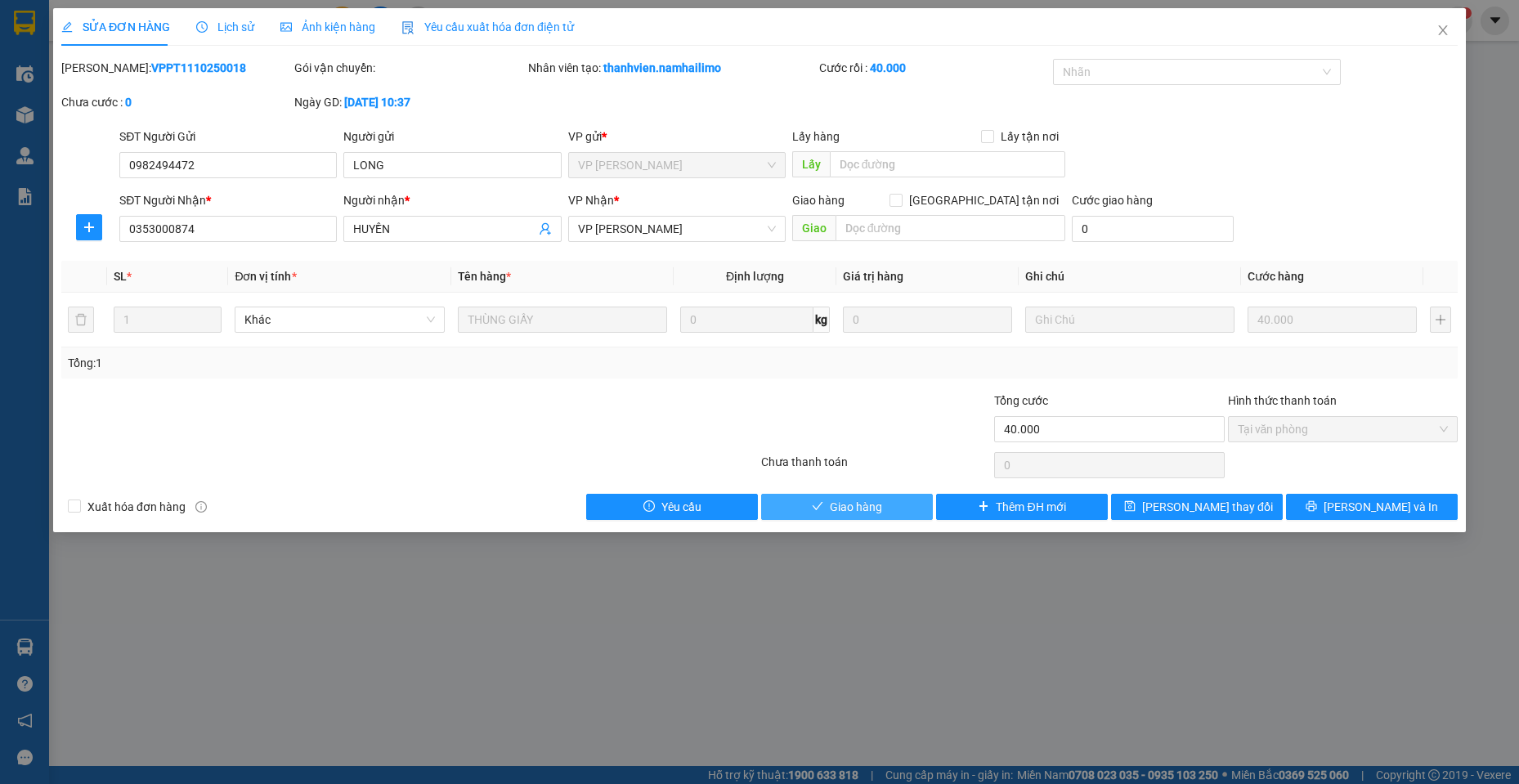
click at [824, 503] on icon "check" at bounding box center [818, 506] width 12 height 12
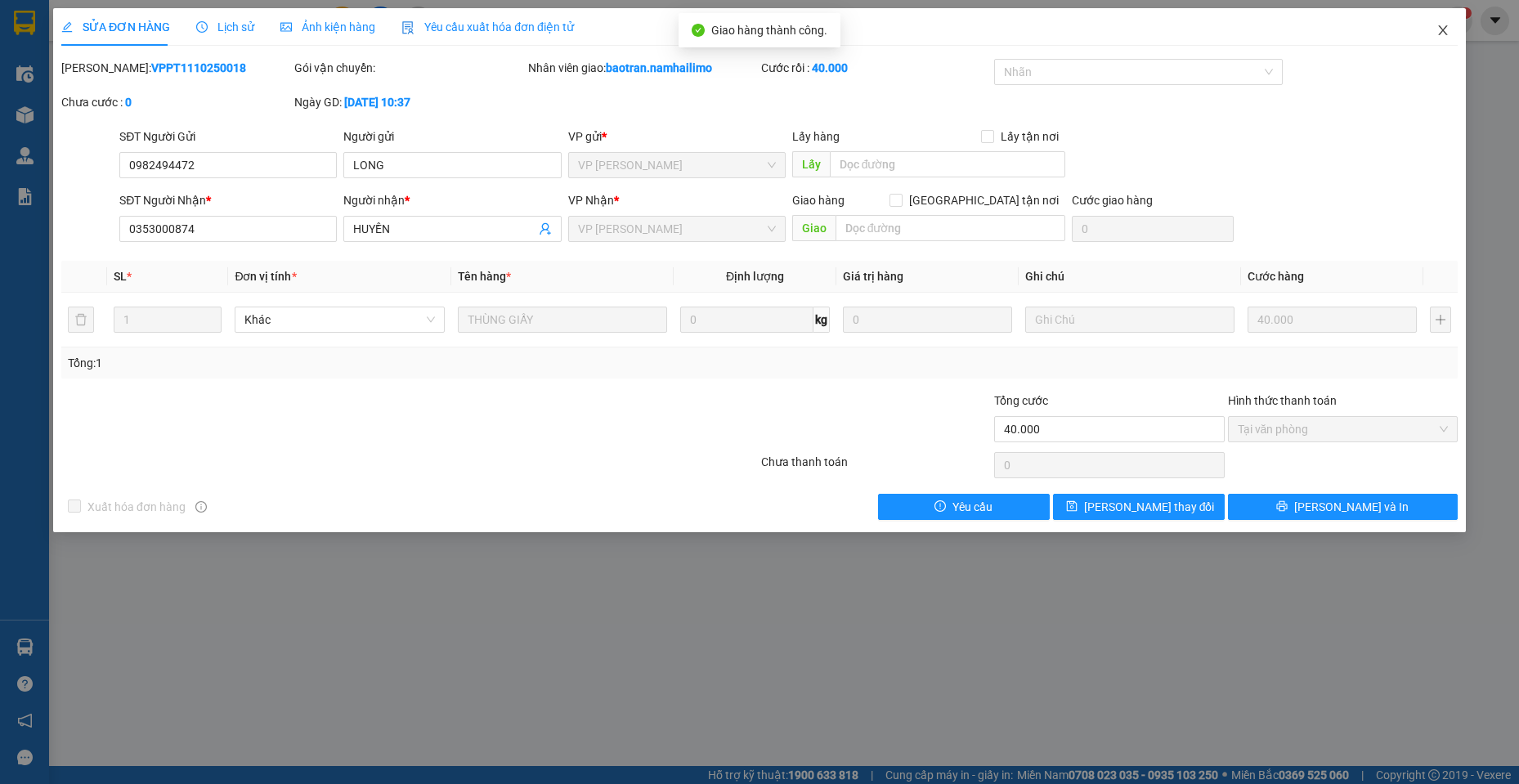
click at [1449, 36] on icon "close" at bounding box center [1443, 31] width 13 height 13
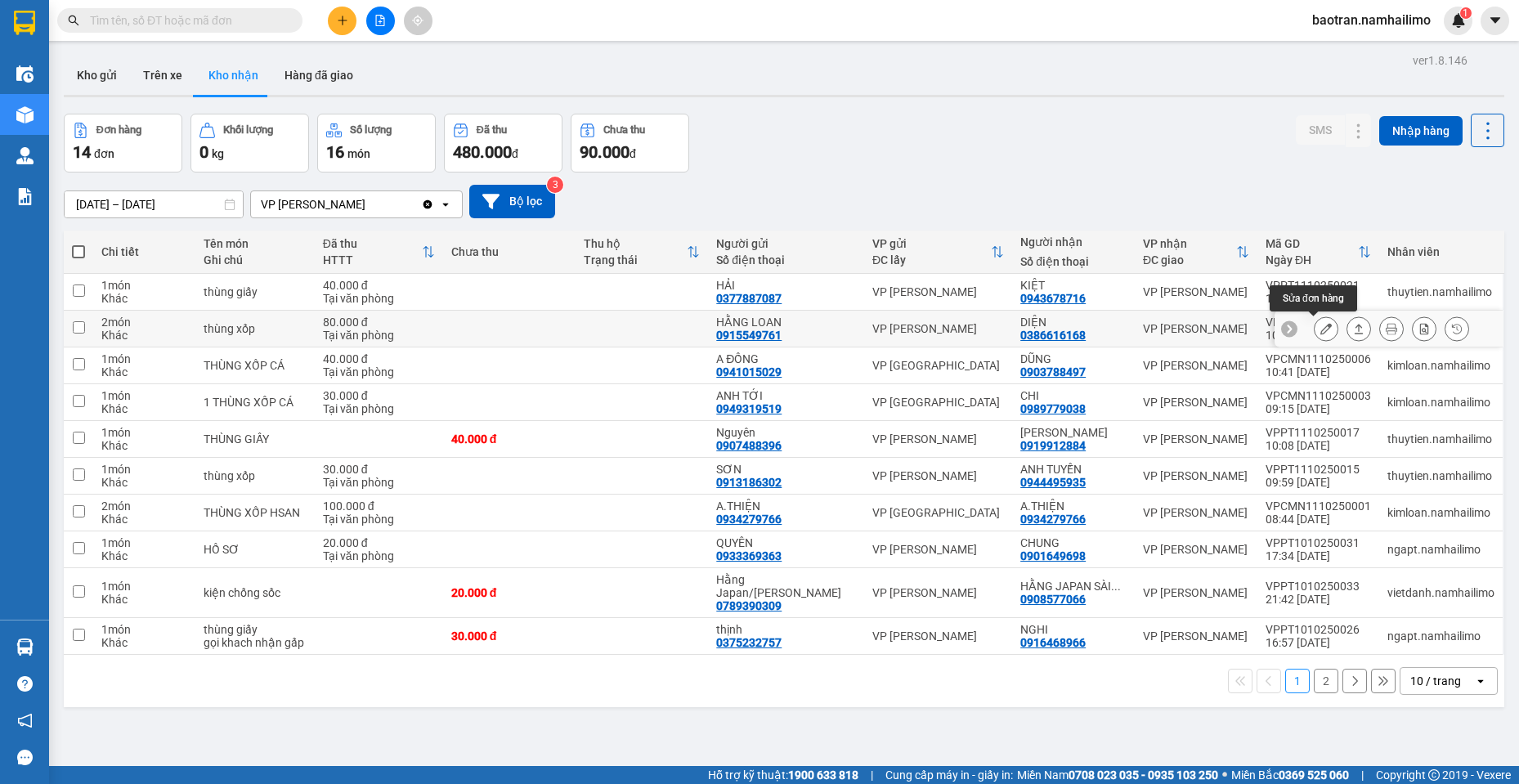
click at [1314, 330] on button at bounding box center [1326, 328] width 23 height 28
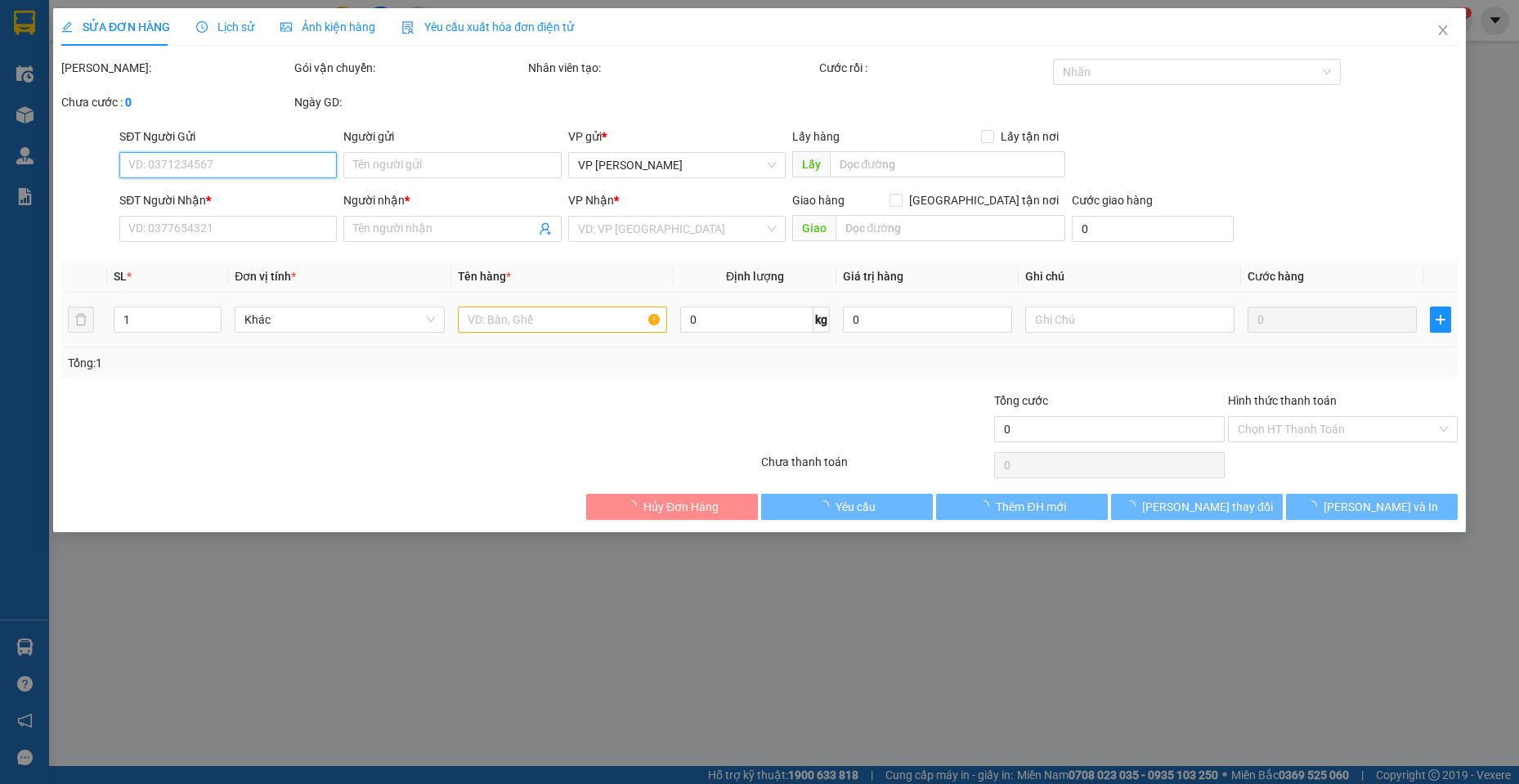
type input "0915549761"
type input "HẰNG LOAN"
type input "0386616168"
type input "DIỆN"
type input "80.000"
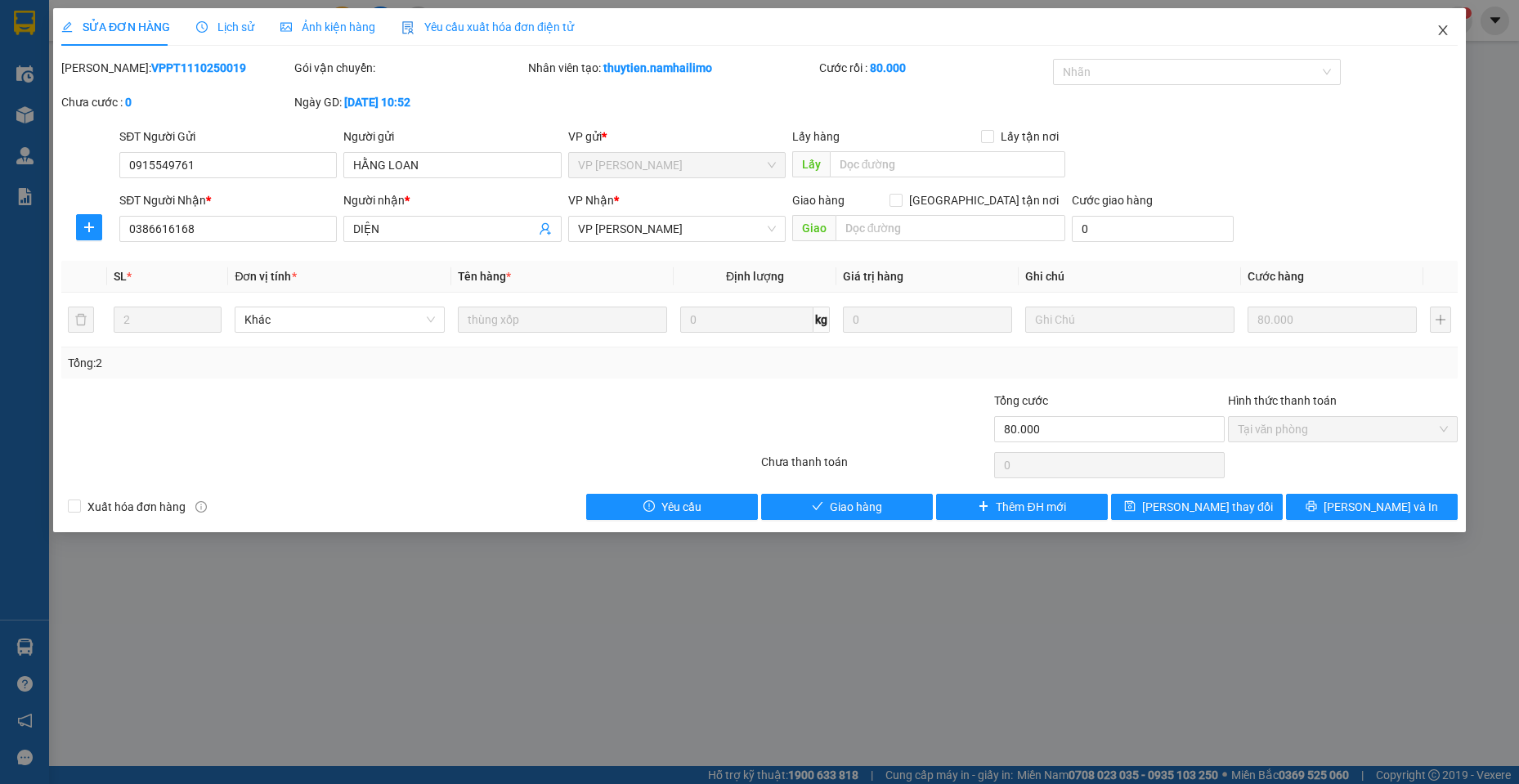
click at [1452, 25] on span "Close" at bounding box center [1442, 31] width 46 height 46
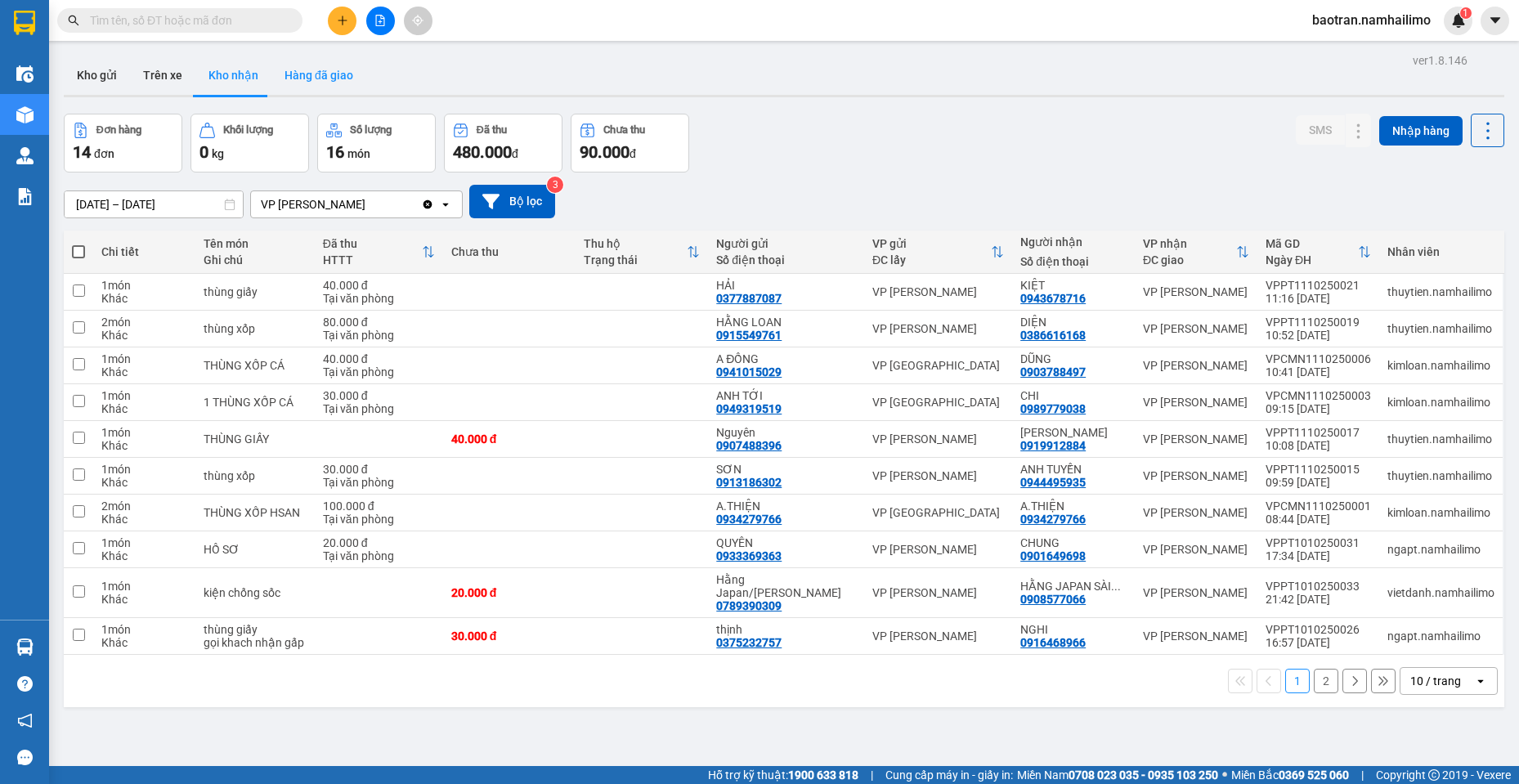
click at [271, 89] on button "Hàng đã giao" at bounding box center [319, 75] width 95 height 39
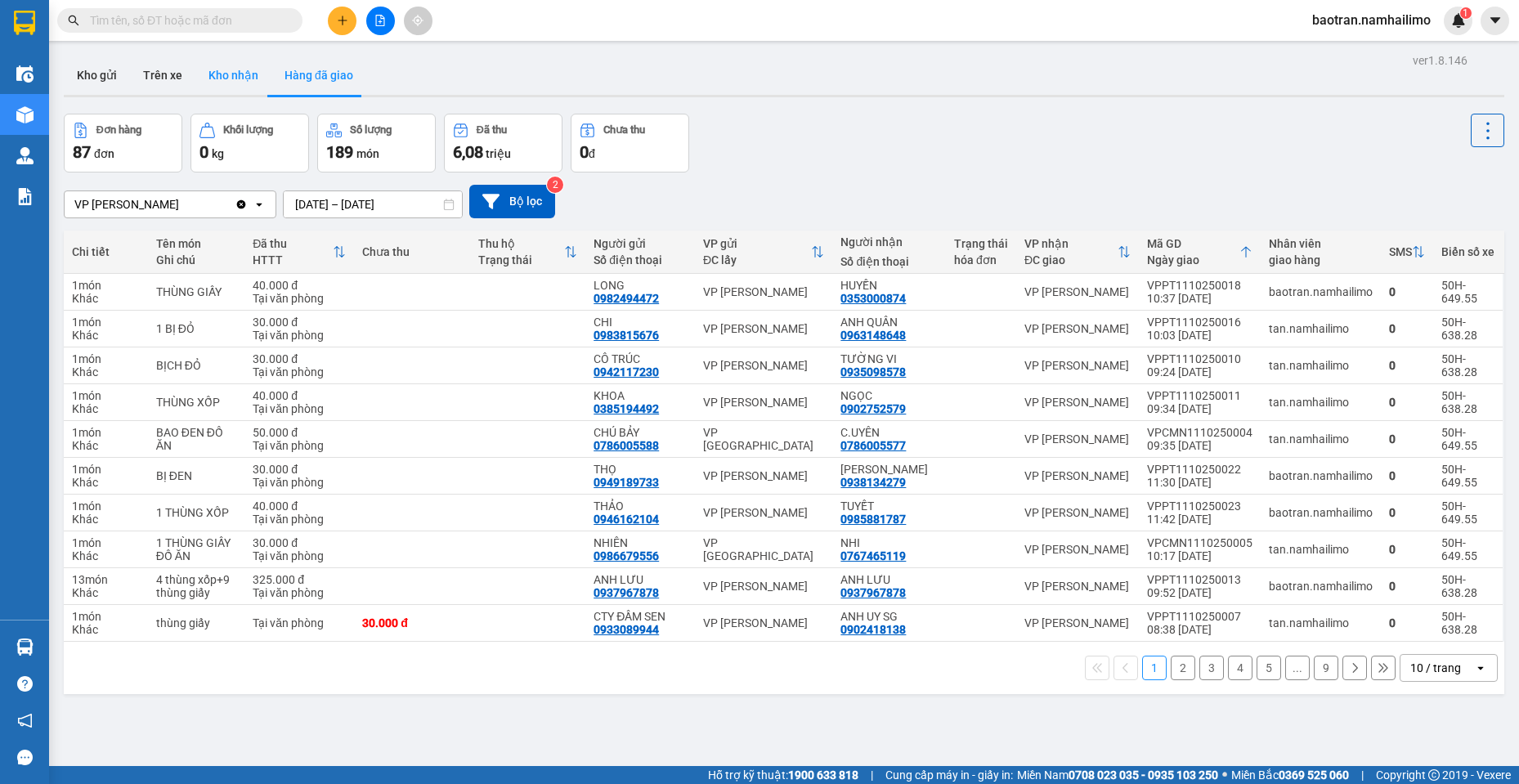
click at [240, 73] on button "Kho nhận" at bounding box center [233, 75] width 76 height 39
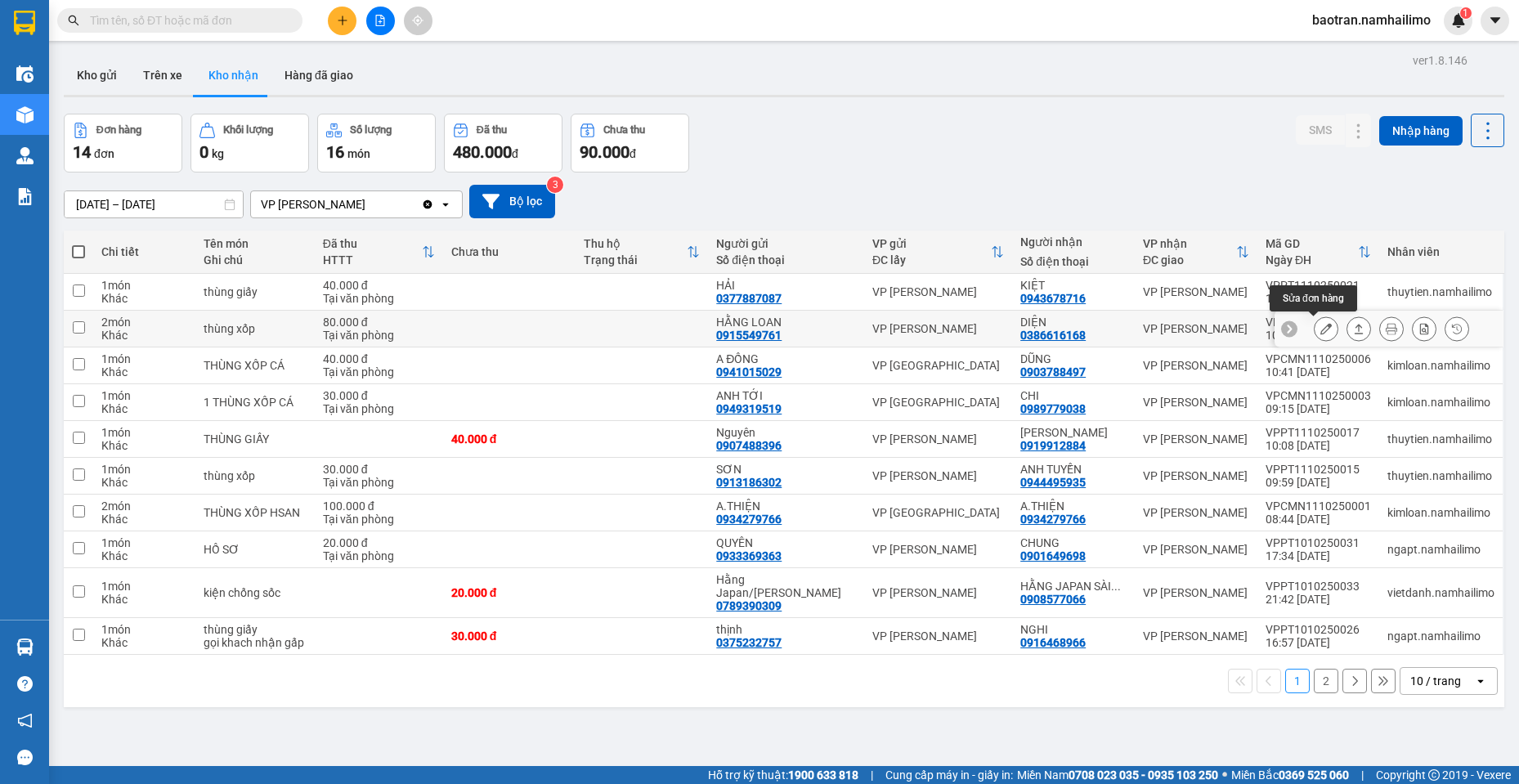
click at [1320, 326] on button at bounding box center [1326, 328] width 23 height 28
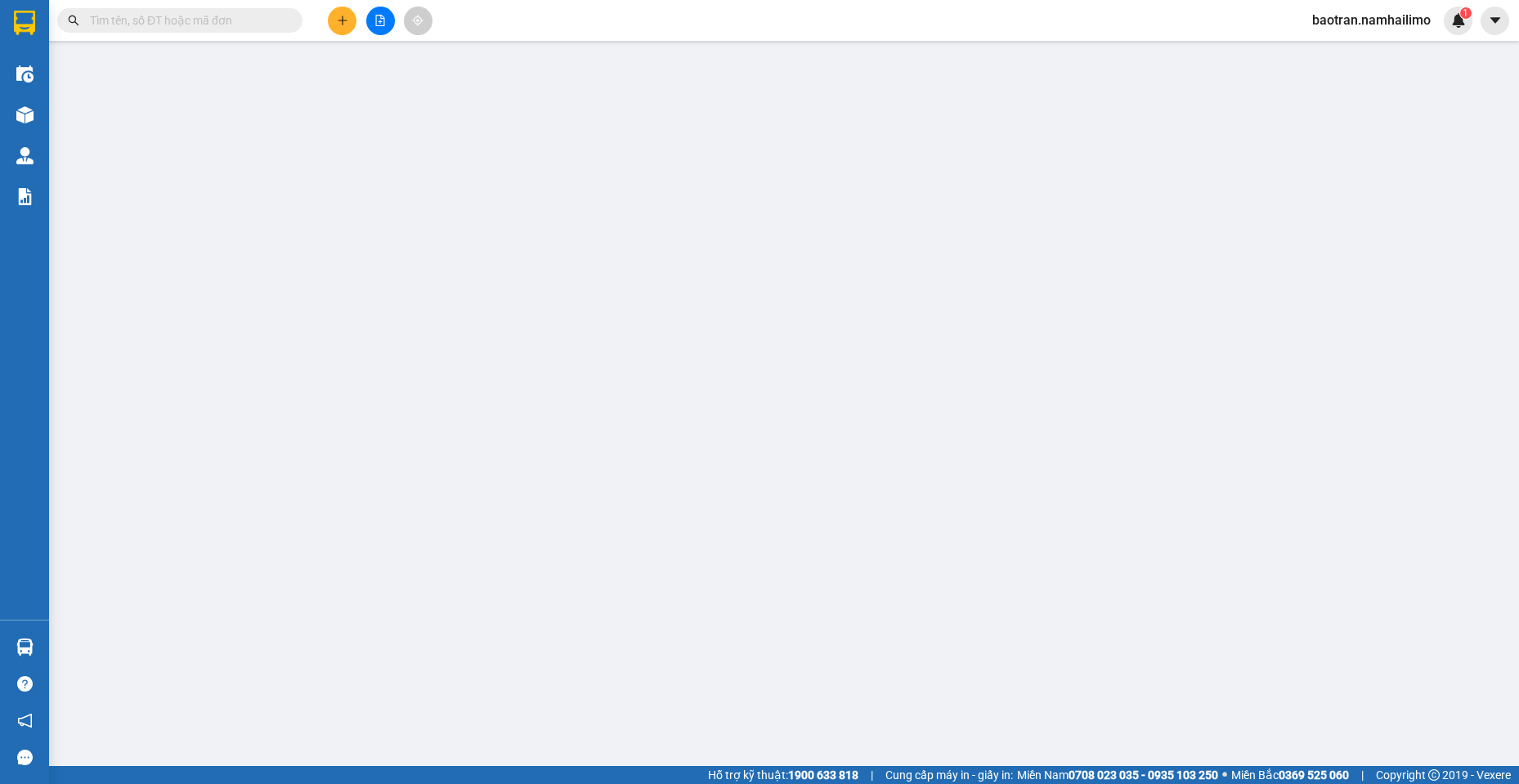
type input "0915549761"
type input "HẰNG LOAN"
type input "0386616168"
type input "DIỆN"
type input "80.000"
